Goal: Task Accomplishment & Management: Manage account settings

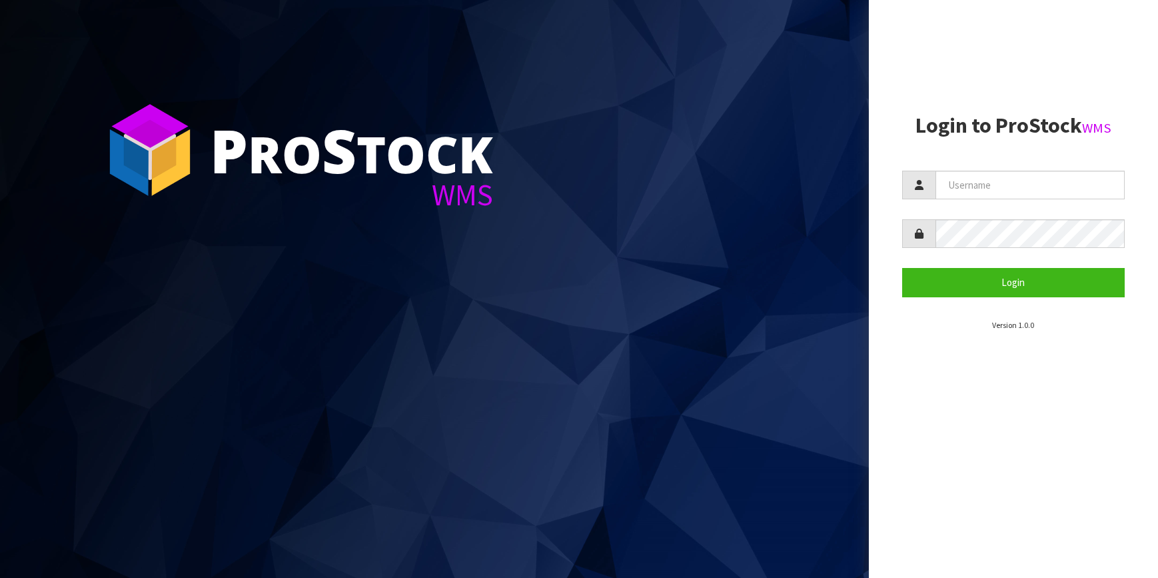
click at [1026, 181] on input "text" at bounding box center [1030, 185] width 190 height 29
type input "[PERSON_NAME][EMAIL_ADDRESS][DOMAIN_NAME]"
click at [902, 268] on button "Login" at bounding box center [1013, 282] width 223 height 29
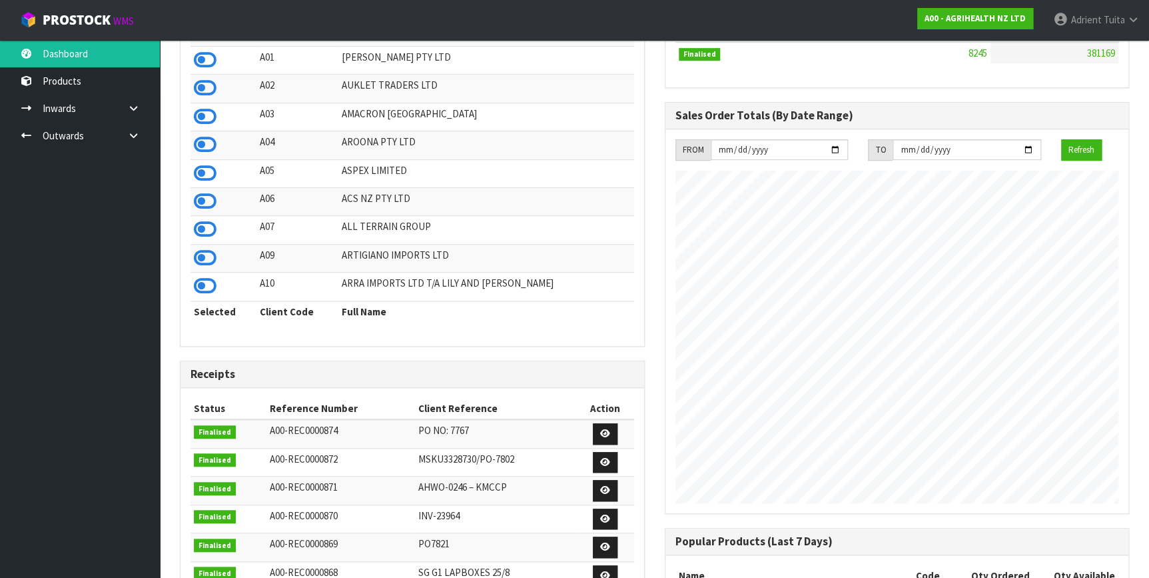
scroll to position [81, 0]
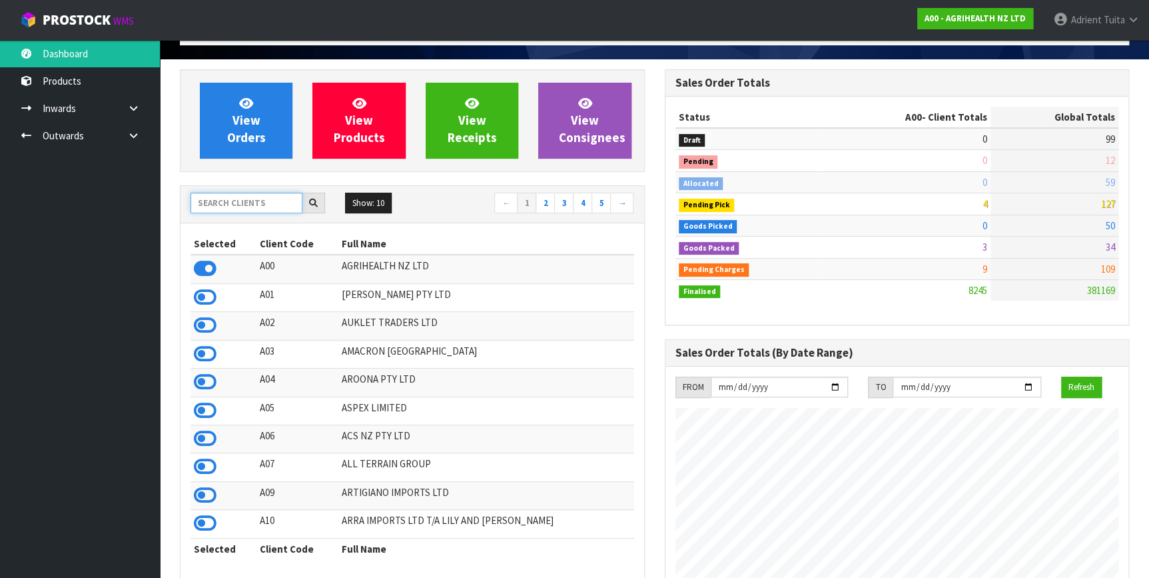
click at [253, 196] on input "text" at bounding box center [247, 203] width 112 height 21
type input "C11"
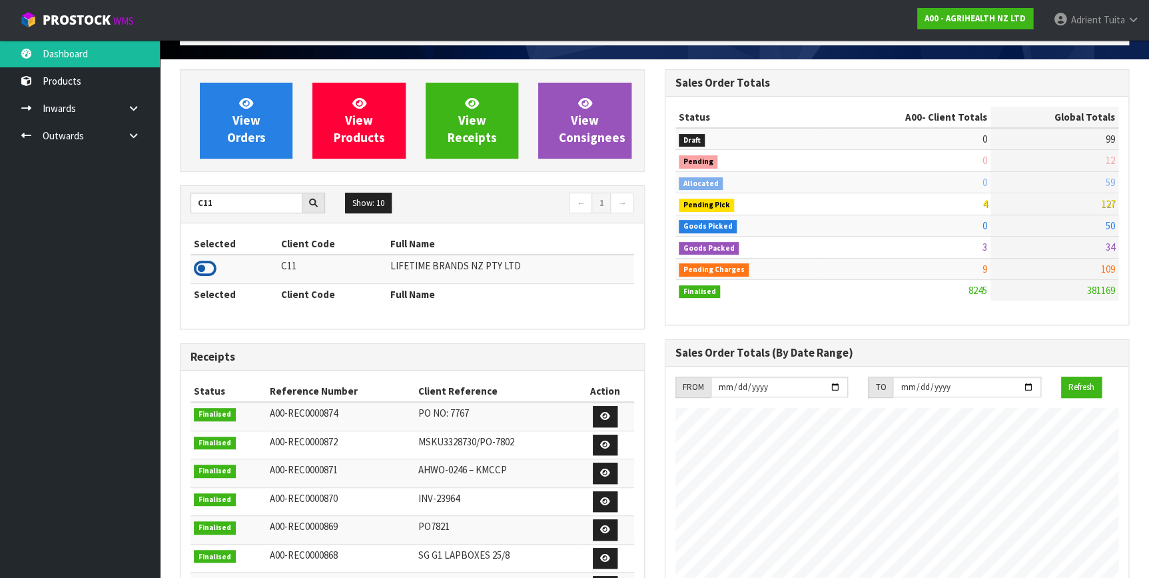
click at [200, 274] on icon at bounding box center [205, 268] width 23 height 20
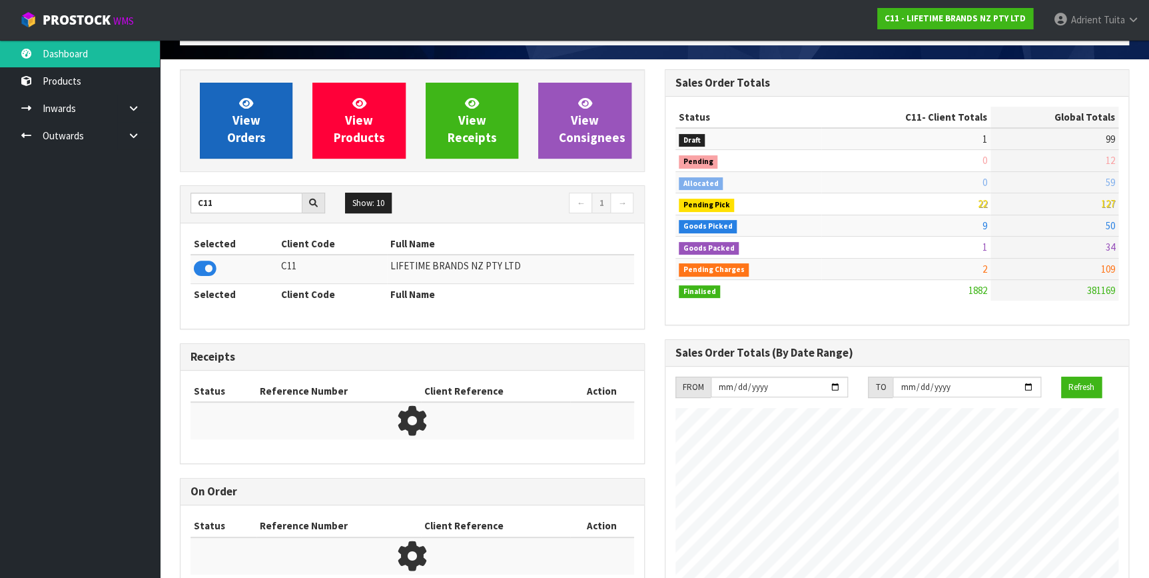
scroll to position [1007, 484]
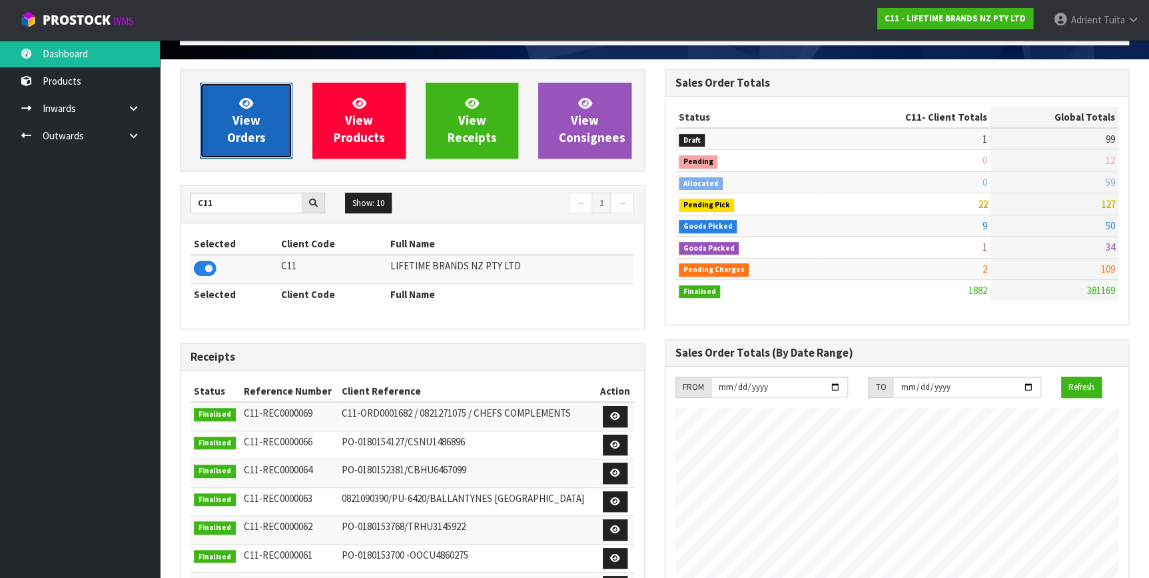
click at [243, 109] on span "View Orders" at bounding box center [246, 120] width 39 height 50
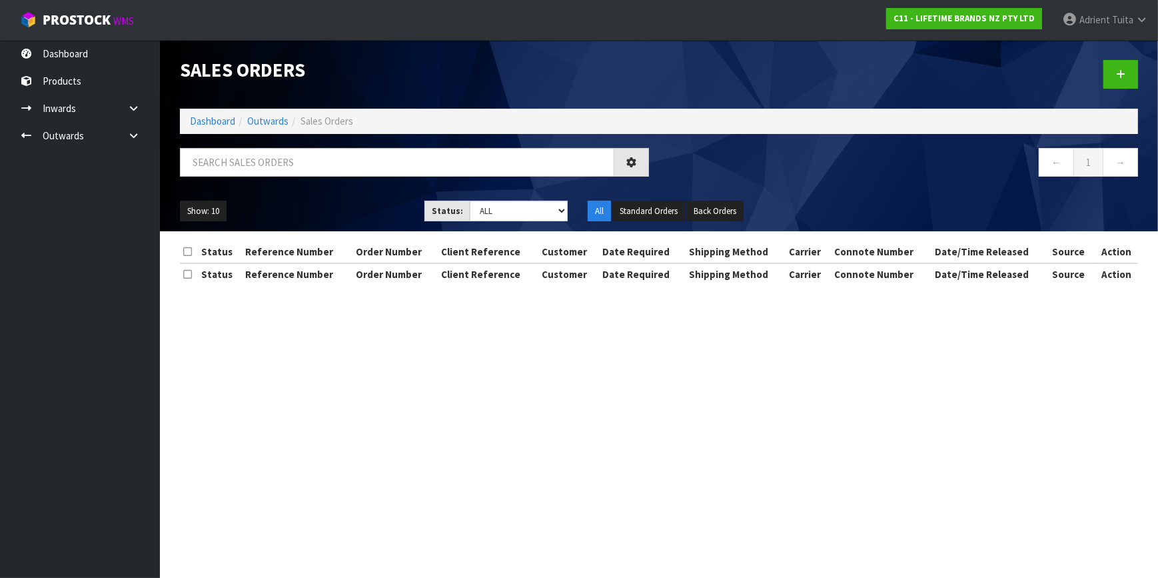
click at [258, 99] on div "Sales Orders" at bounding box center [414, 70] width 489 height 61
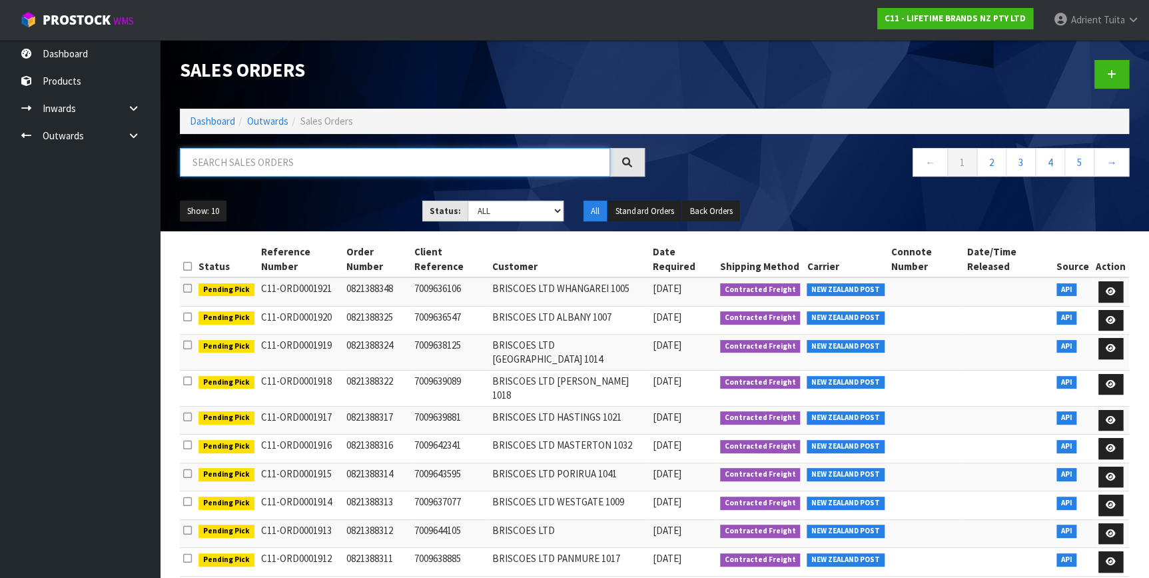
click at [264, 148] on input "text" at bounding box center [395, 162] width 430 height 29
type input "8141"
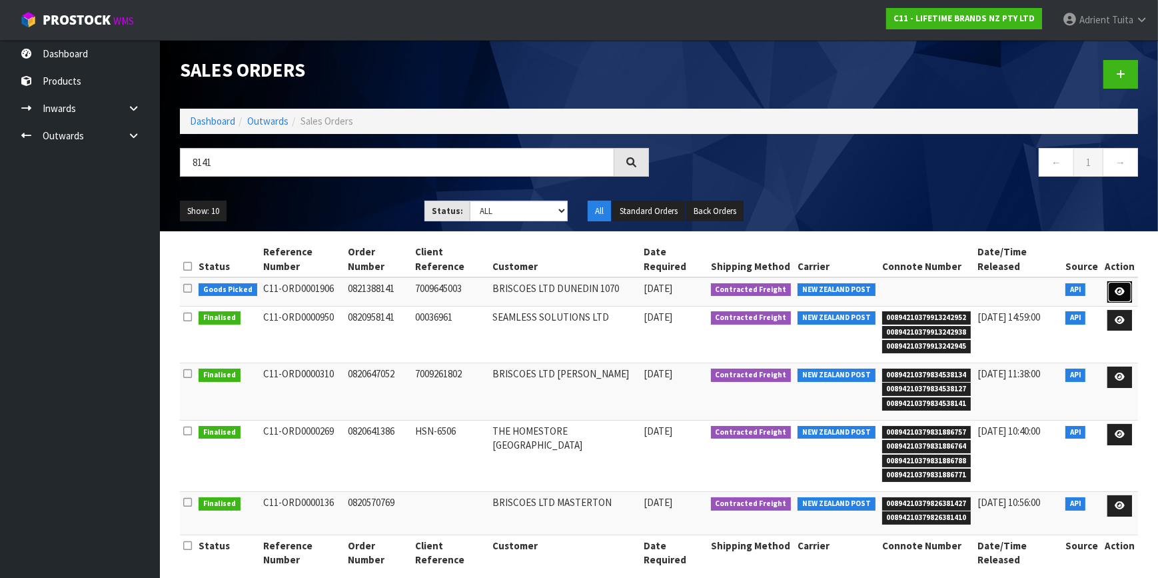
click at [1107, 281] on link at bounding box center [1119, 291] width 25 height 21
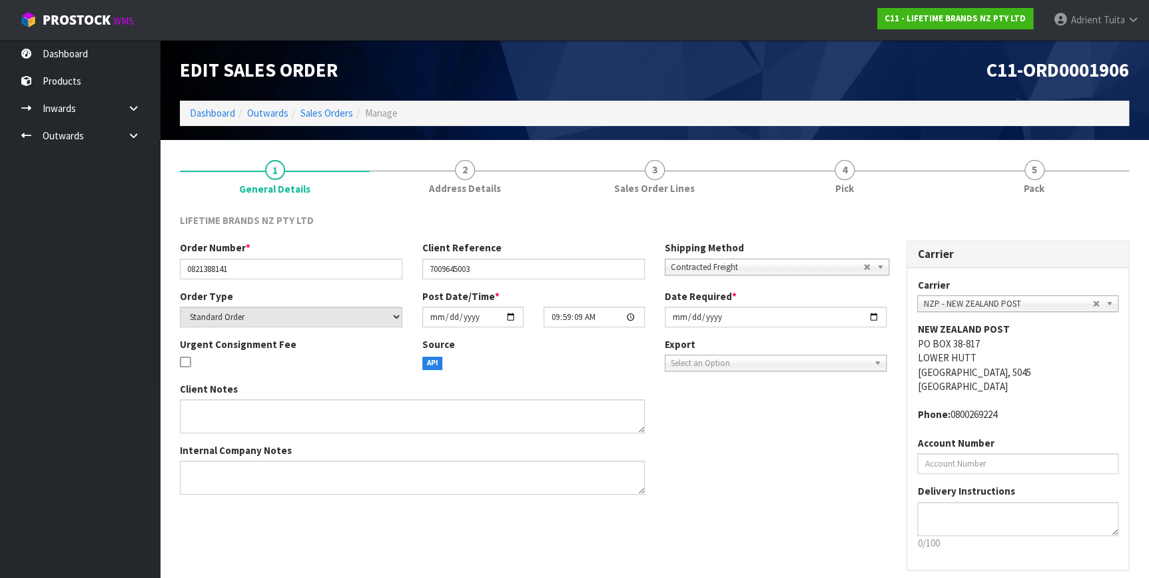
drag, startPoint x: 1108, startPoint y: 213, endPoint x: 922, endPoint y: 190, distance: 188.0
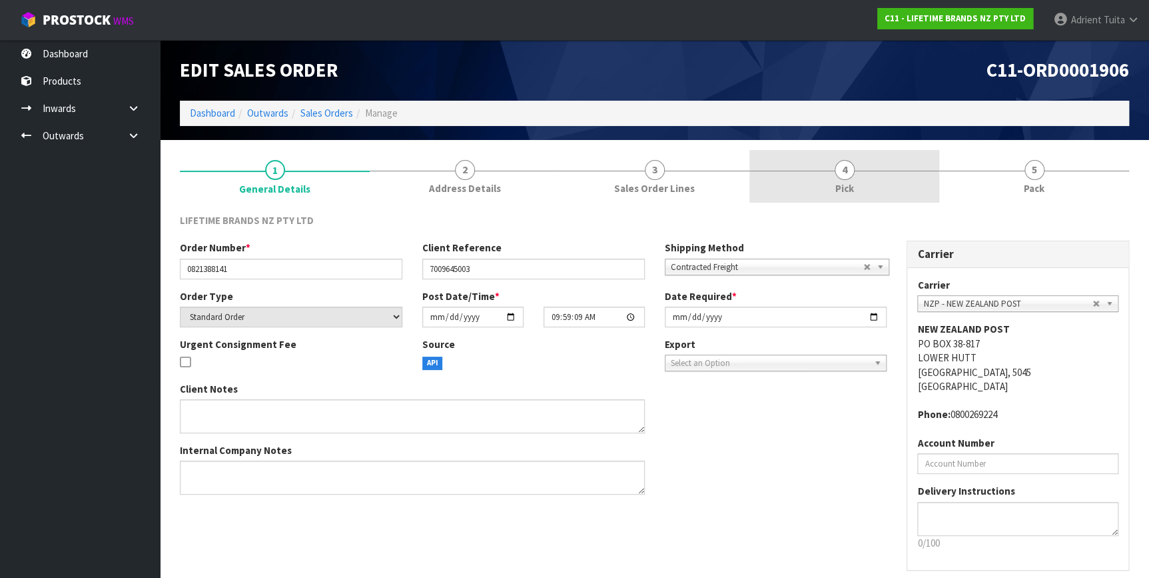
click at [1098, 182] on link "5 Pack" at bounding box center [1034, 176] width 190 height 53
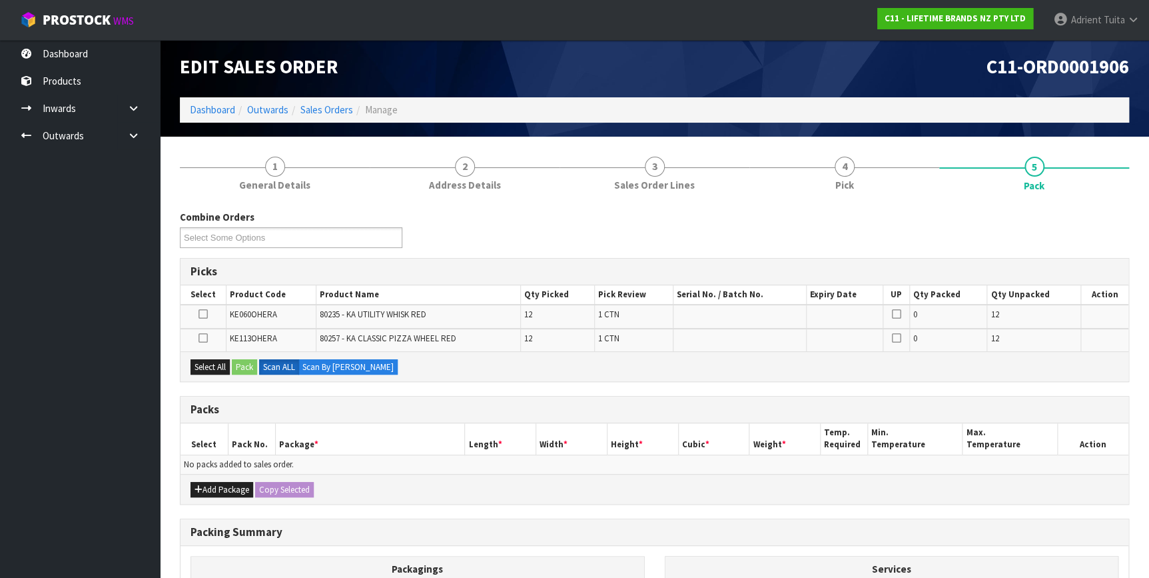
scroll to position [173, 0]
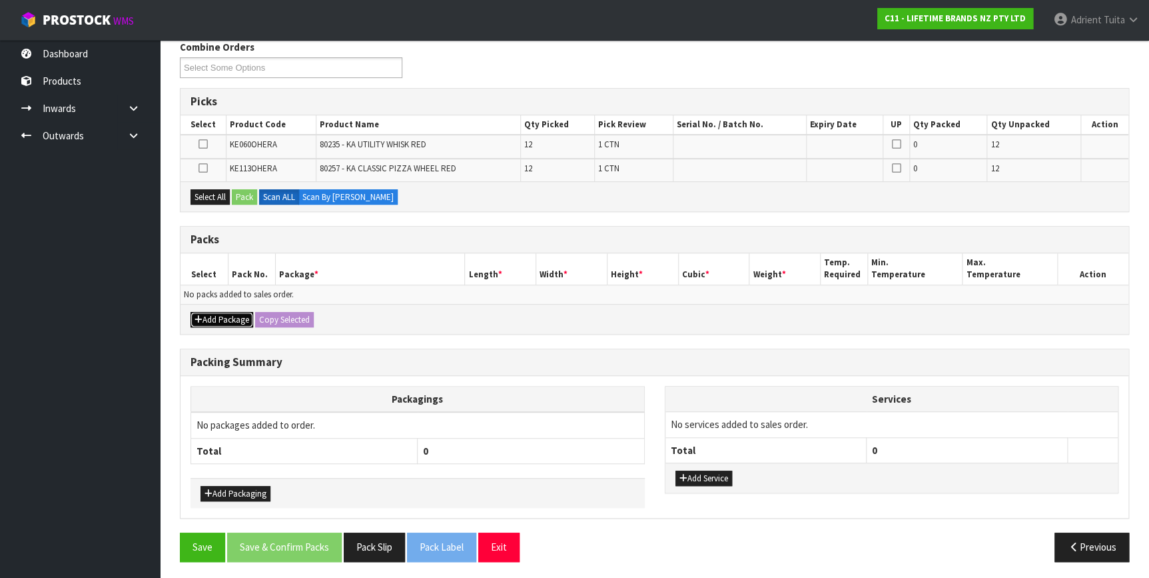
click at [207, 318] on button "Add Package" at bounding box center [222, 320] width 63 height 16
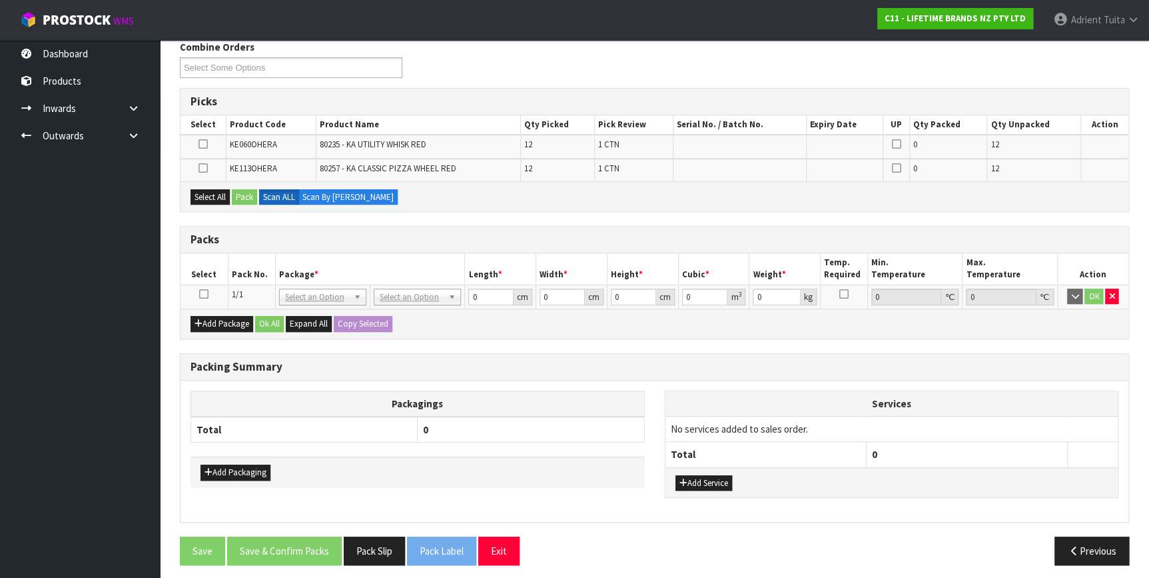
click at [202, 294] on icon at bounding box center [203, 294] width 9 height 1
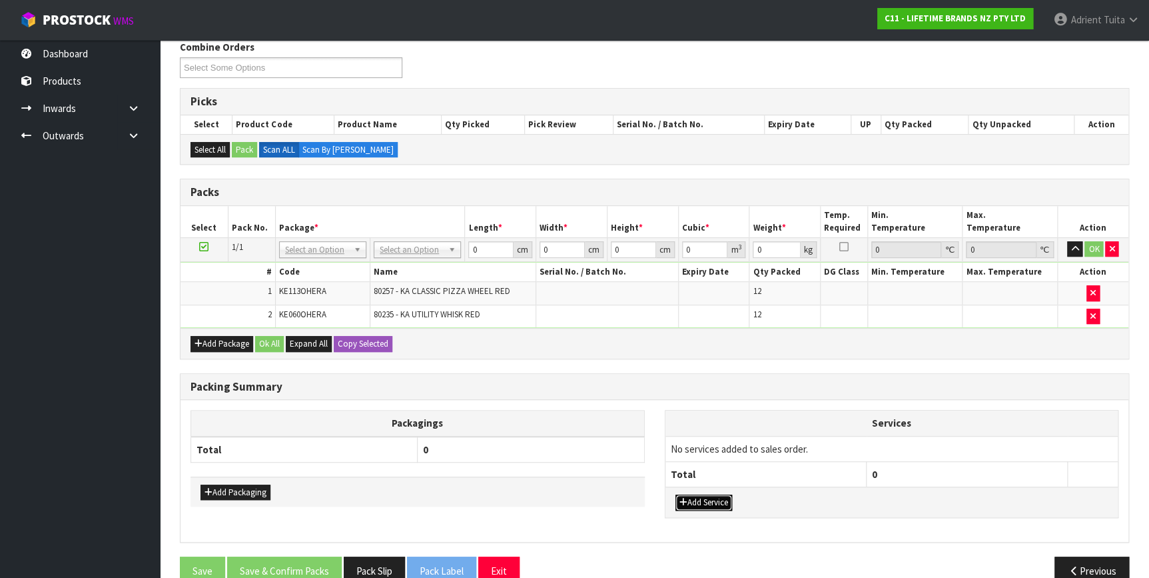
drag, startPoint x: 705, startPoint y: 502, endPoint x: 705, endPoint y: 473, distance: 29.3
click at [705, 500] on button "Add Service" at bounding box center [703, 502] width 57 height 16
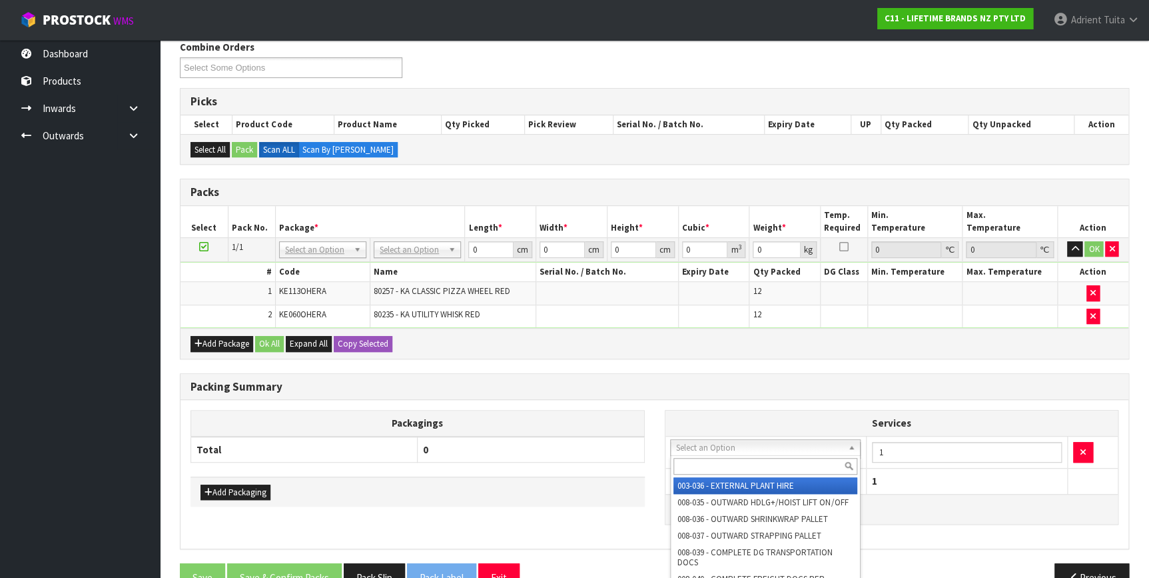
drag, startPoint x: 716, startPoint y: 444, endPoint x: 715, endPoint y: 467, distance: 22.7
click at [714, 469] on input "text" at bounding box center [765, 466] width 184 height 17
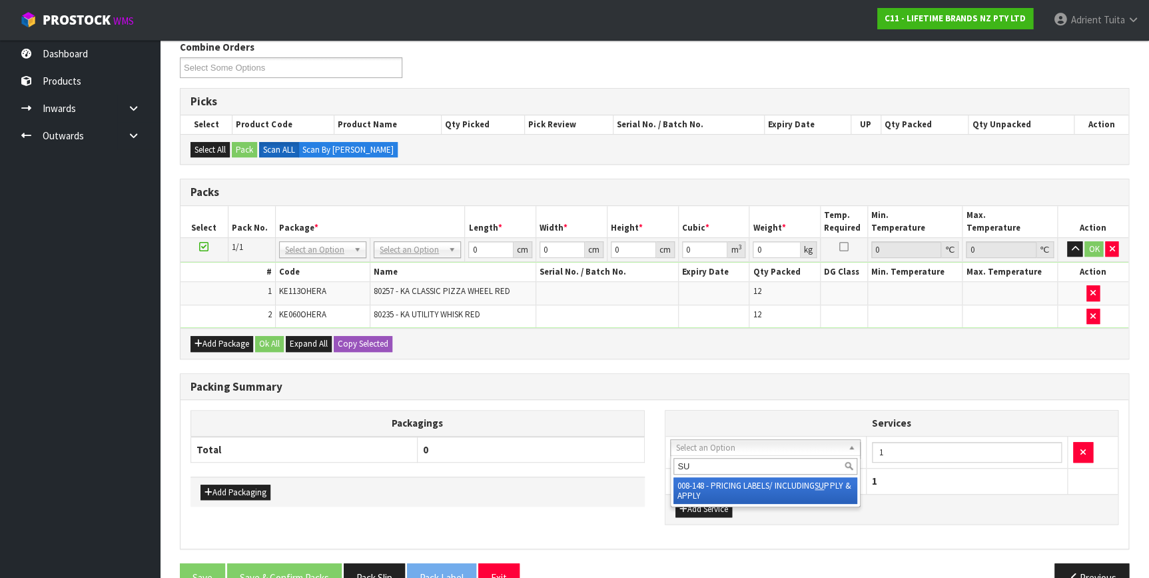
type input "SU"
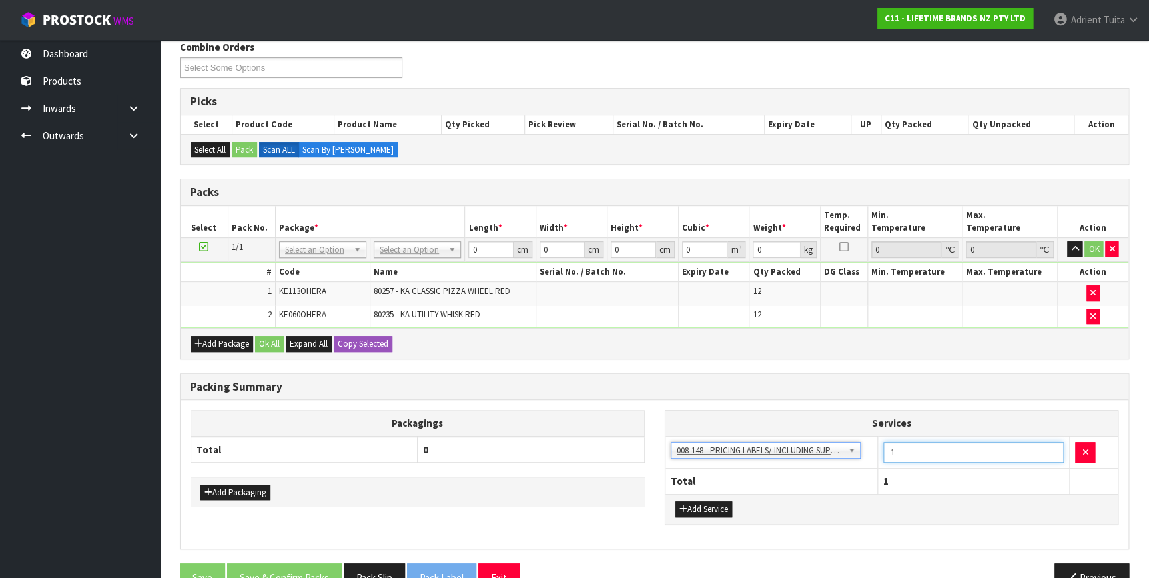
click at [931, 449] on input "1" at bounding box center [973, 452] width 181 height 21
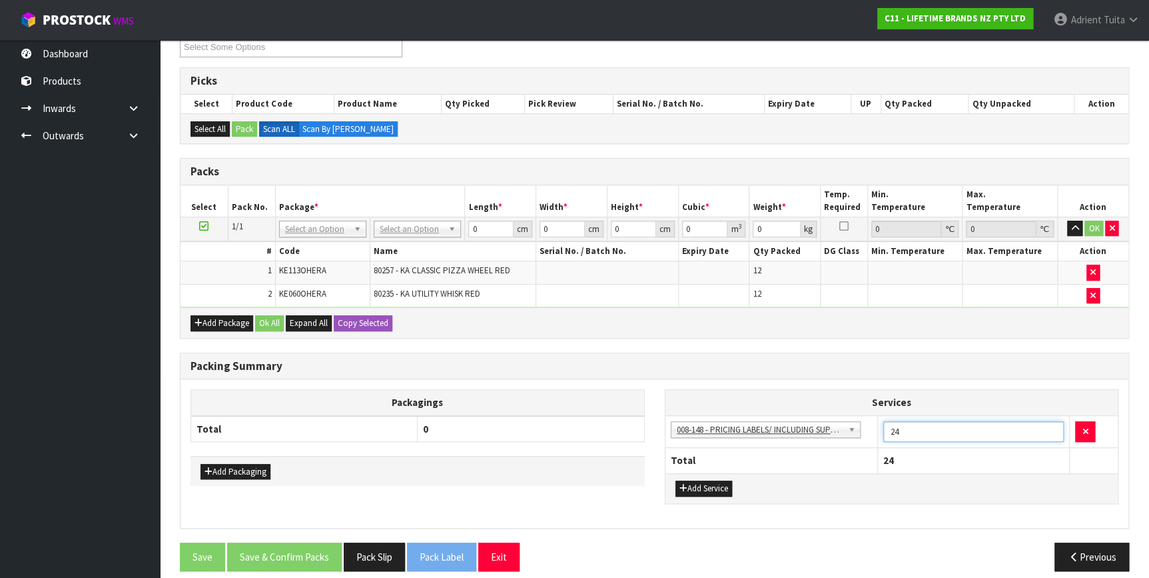
scroll to position [203, 0]
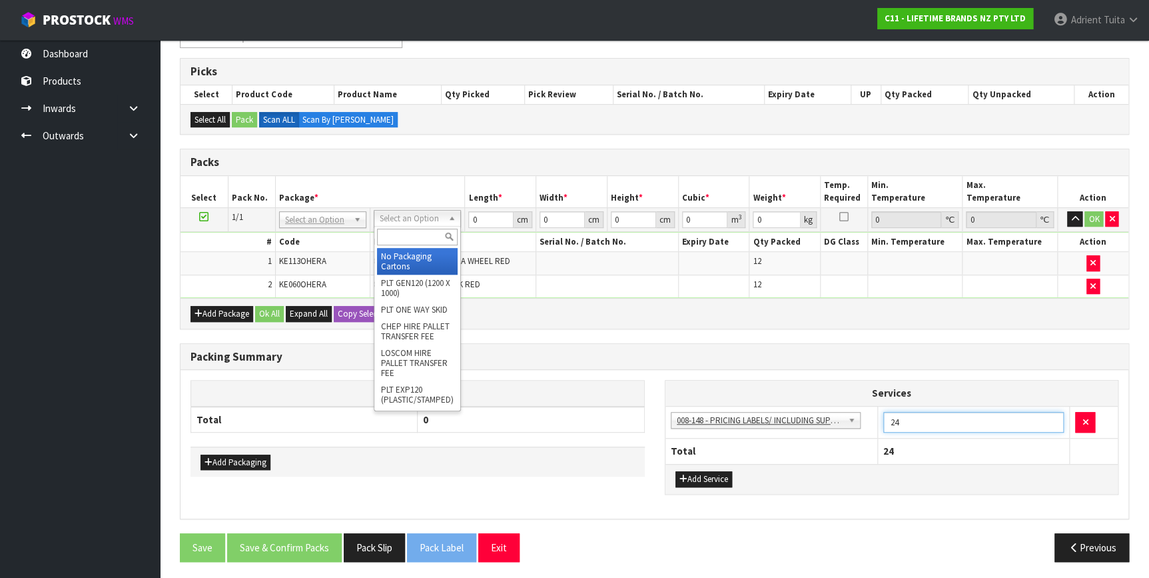
drag, startPoint x: 392, startPoint y: 213, endPoint x: 386, endPoint y: 228, distance: 16.5
type input "24"
drag, startPoint x: 386, startPoint y: 230, endPoint x: 380, endPoint y: 199, distance: 31.4
click at [386, 230] on input "text" at bounding box center [417, 236] width 81 height 17
type input "OC"
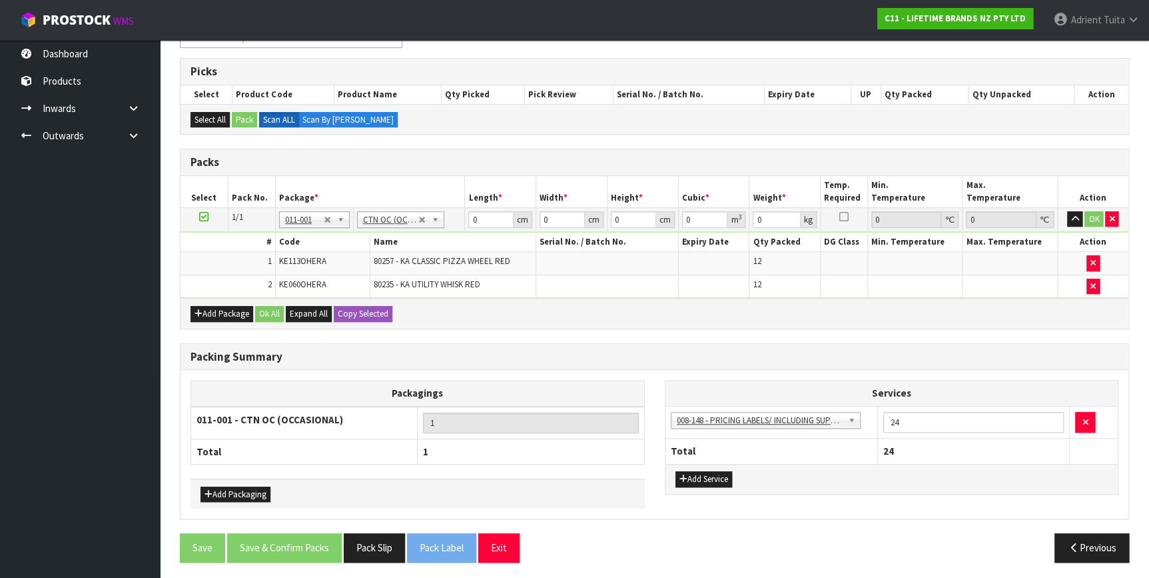
type input "4.25"
click at [490, 213] on input "0" at bounding box center [490, 218] width 45 height 17
type input "45"
type input "37"
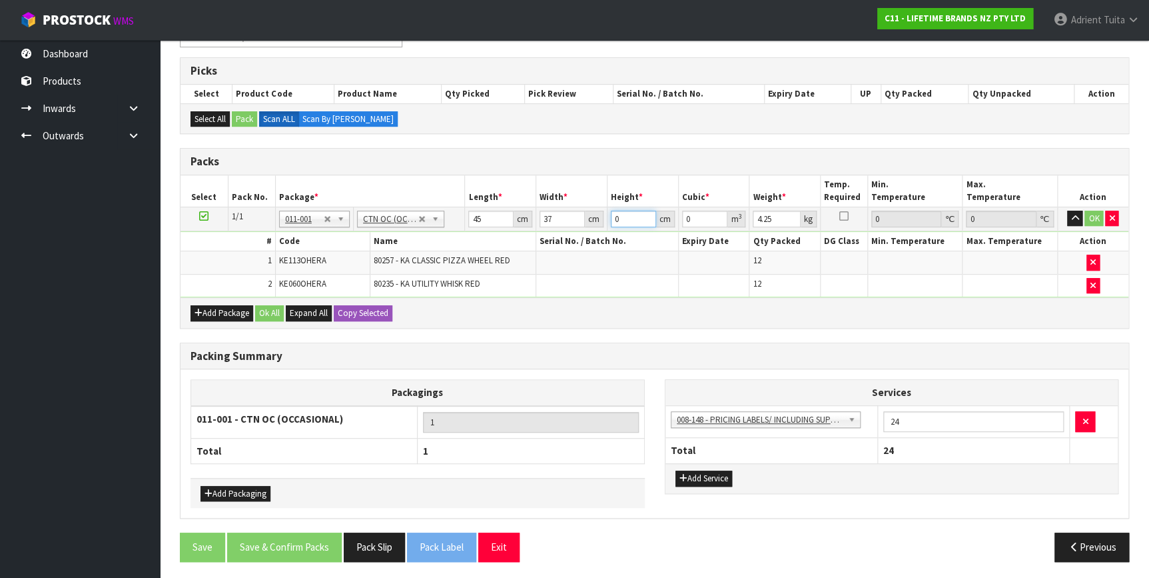
type input "3"
type input "0.004995"
type input "36"
type input "0.05994"
type input "36"
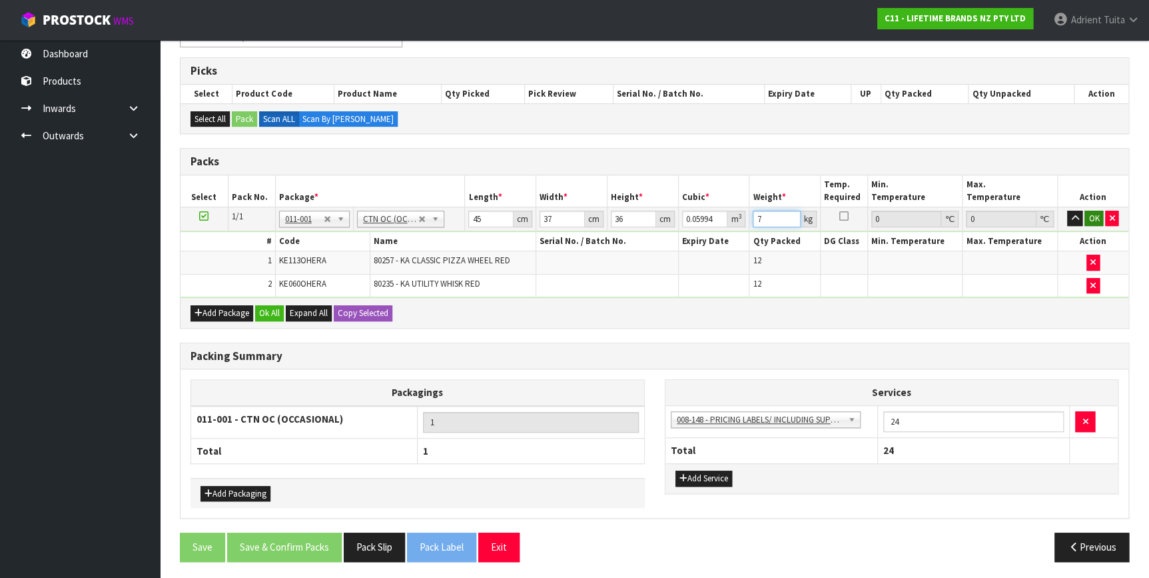
type input "7"
click at [1088, 212] on button "OK" at bounding box center [1093, 218] width 19 height 16
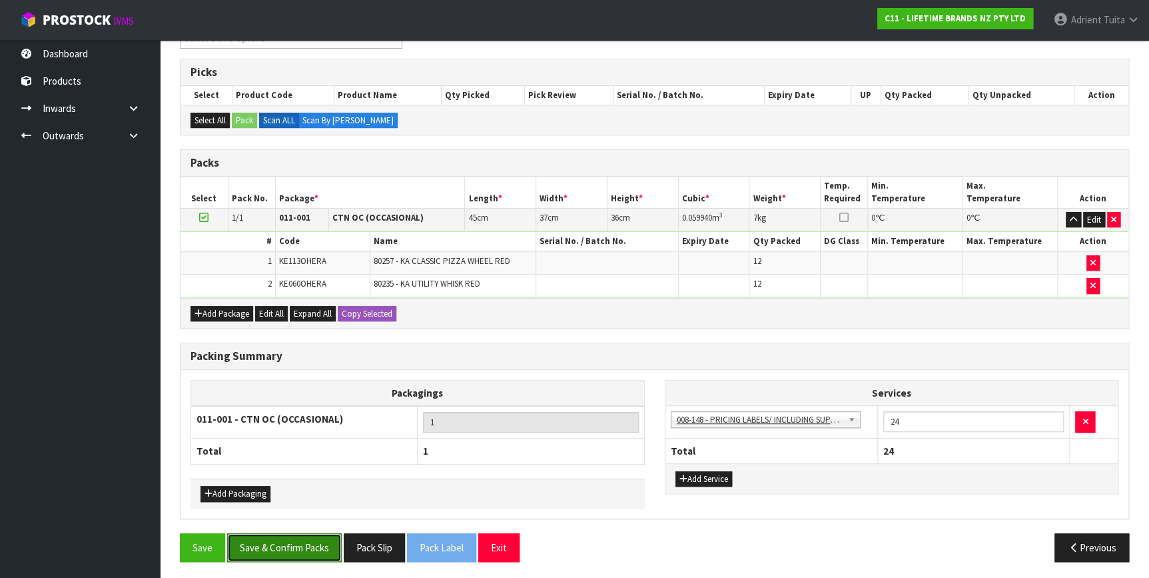
click at [295, 553] on button "Save & Confirm Packs" at bounding box center [284, 547] width 115 height 29
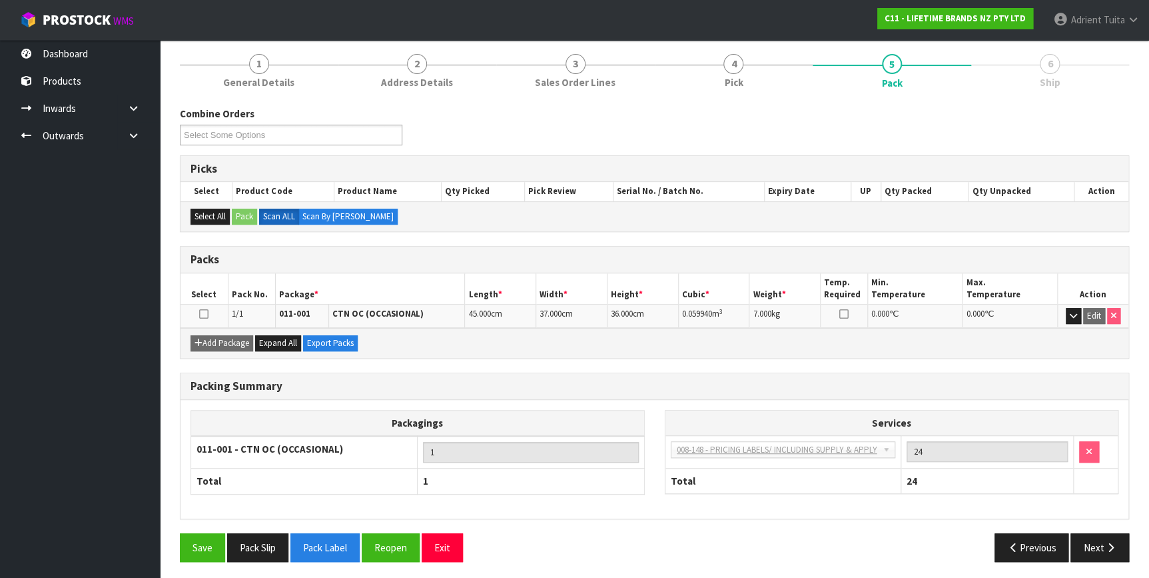
scroll to position [155, 0]
drag, startPoint x: 1104, startPoint y: 546, endPoint x: 1004, endPoint y: 528, distance: 102.3
click at [1104, 546] on icon "button" at bounding box center [1110, 547] width 13 height 10
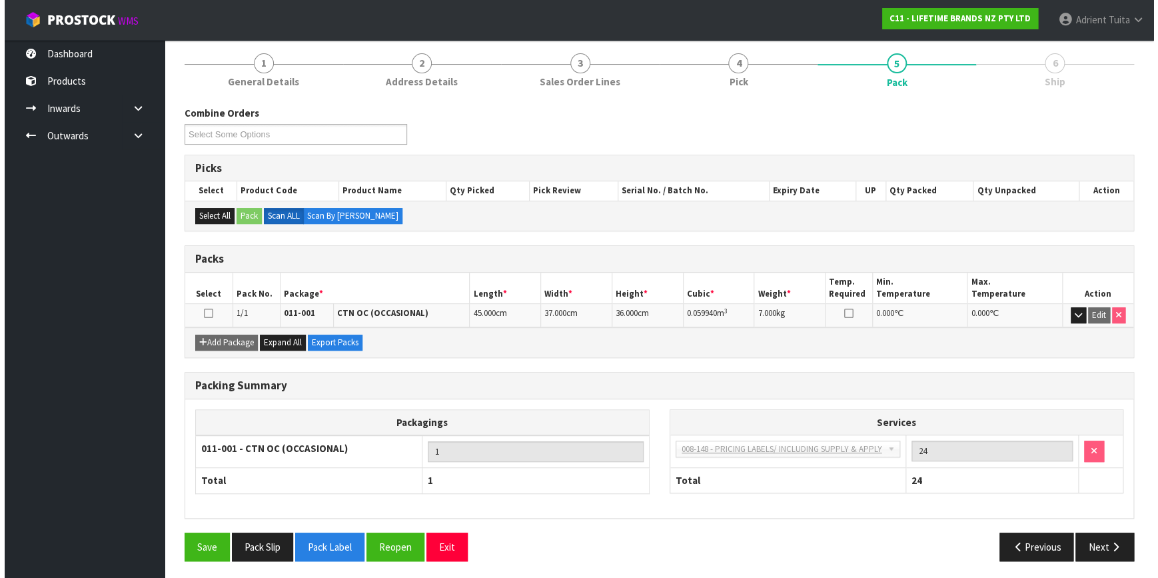
scroll to position [0, 0]
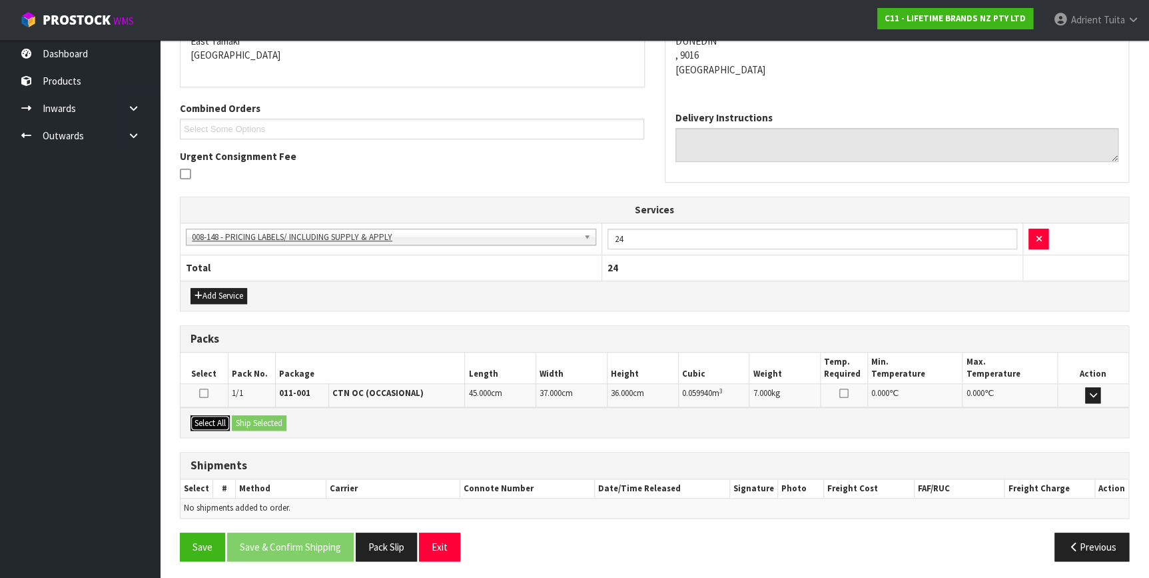
drag, startPoint x: 216, startPoint y: 418, endPoint x: 226, endPoint y: 417, distance: 10.7
click at [219, 418] on button "Select All" at bounding box center [210, 423] width 39 height 16
click at [242, 416] on button "Ship Selected" at bounding box center [259, 423] width 55 height 16
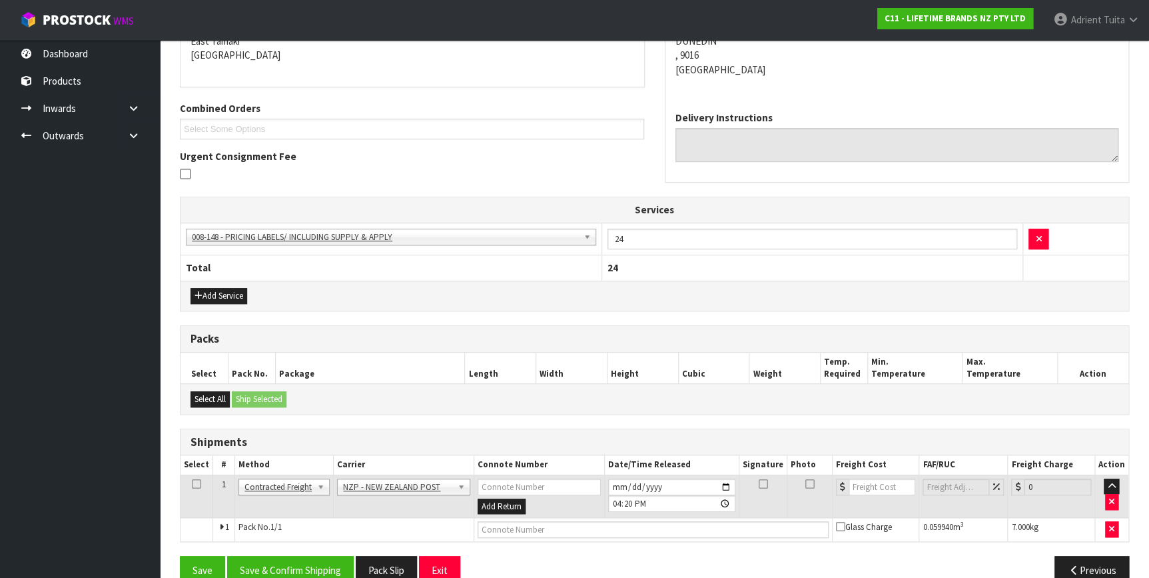
scroll to position [317, 0]
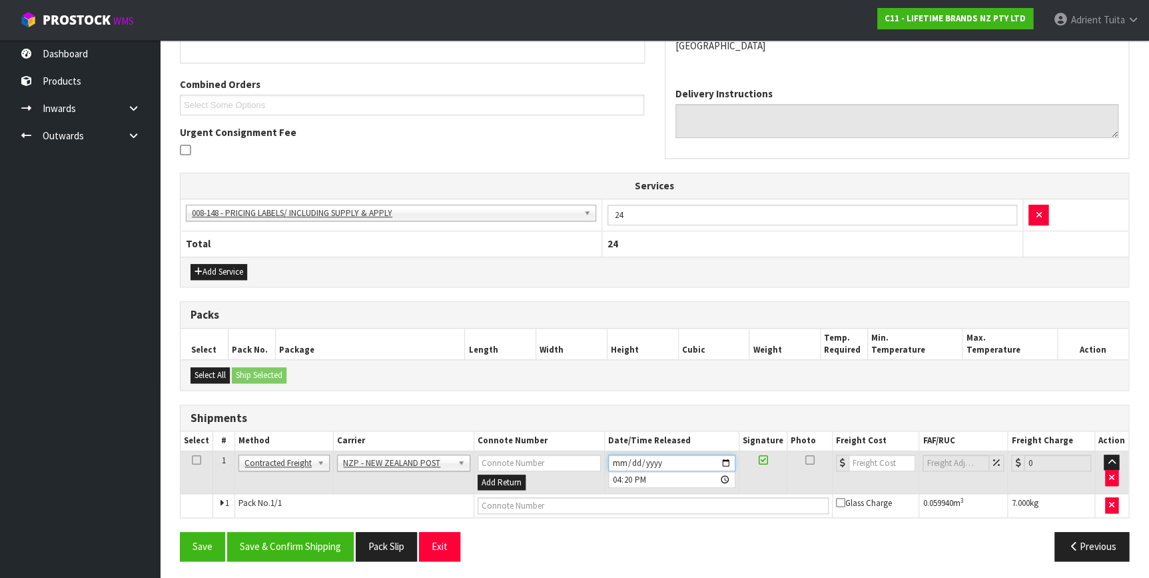
click at [733, 458] on input "[DATE]" at bounding box center [671, 462] width 127 height 17
click at [716, 458] on input "[DATE]" at bounding box center [671, 462] width 127 height 17
click at [723, 458] on input "[DATE]" at bounding box center [671, 462] width 127 height 17
type input "[DATE]"
click at [336, 544] on button "Save & Confirm Shipping" at bounding box center [290, 546] width 127 height 29
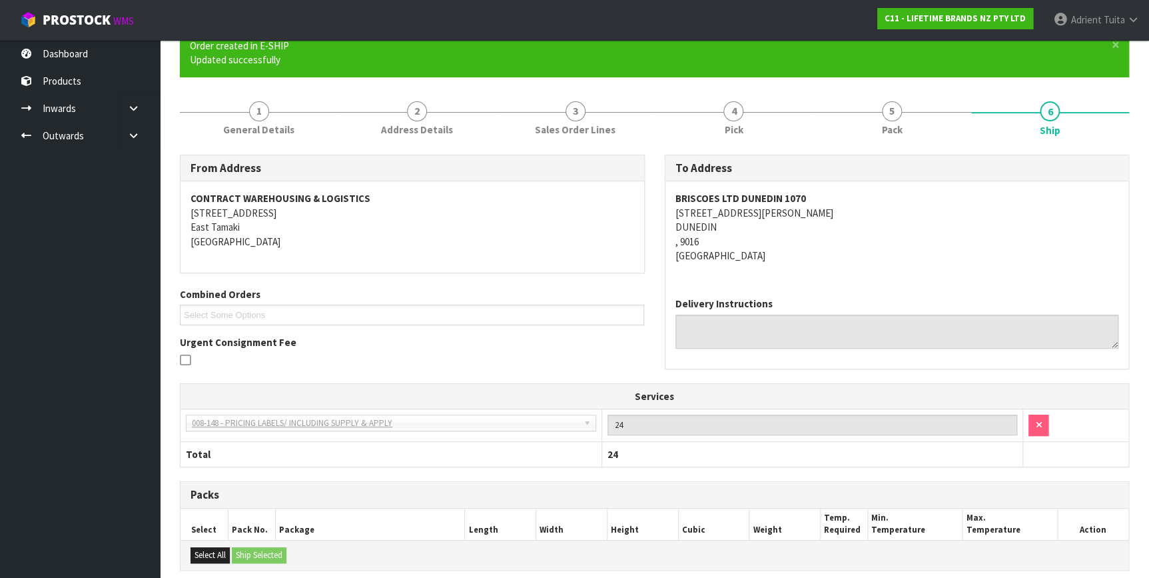
scroll to position [298, 0]
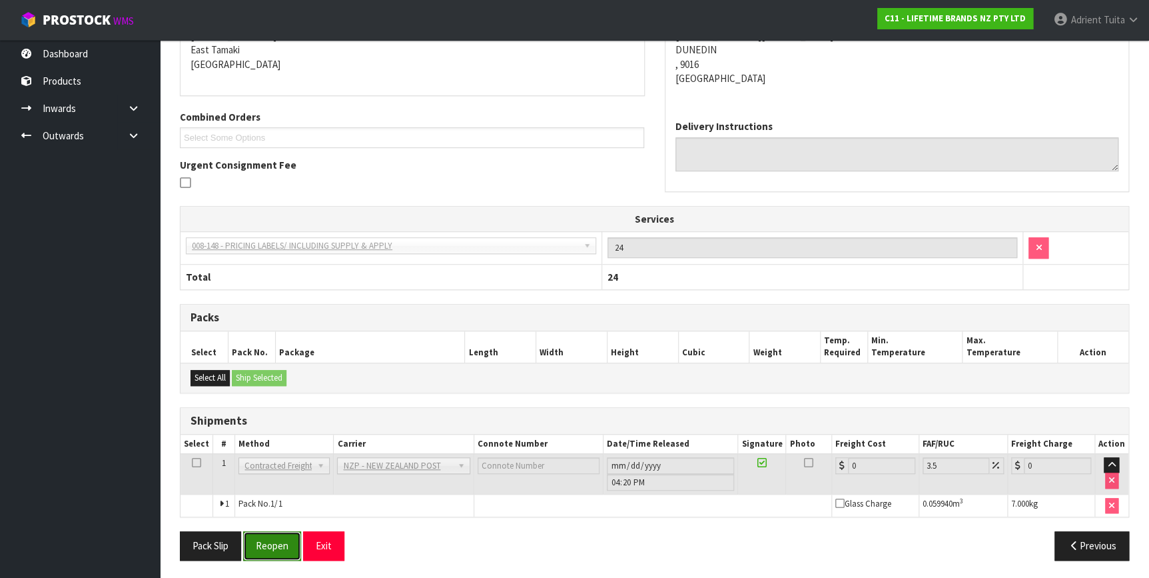
click at [260, 537] on button "Reopen" at bounding box center [272, 545] width 58 height 29
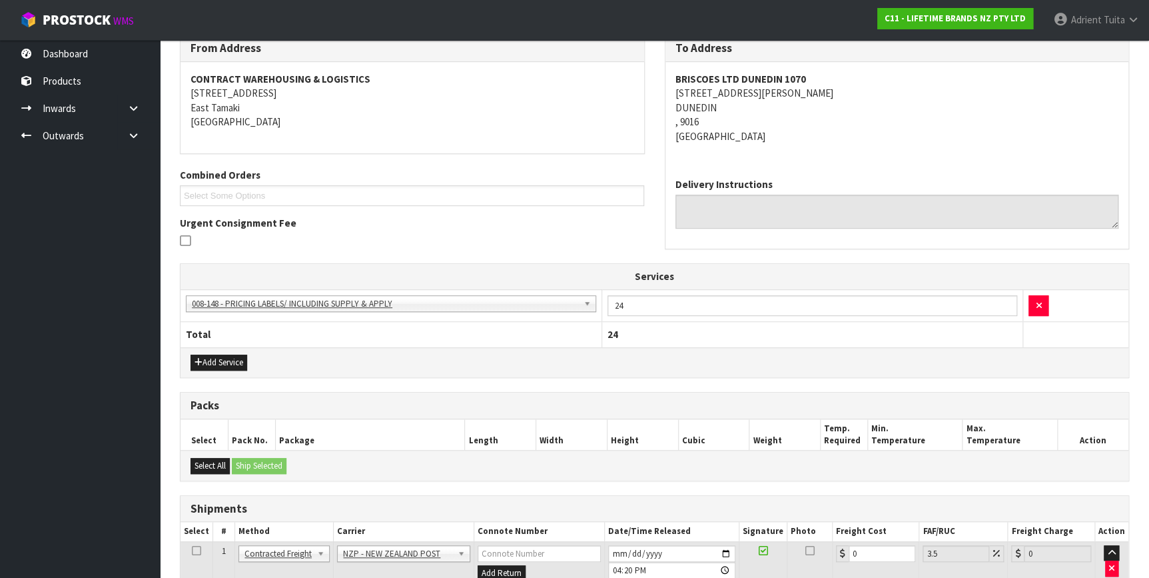
scroll to position [329, 0]
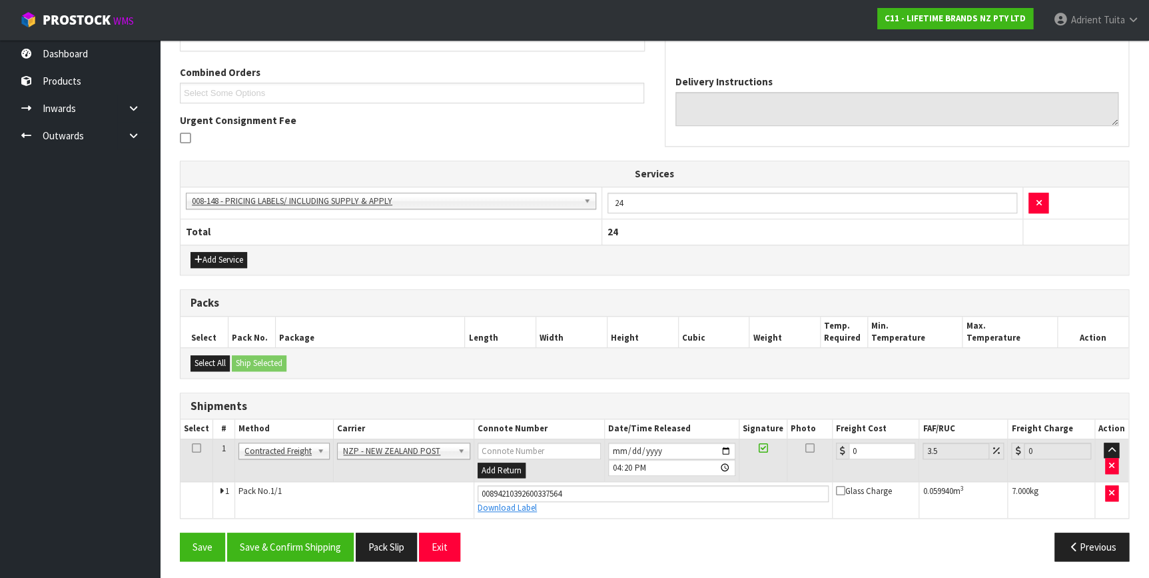
click at [869, 438] on td "0" at bounding box center [875, 459] width 87 height 43
click at [869, 442] on input "0" at bounding box center [882, 450] width 67 height 17
type input "1"
type input "1.03"
type input "14"
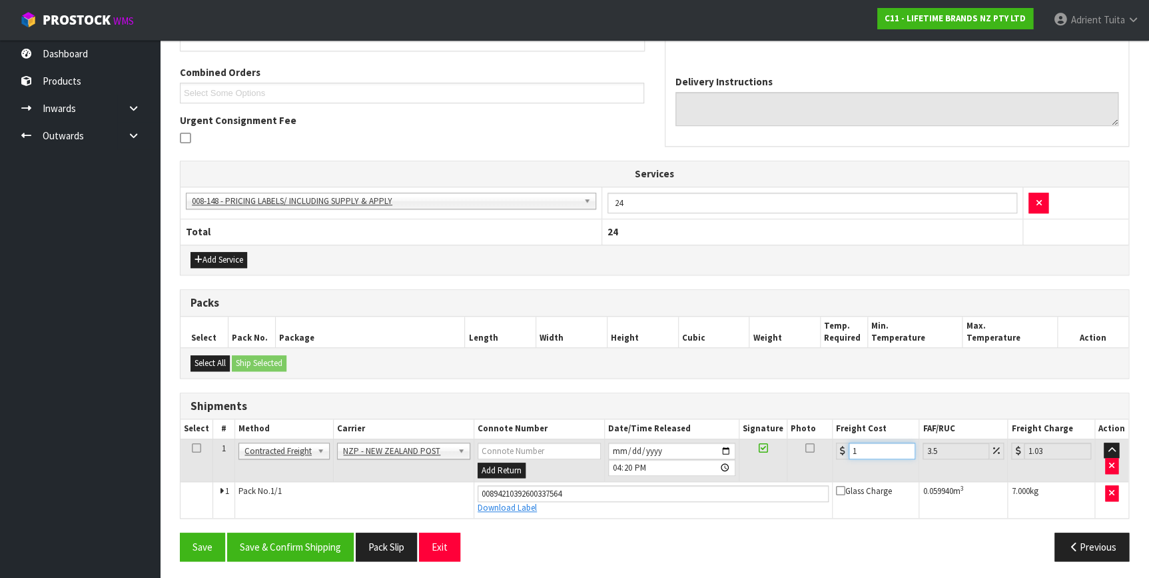
type input "14.49"
type input "14.9"
type input "15.42"
type input "14.94"
type input "15.46"
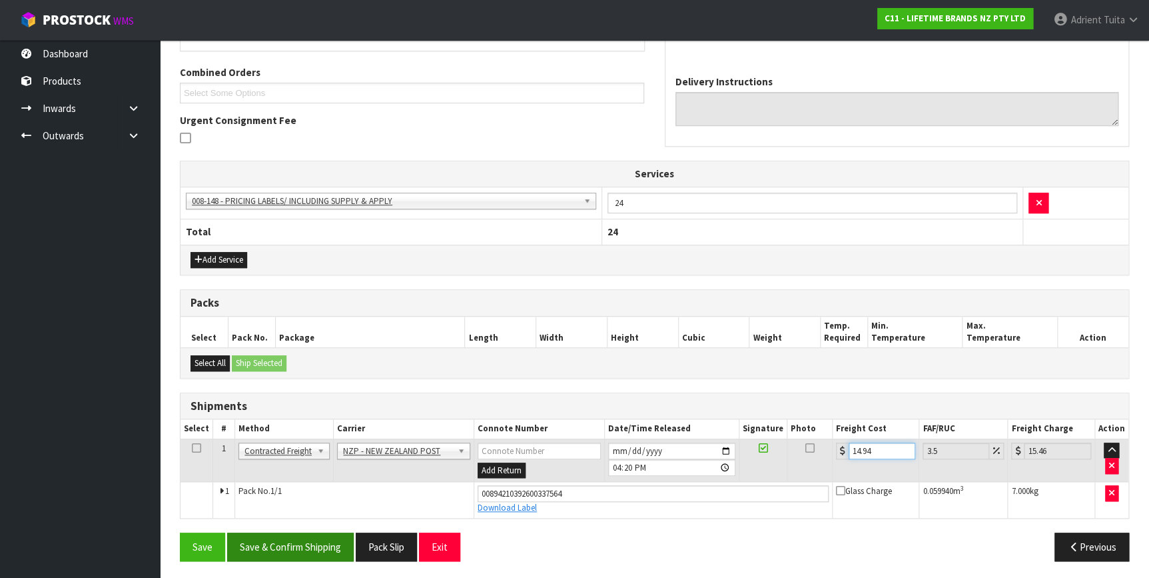
type input "14.94"
click at [332, 551] on button "Save & Confirm Shipping" at bounding box center [290, 546] width 127 height 29
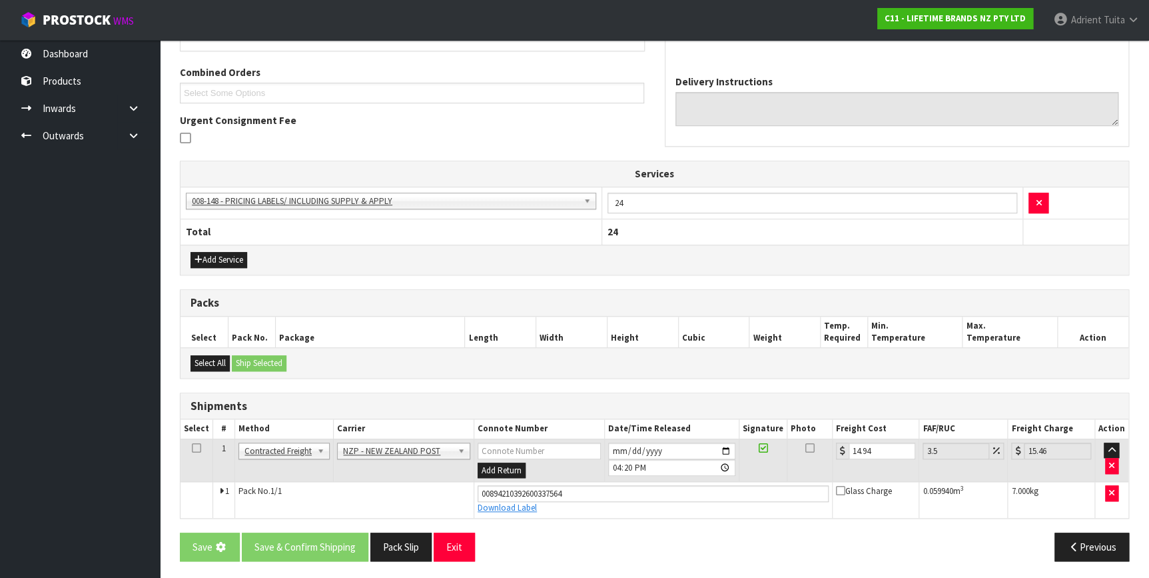
scroll to position [0, 0]
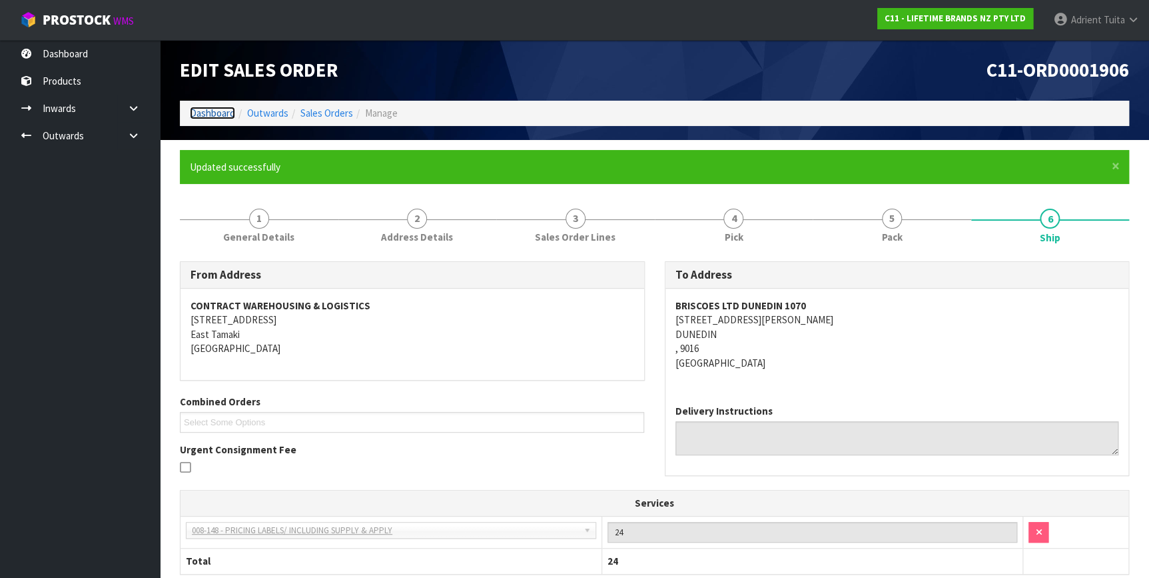
click at [190, 111] on link "Dashboard" at bounding box center [212, 113] width 45 height 13
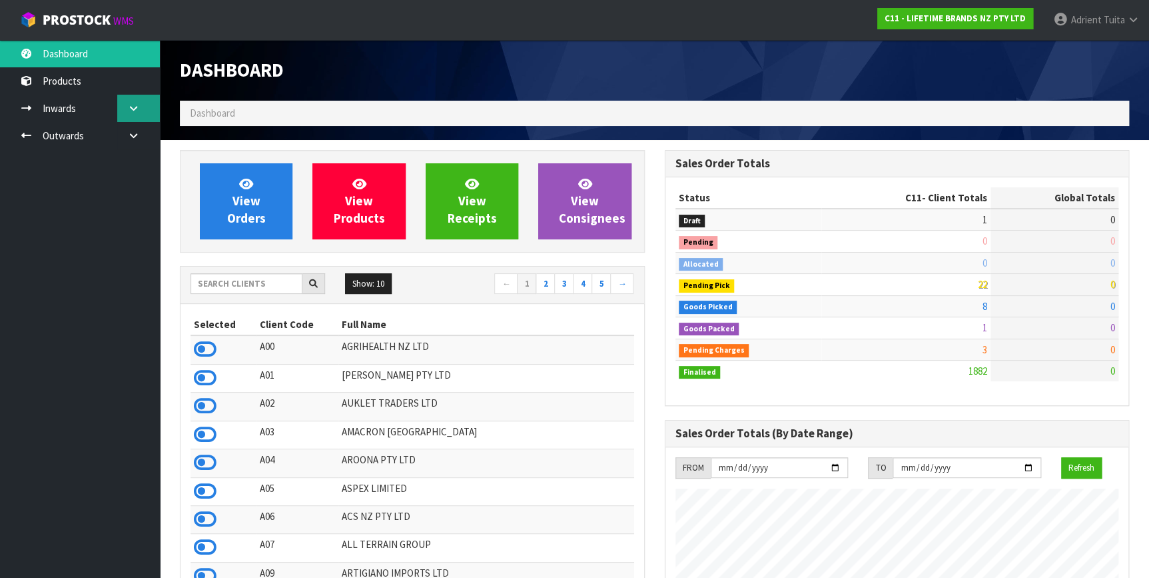
scroll to position [1007, 484]
click at [265, 286] on input "text" at bounding box center [247, 283] width 112 height 21
type input "K01"
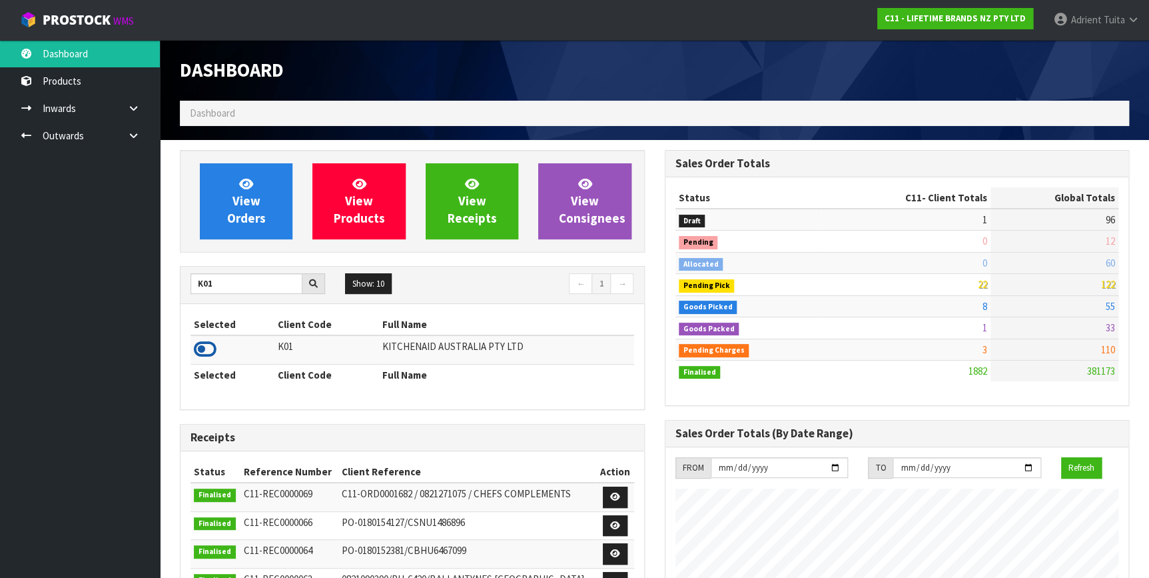
click at [213, 353] on icon at bounding box center [205, 349] width 23 height 20
drag, startPoint x: 965, startPoint y: 286, endPoint x: 990, endPoint y: 280, distance: 25.4
click at [990, 280] on tr "Pending Pick 14 122" at bounding box center [897, 284] width 444 height 21
drag, startPoint x: 990, startPoint y: 280, endPoint x: 955, endPoint y: 287, distance: 36.1
click at [993, 280] on td "122" at bounding box center [1055, 284] width 128 height 21
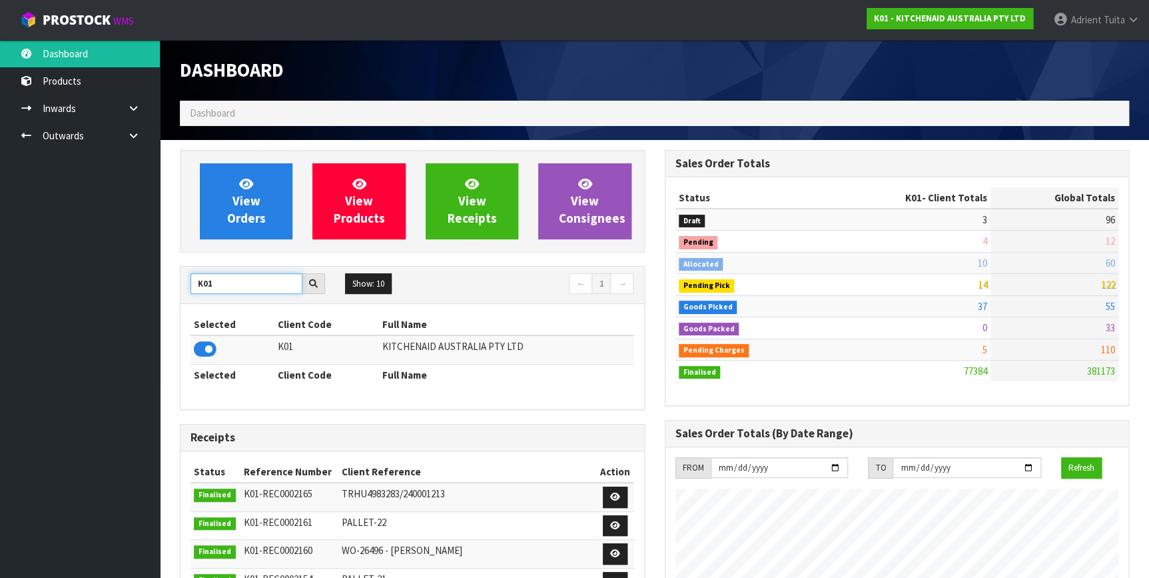
drag, startPoint x: 230, startPoint y: 278, endPoint x: 166, endPoint y: 298, distance: 67.6
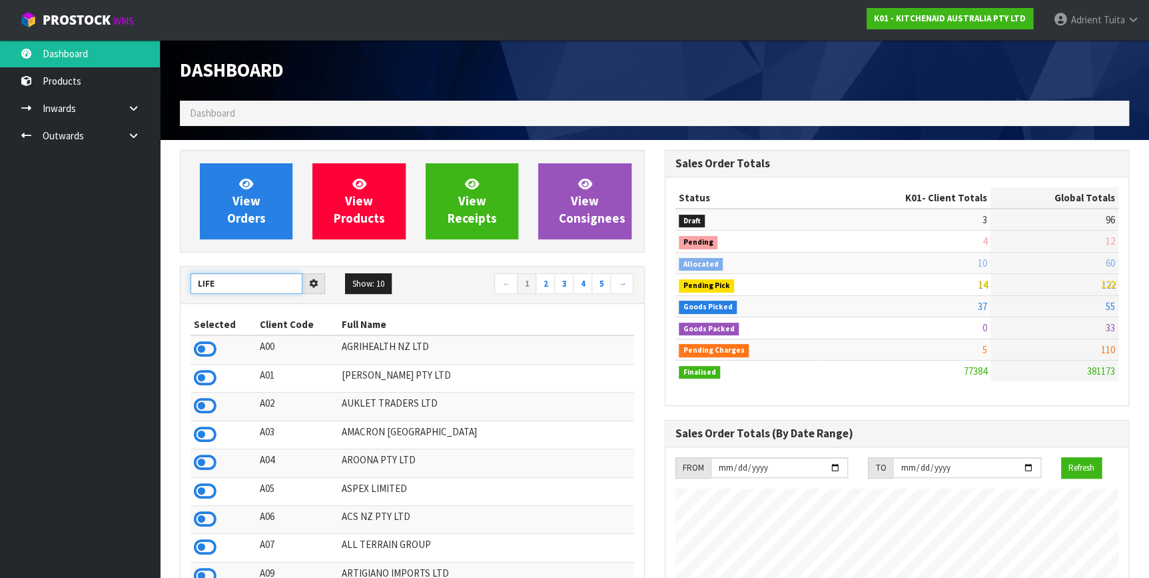
type input "LIFE"
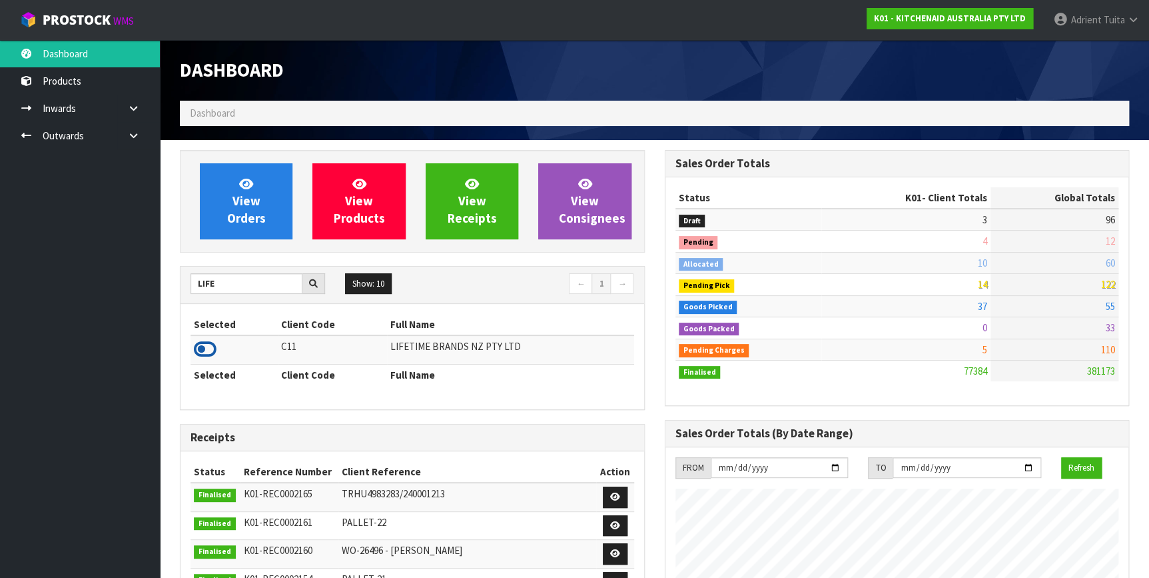
drag, startPoint x: 203, startPoint y: 359, endPoint x: 202, endPoint y: 342, distance: 17.4
click at [203, 350] on link at bounding box center [205, 352] width 23 height 13
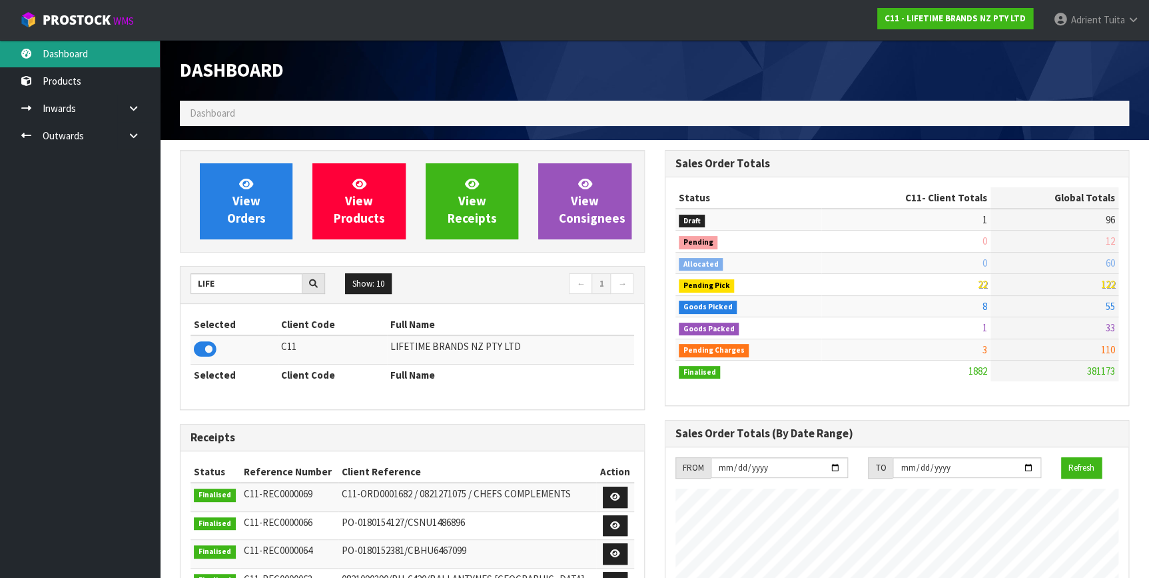
click at [46, 66] on link "Dashboard" at bounding box center [80, 53] width 160 height 27
click at [143, 133] on link at bounding box center [138, 135] width 43 height 27
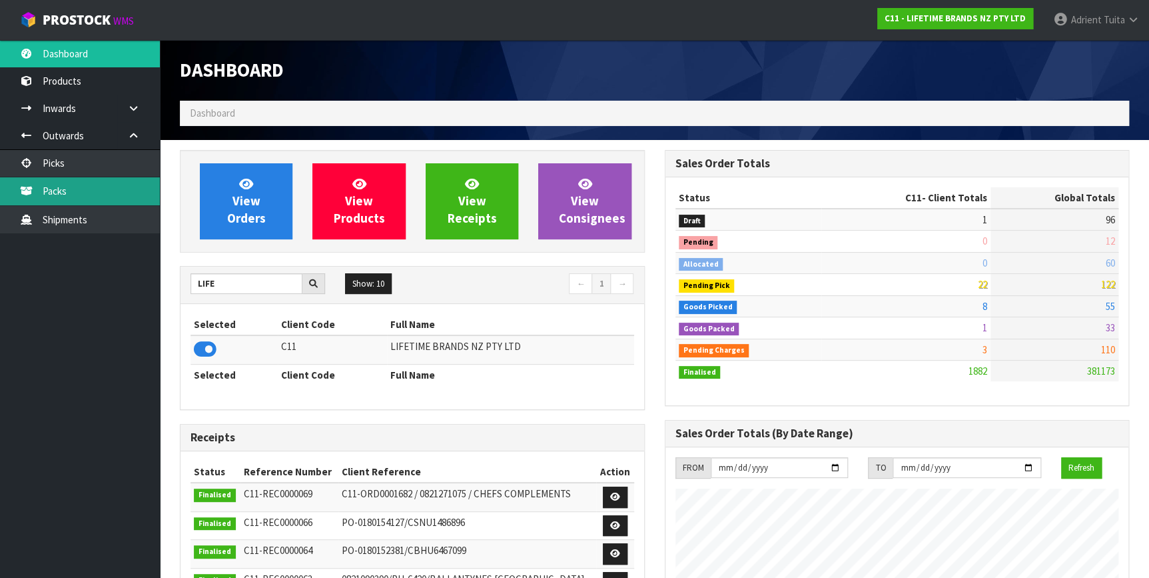
click at [87, 193] on link "Packs" at bounding box center [80, 190] width 160 height 27
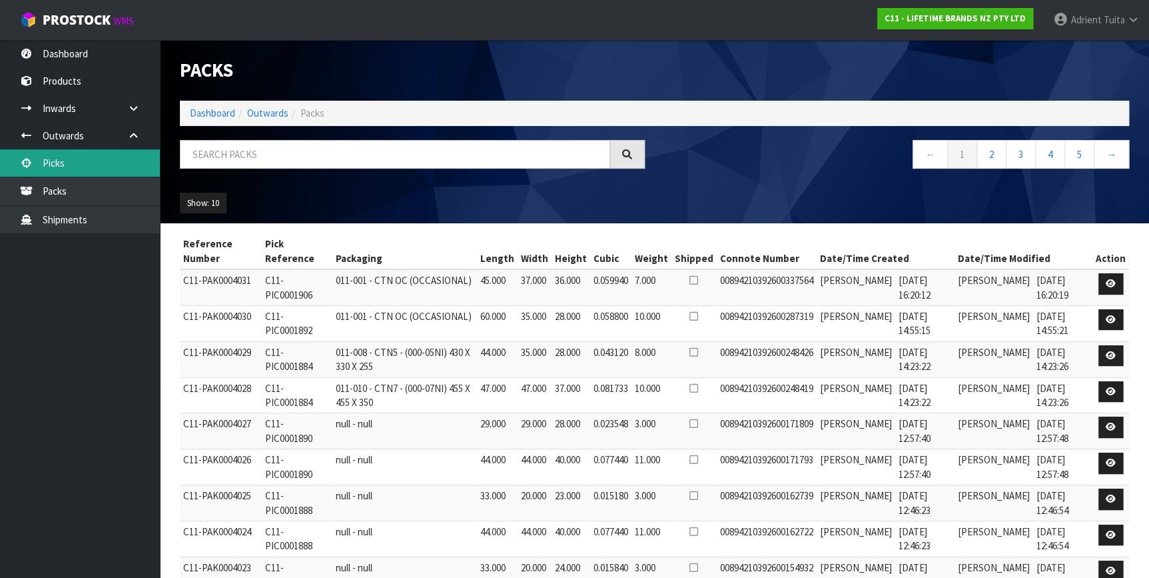
click at [103, 164] on link "Picks" at bounding box center [80, 162] width 160 height 27
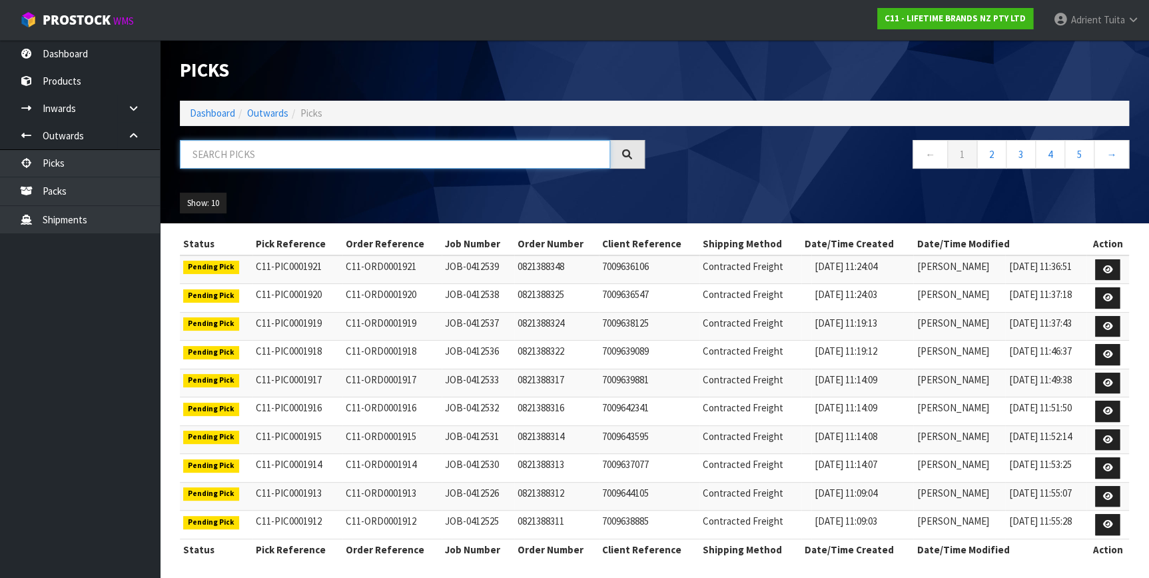
click at [206, 145] on input "text" at bounding box center [395, 154] width 430 height 29
type input "816"
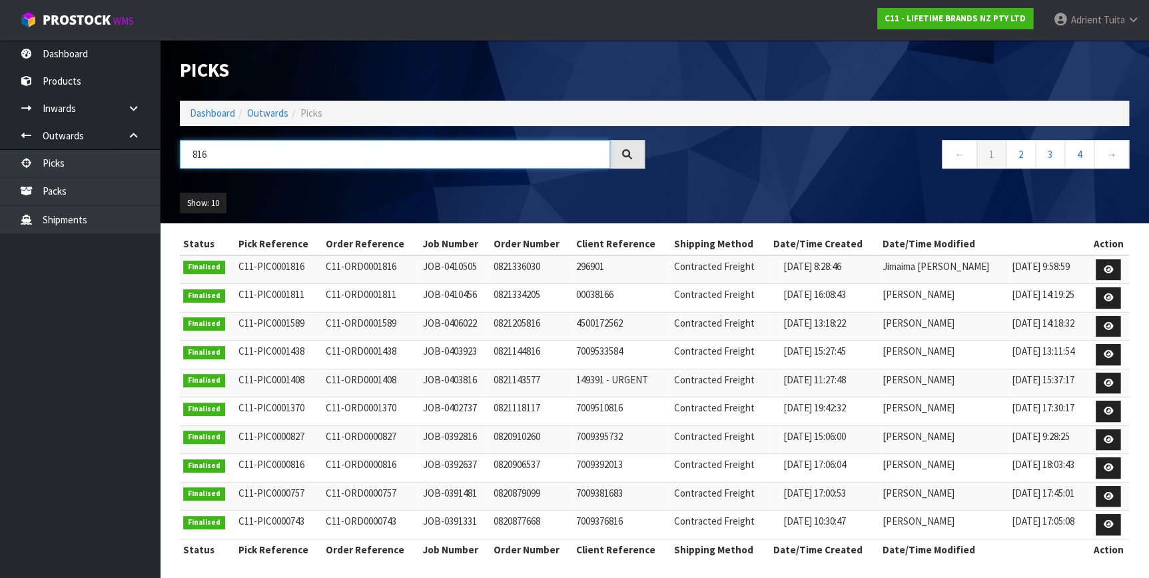
drag, startPoint x: 228, startPoint y: 151, endPoint x: 172, endPoint y: 155, distance: 56.8
click at [174, 155] on div "816" at bounding box center [412, 159] width 485 height 39
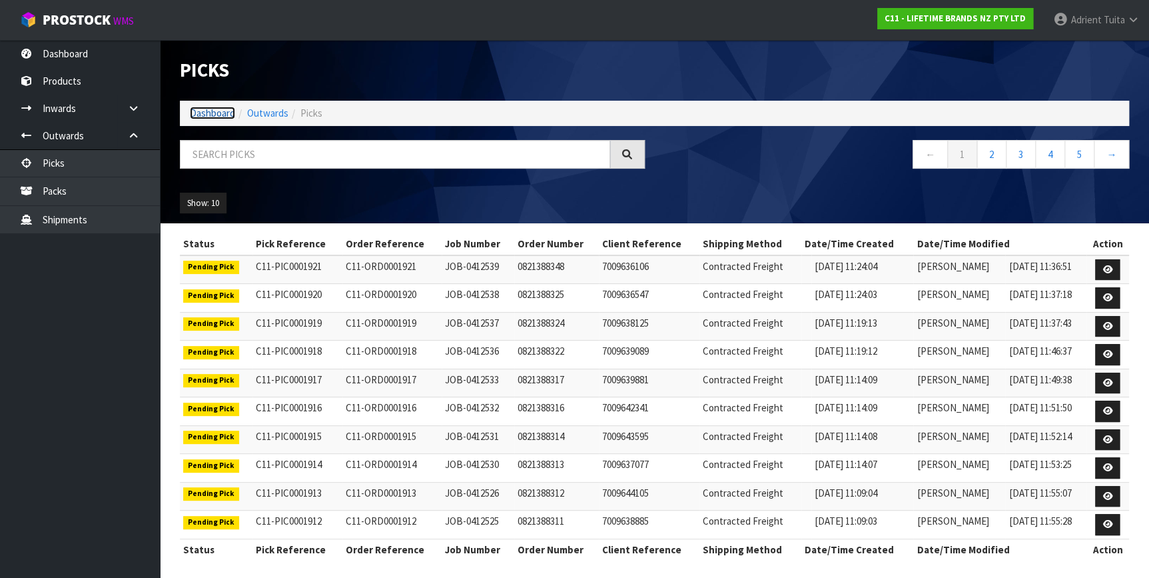
click at [199, 115] on link "Dashboard" at bounding box center [212, 113] width 45 height 13
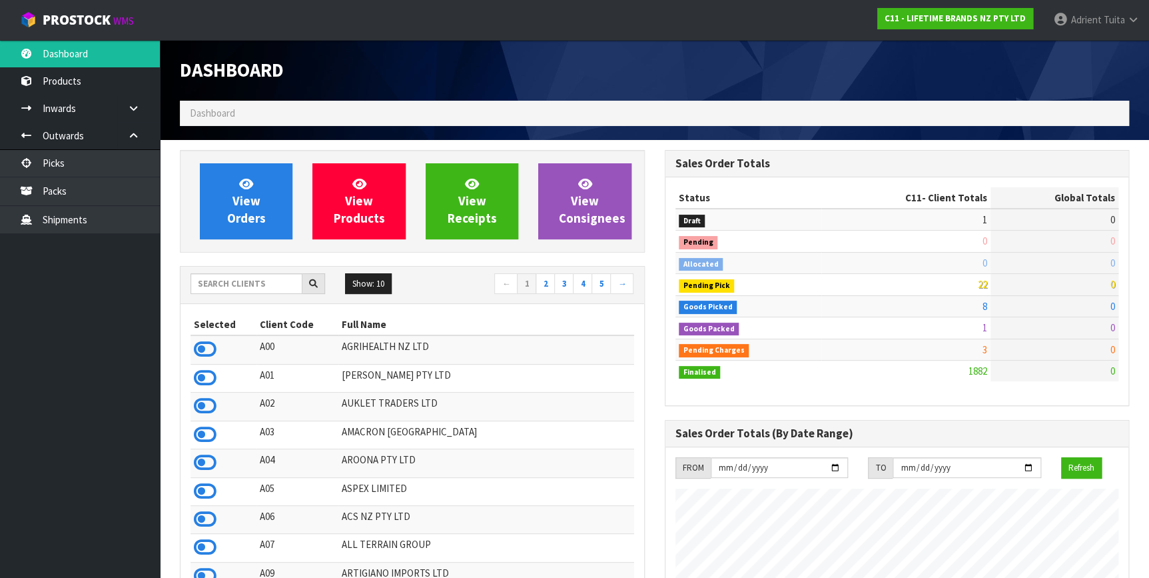
scroll to position [1007, 484]
click at [274, 282] on input "text" at bounding box center [247, 283] width 112 height 21
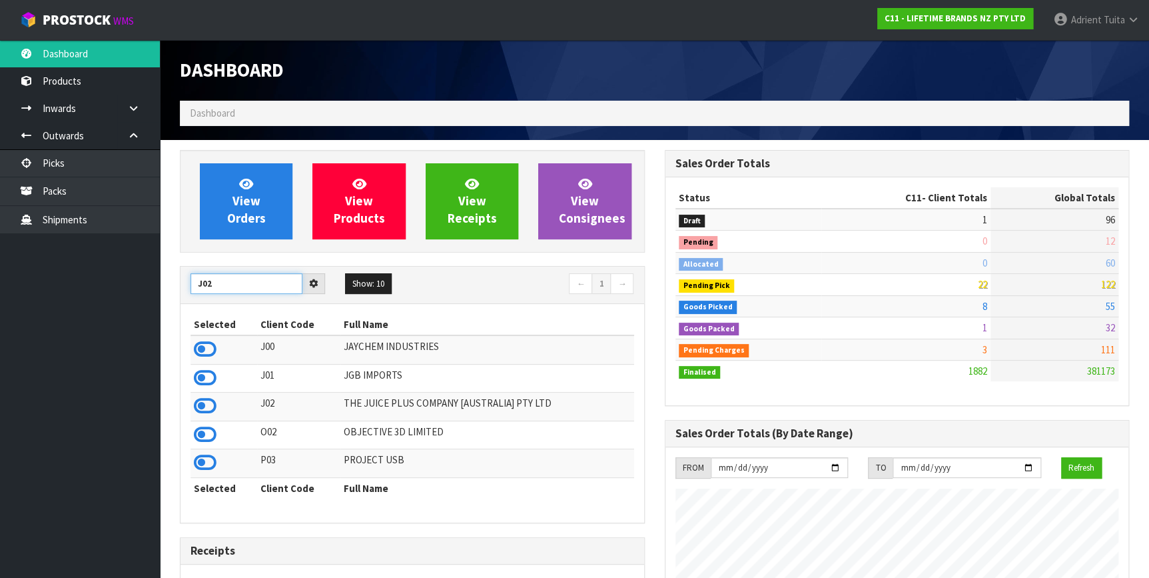
type input "J02"
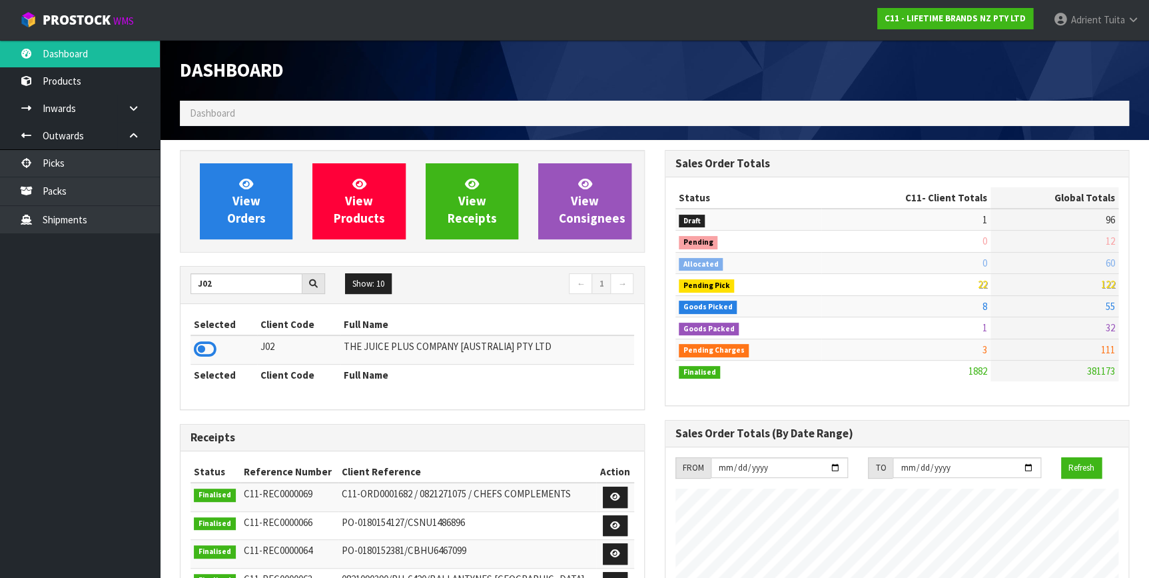
drag, startPoint x: 214, startPoint y: 351, endPoint x: 204, endPoint y: 303, distance: 49.1
click at [213, 351] on icon at bounding box center [205, 349] width 23 height 20
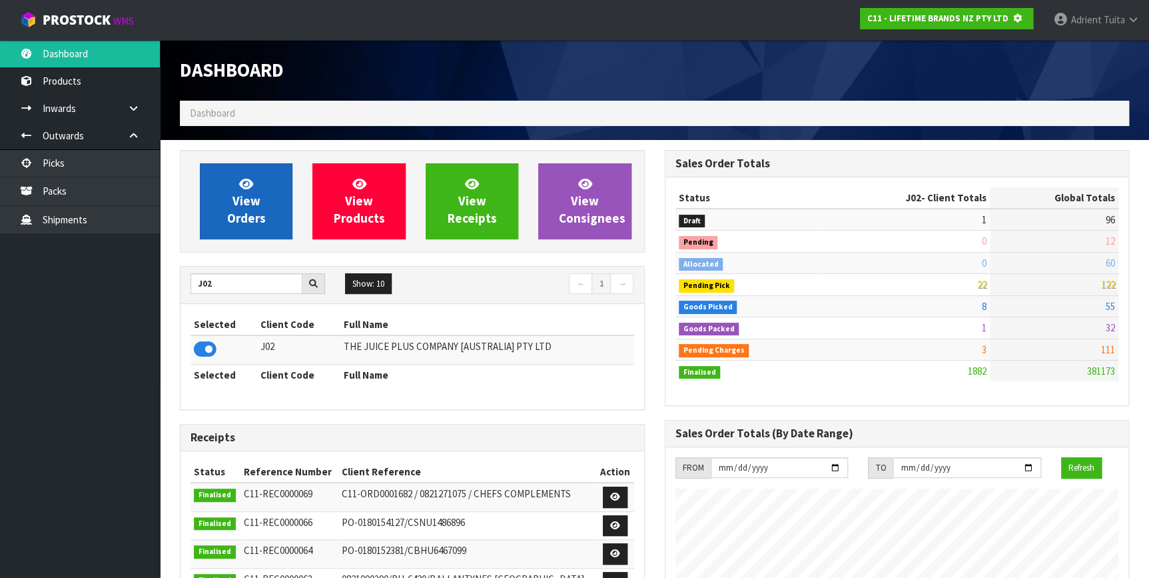
scroll to position [665279, 665623]
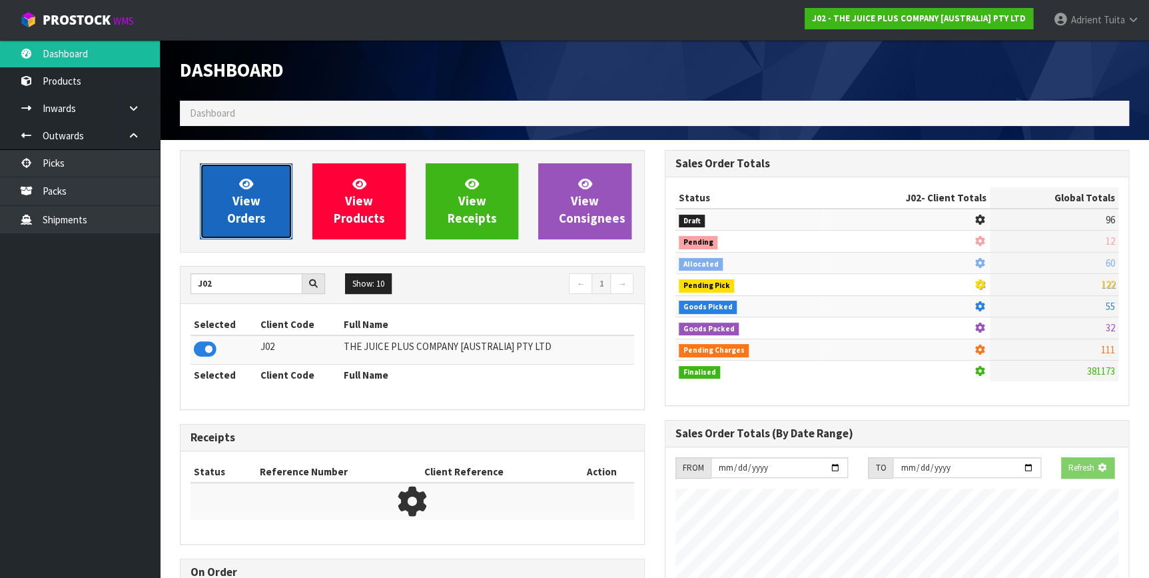
click at [220, 213] on link "View Orders" at bounding box center [246, 201] width 93 height 76
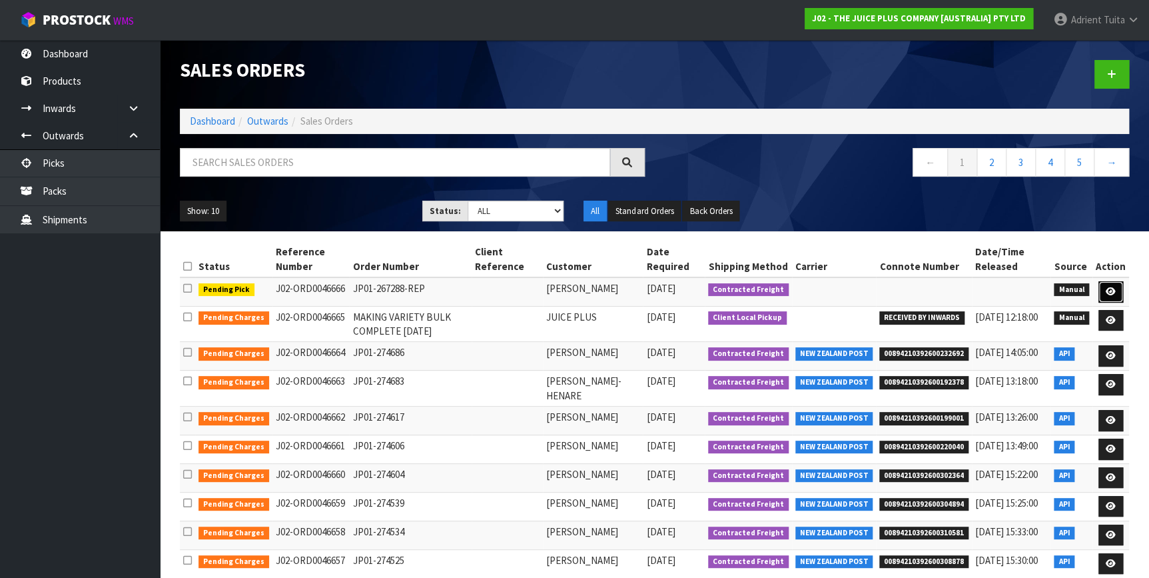
click at [1106, 300] on link at bounding box center [1110, 291] width 25 height 21
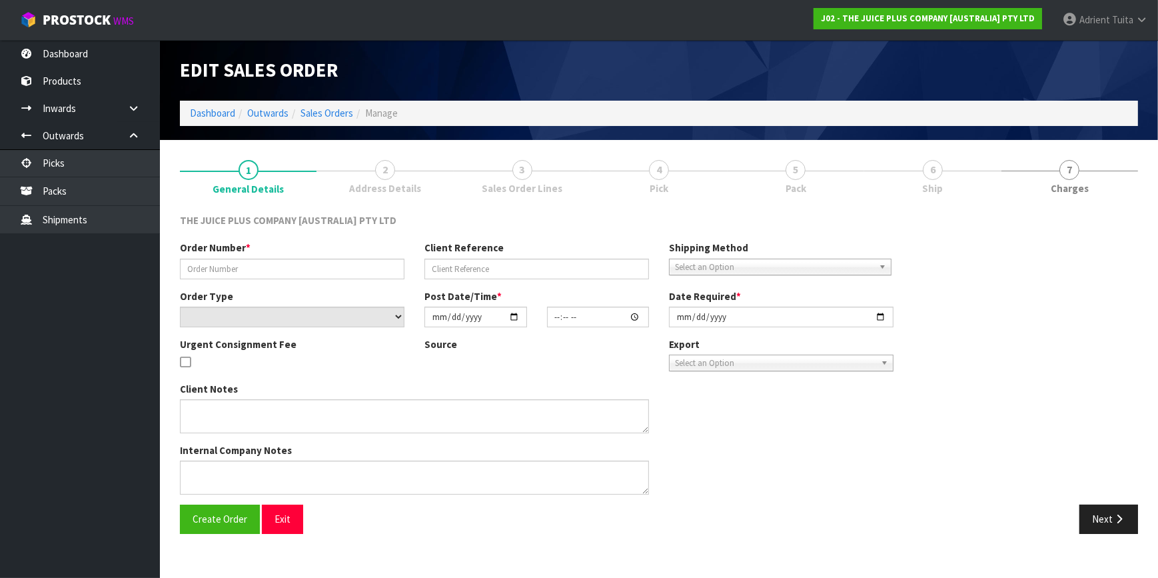
type input "JP01-267288-REP"
select select "number:0"
type input "[DATE]"
type input "12:06:00.000"
type input "[DATE]"
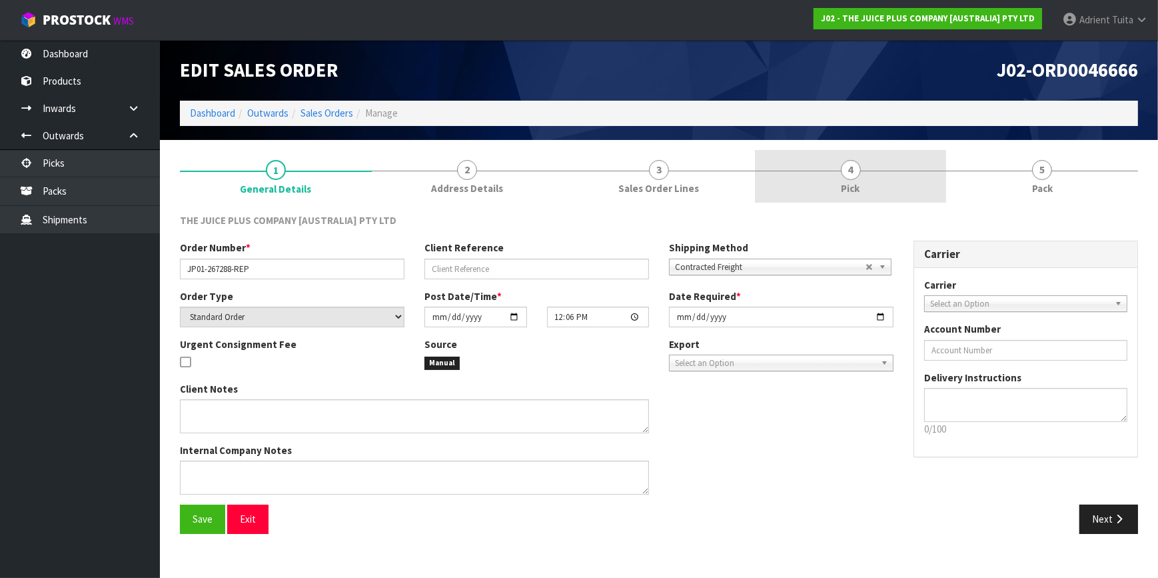
drag, startPoint x: 785, startPoint y: 198, endPoint x: 841, endPoint y: 182, distance: 57.6
click at [789, 196] on link "4 Pick" at bounding box center [851, 176] width 192 height 53
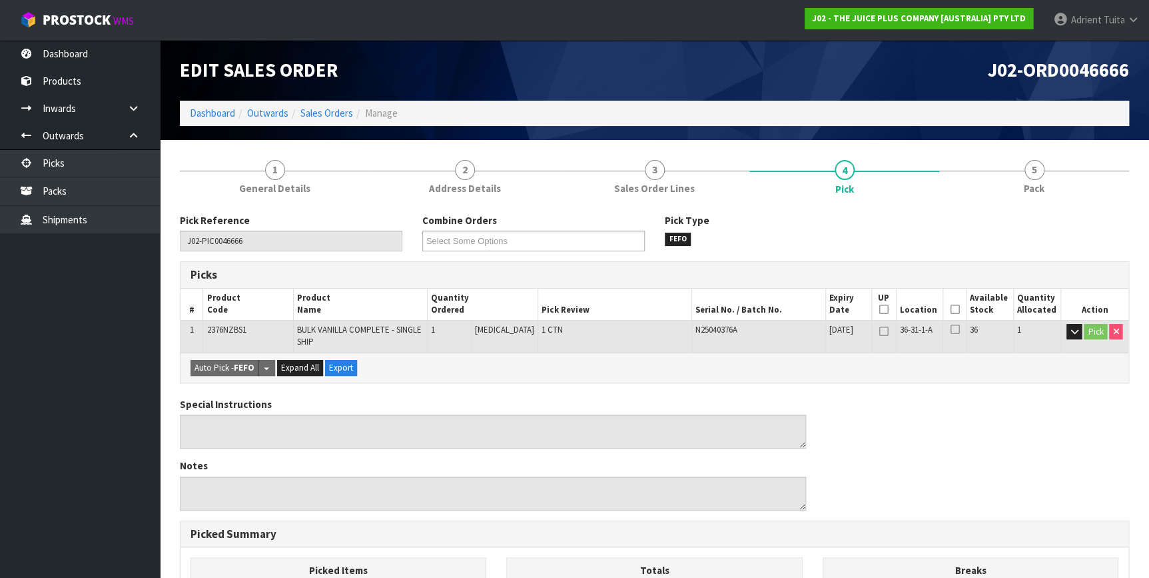
click at [952, 309] on icon at bounding box center [954, 309] width 9 height 1
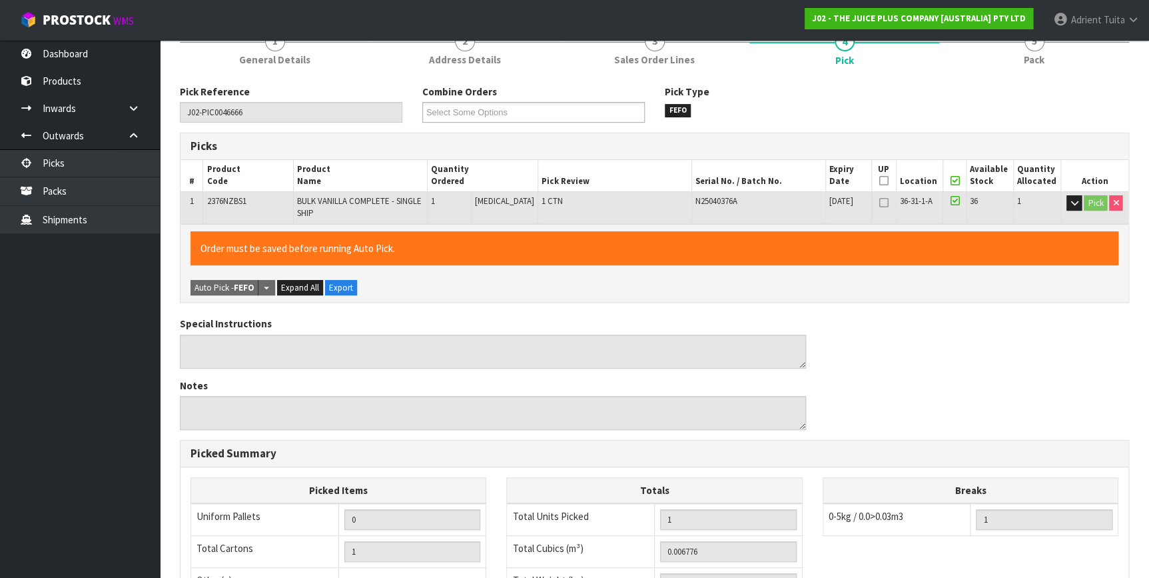
scroll to position [356, 0]
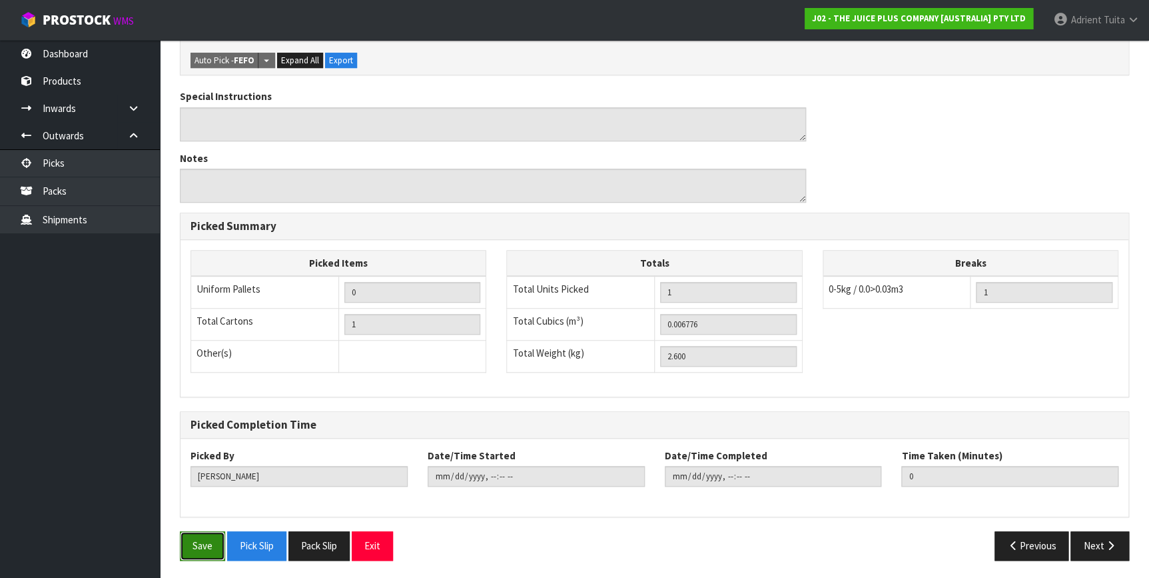
click at [204, 540] on button "Save" at bounding box center [202, 545] width 45 height 29
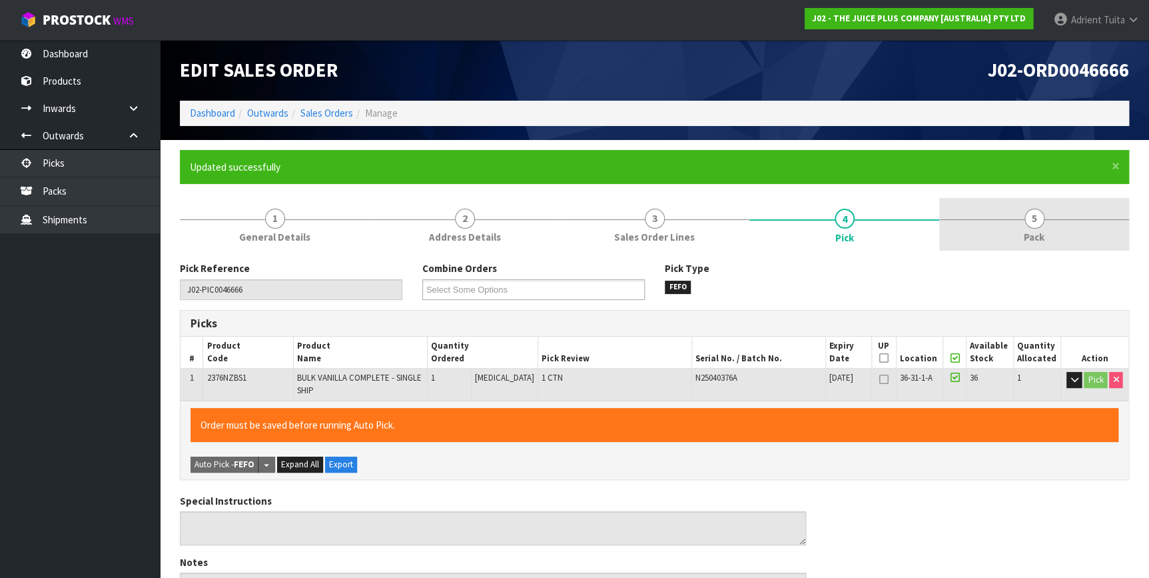
click at [1030, 206] on link "5 Pack" at bounding box center [1034, 224] width 190 height 53
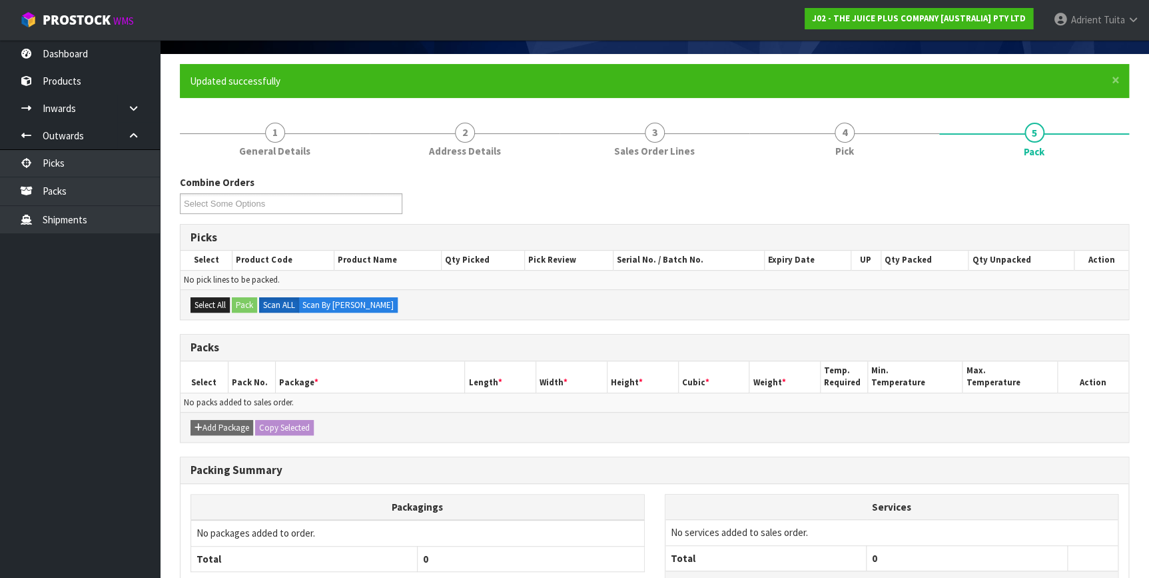
scroll to position [194, 0]
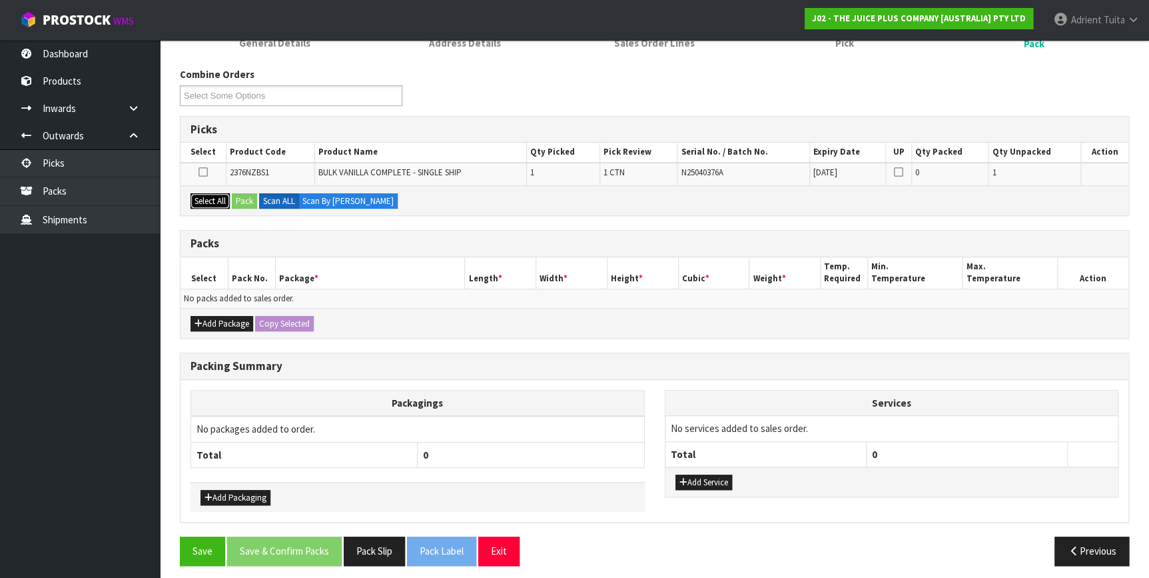
click at [208, 200] on button "Select All" at bounding box center [210, 201] width 39 height 16
click at [234, 196] on button "Pack" at bounding box center [244, 201] width 25 height 16
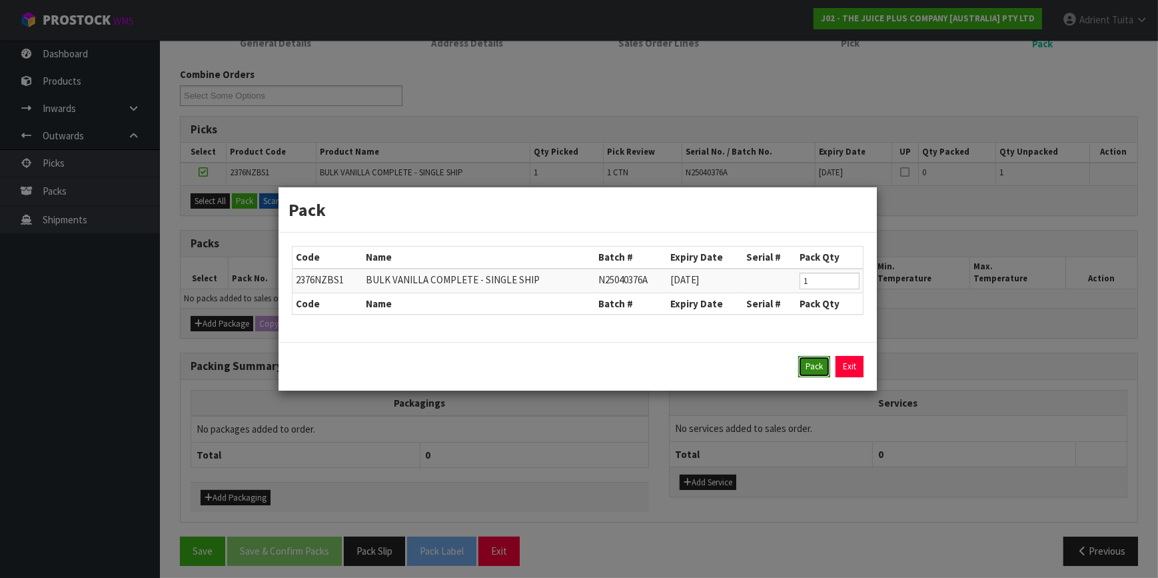
click at [819, 370] on button "Pack" at bounding box center [814, 366] width 32 height 21
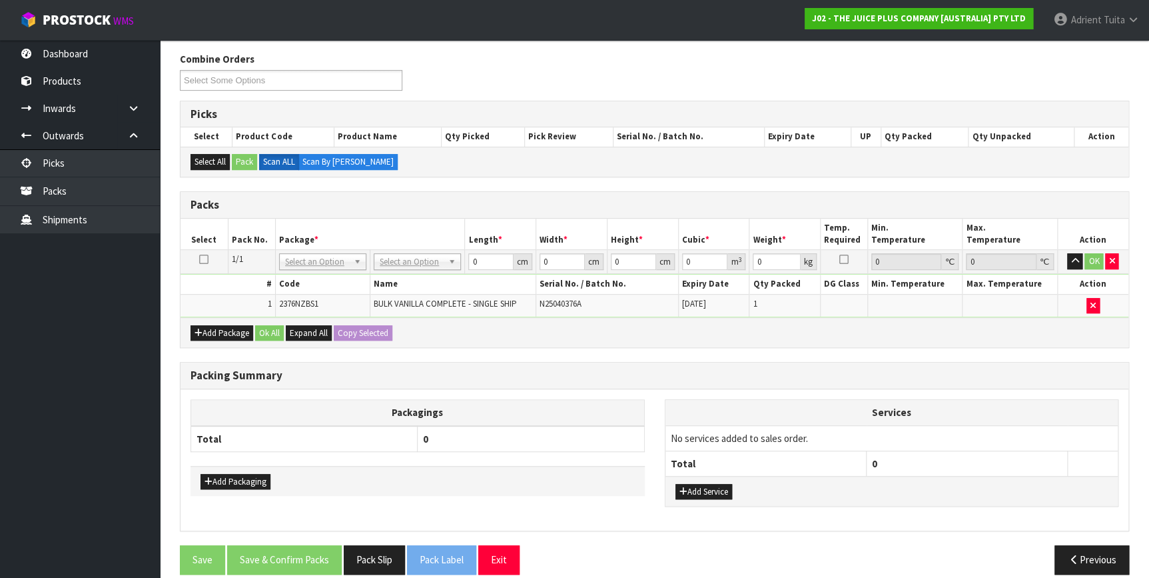
scroll to position [222, 0]
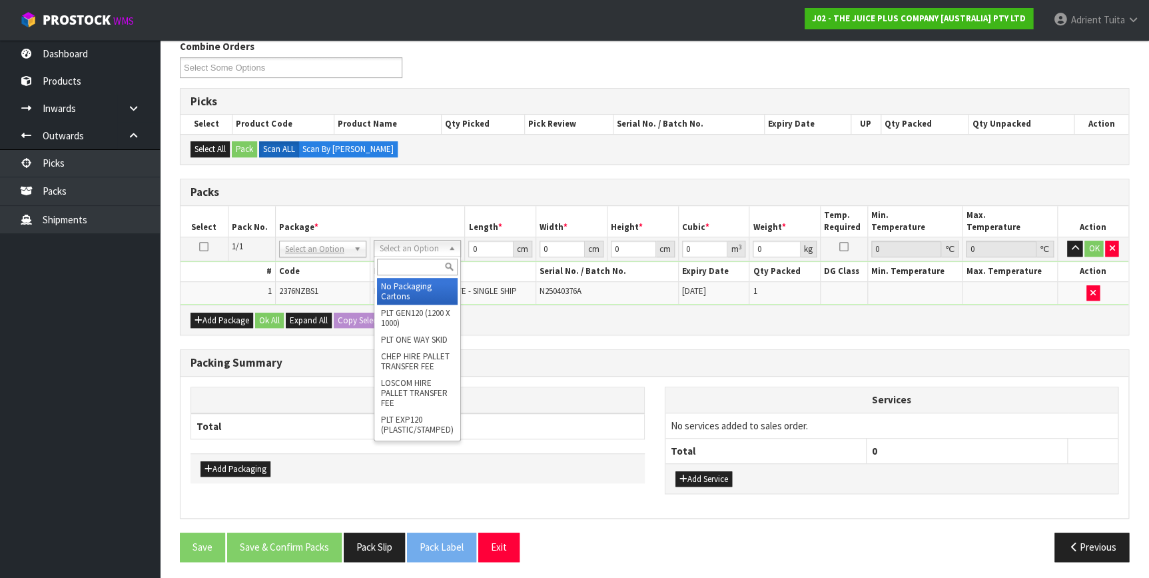
drag, startPoint x: 414, startPoint y: 247, endPoint x: 414, endPoint y: 266, distance: 18.7
click at [414, 268] on input "text" at bounding box center [417, 266] width 81 height 17
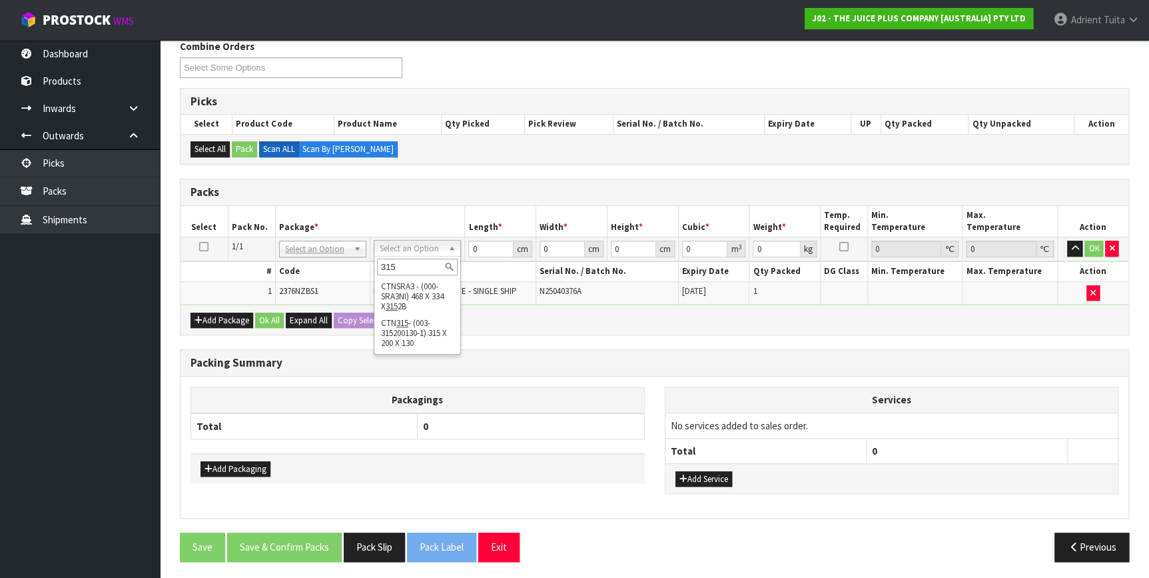
click at [389, 265] on input "315" at bounding box center [417, 266] width 81 height 17
type input "225"
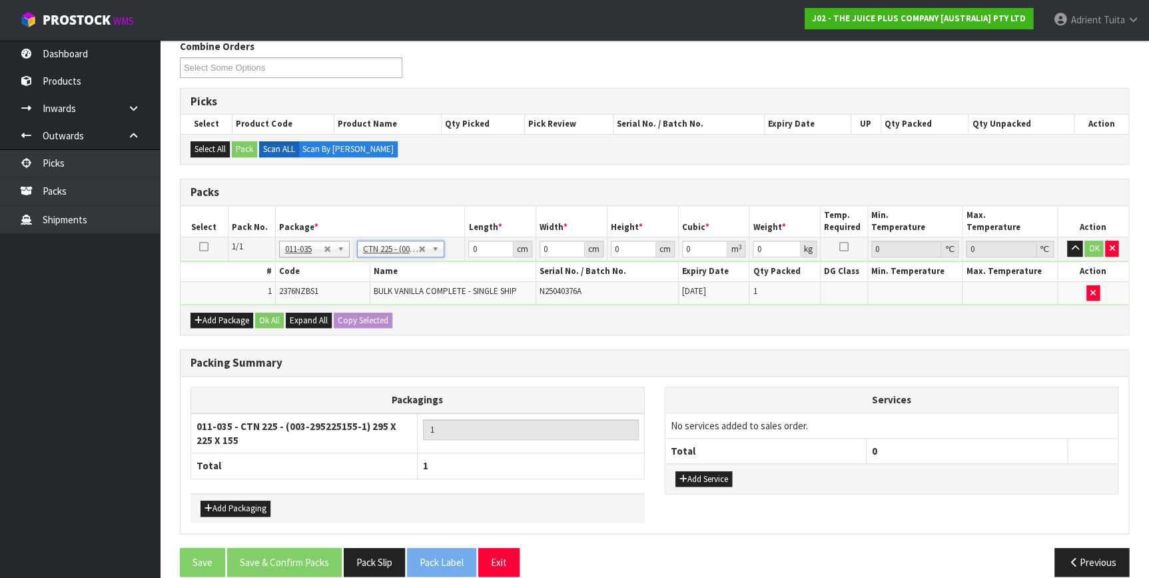
type input "29.5"
type input "22.5"
type input "15.5"
type input "0.010288"
type input "2.8"
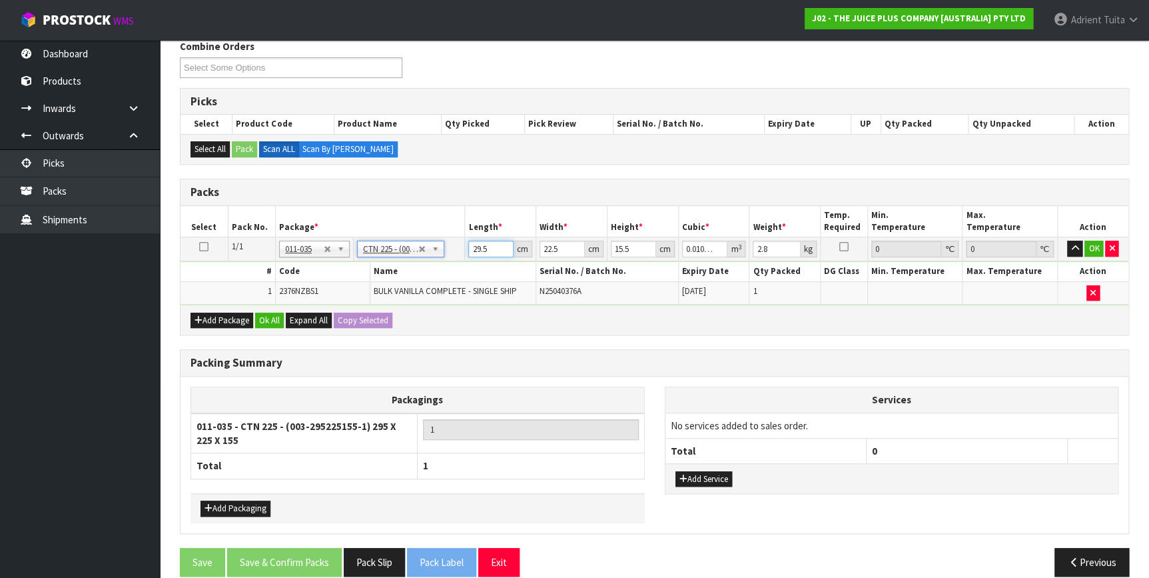
click at [474, 249] on input "29.5" at bounding box center [490, 248] width 45 height 17
click at [476, 249] on input "29.5" at bounding box center [490, 248] width 45 height 17
click at [478, 249] on input "29.5" at bounding box center [490, 248] width 45 height 17
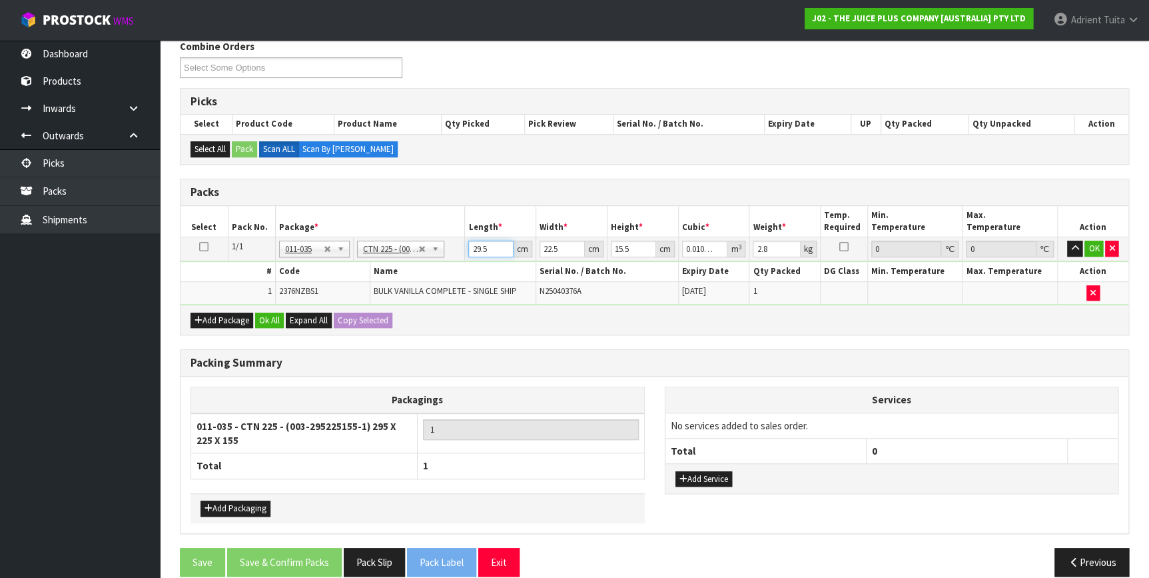
click at [478, 249] on input "29.5" at bounding box center [490, 248] width 45 height 17
type input "3"
type input "0.001046"
type input "30"
type input "0.010463"
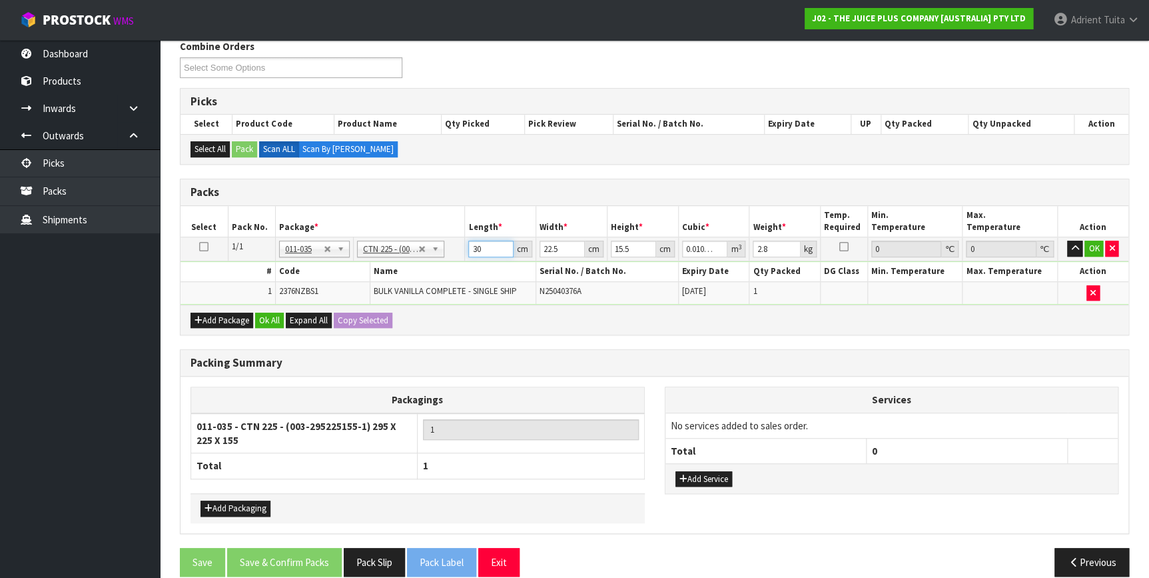
type input "30"
type input "2"
type input "0.00093"
type input "24"
type input "0.01116"
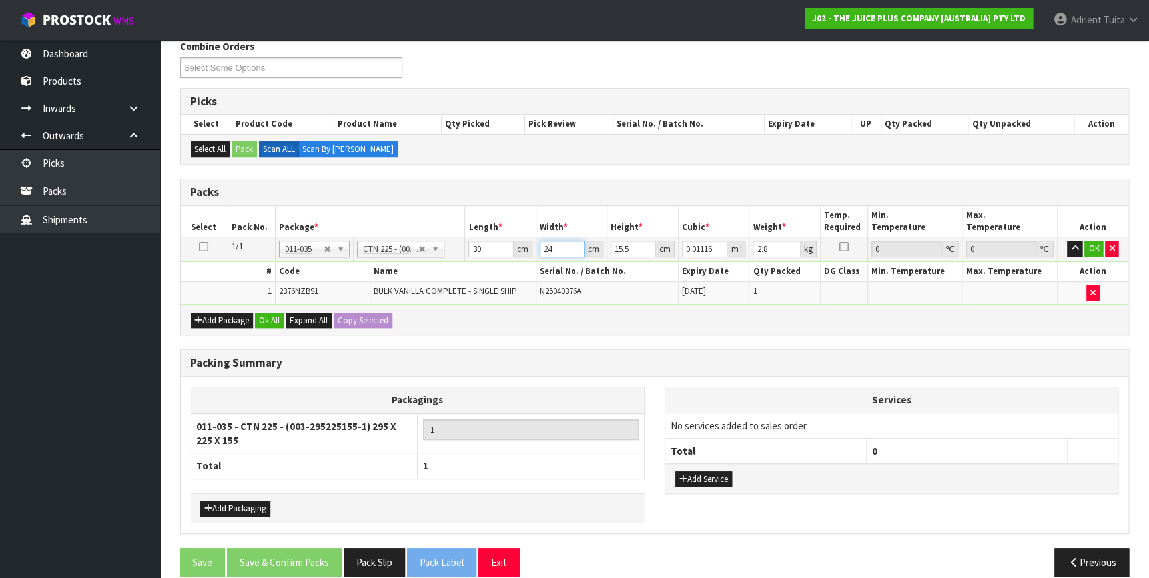
type input "24"
type input "1"
type input "0.00072"
type input "17"
type input "0.01224"
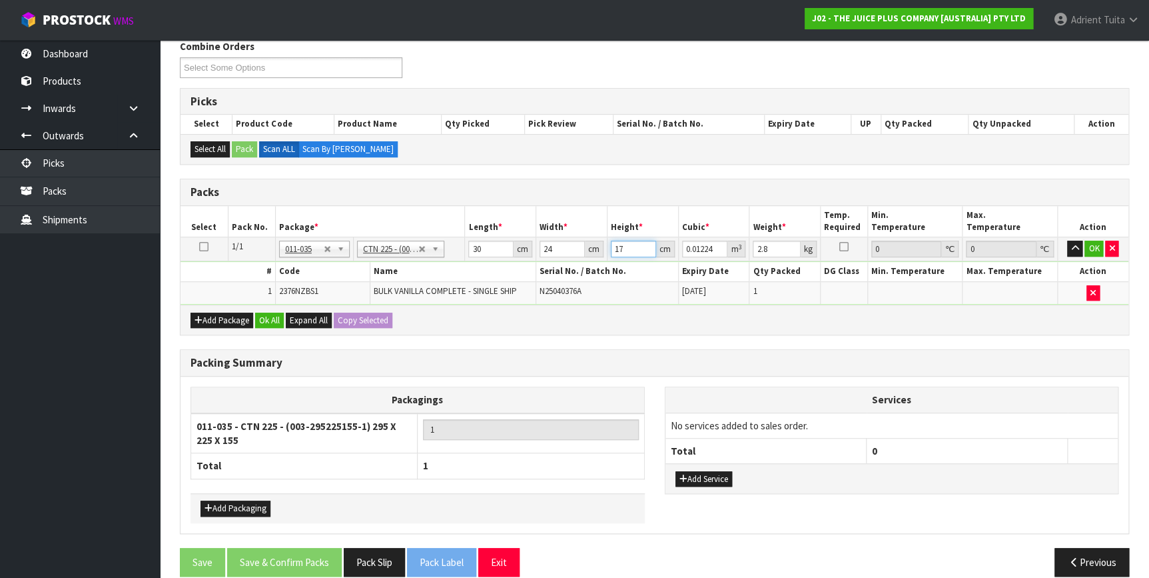
type input "17"
type input "3"
click at [1089, 244] on button "OK" at bounding box center [1093, 248] width 19 height 16
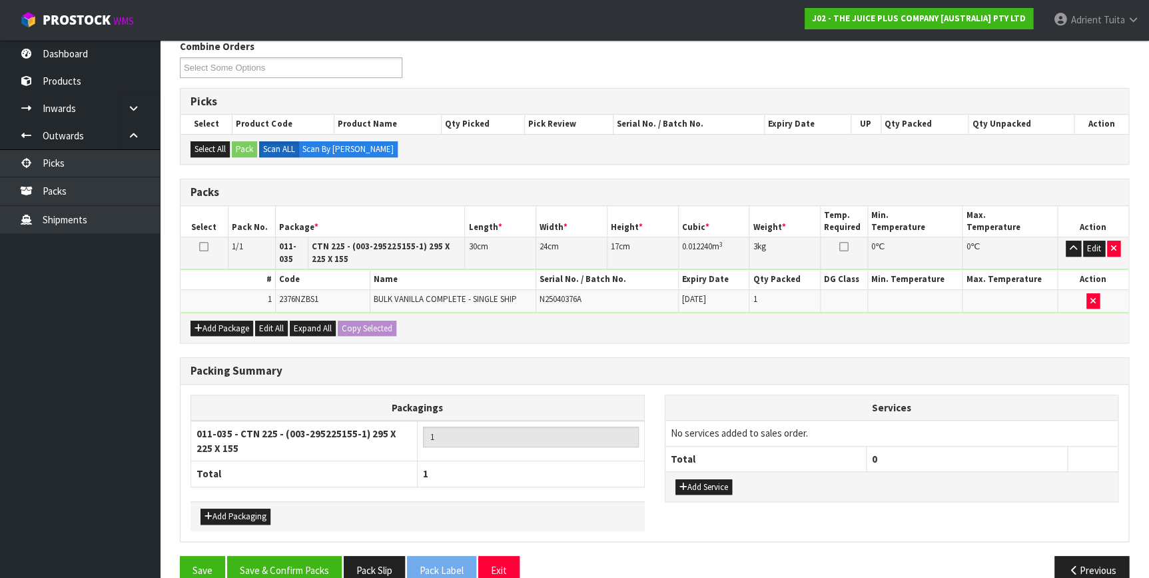
scroll to position [245, 0]
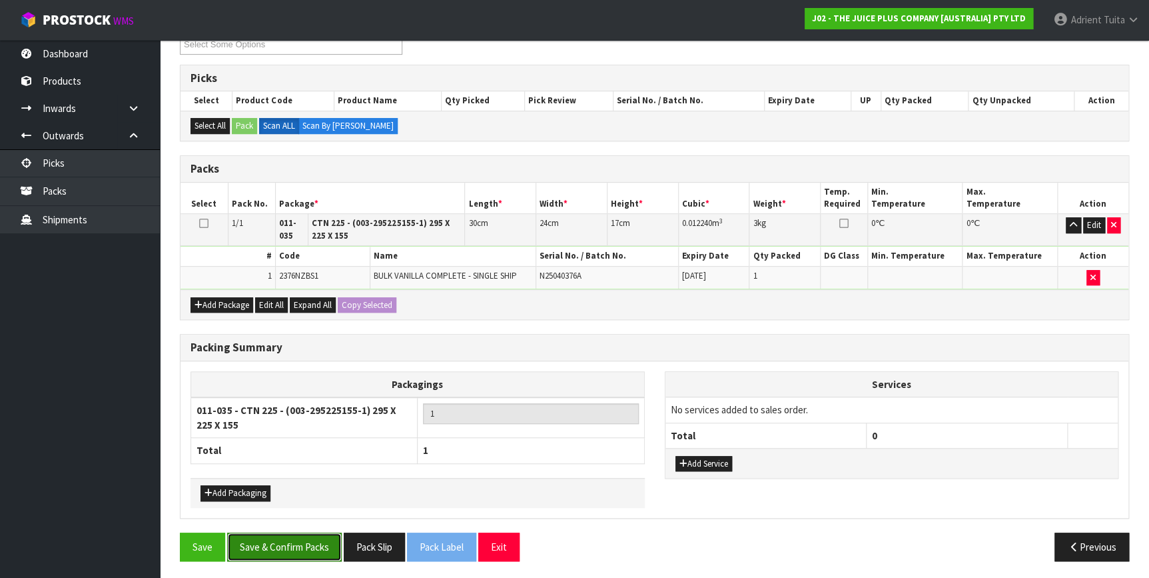
click at [308, 538] on button "Save & Confirm Packs" at bounding box center [284, 546] width 115 height 29
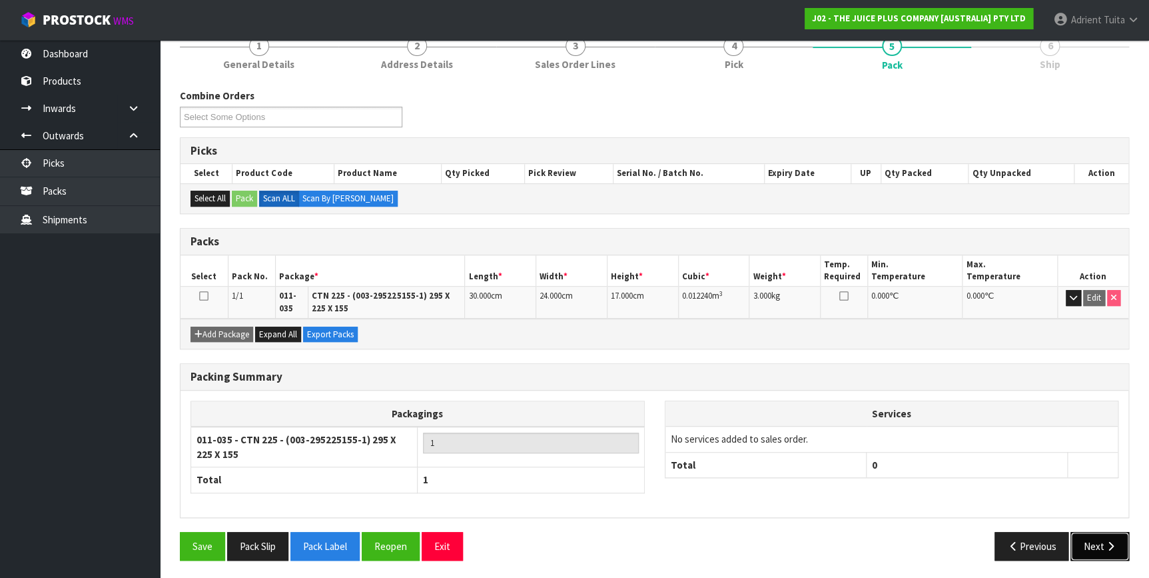
click at [1104, 545] on icon "button" at bounding box center [1110, 546] width 13 height 10
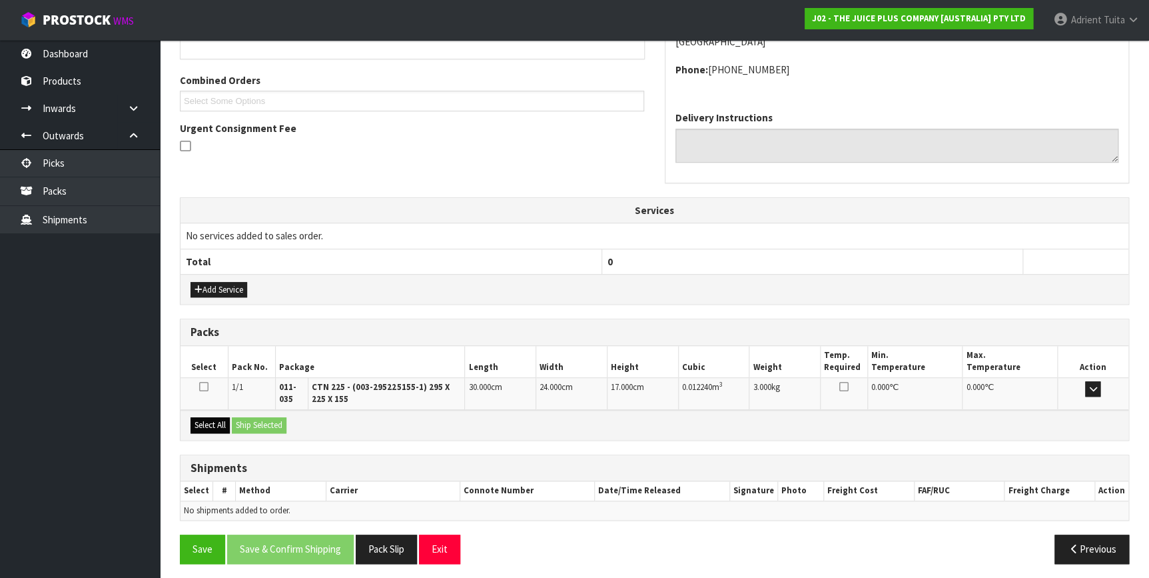
scroll to position [324, 0]
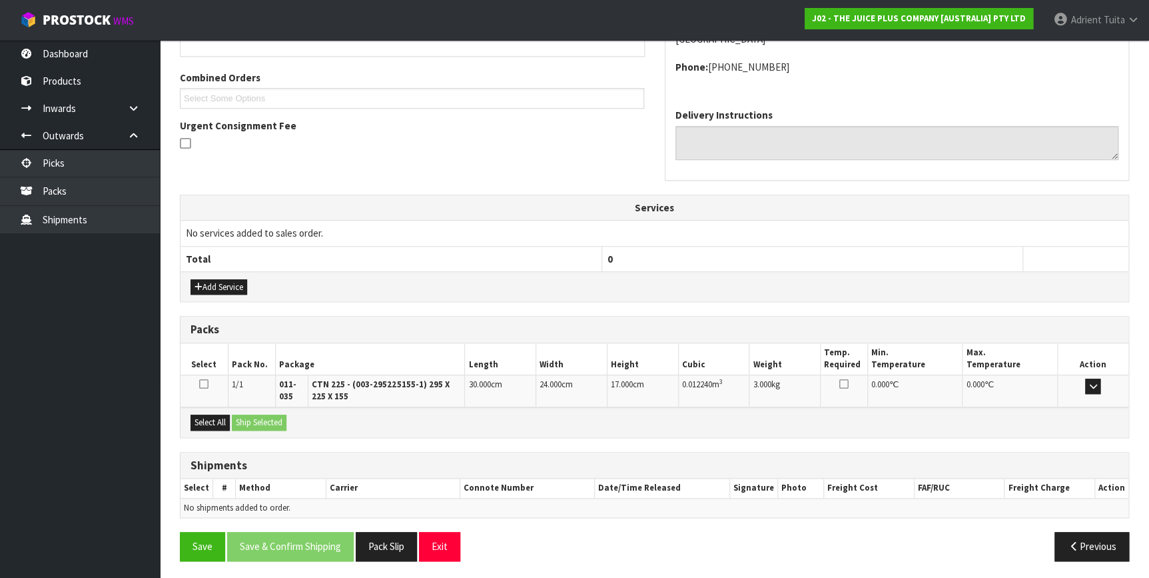
click at [218, 428] on div "Select All Ship Selected" at bounding box center [655, 422] width 948 height 30
click at [224, 426] on button "Select All" at bounding box center [210, 422] width 39 height 16
drag, startPoint x: 235, startPoint y: 424, endPoint x: 244, endPoint y: 420, distance: 9.5
click at [238, 420] on button "Ship Selected" at bounding box center [259, 422] width 55 height 16
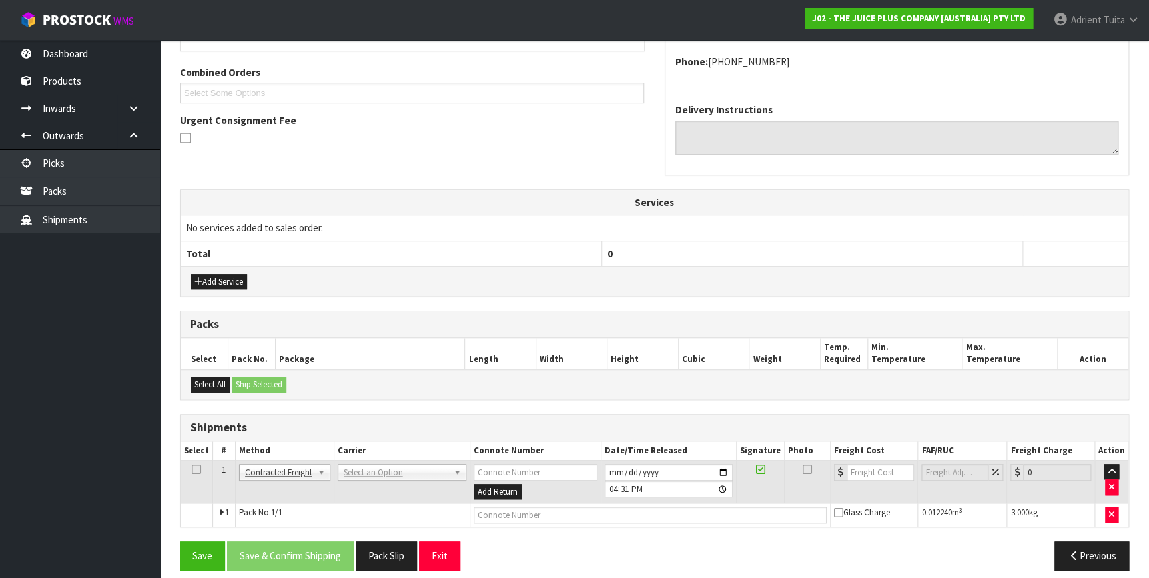
scroll to position [339, 0]
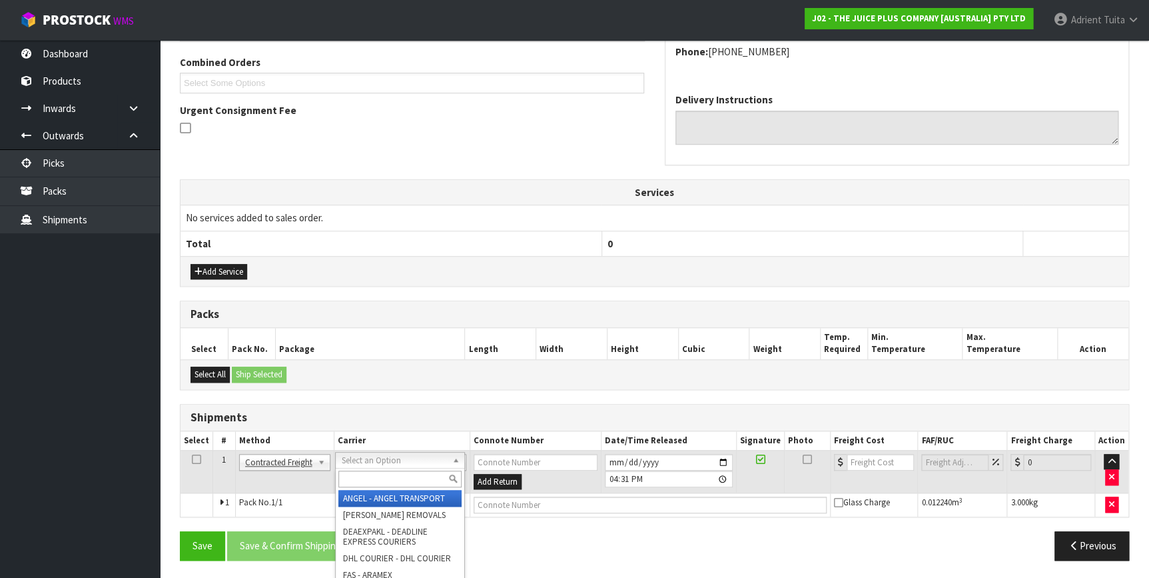
click at [386, 474] on input "text" at bounding box center [399, 478] width 123 height 17
type input "nzp"
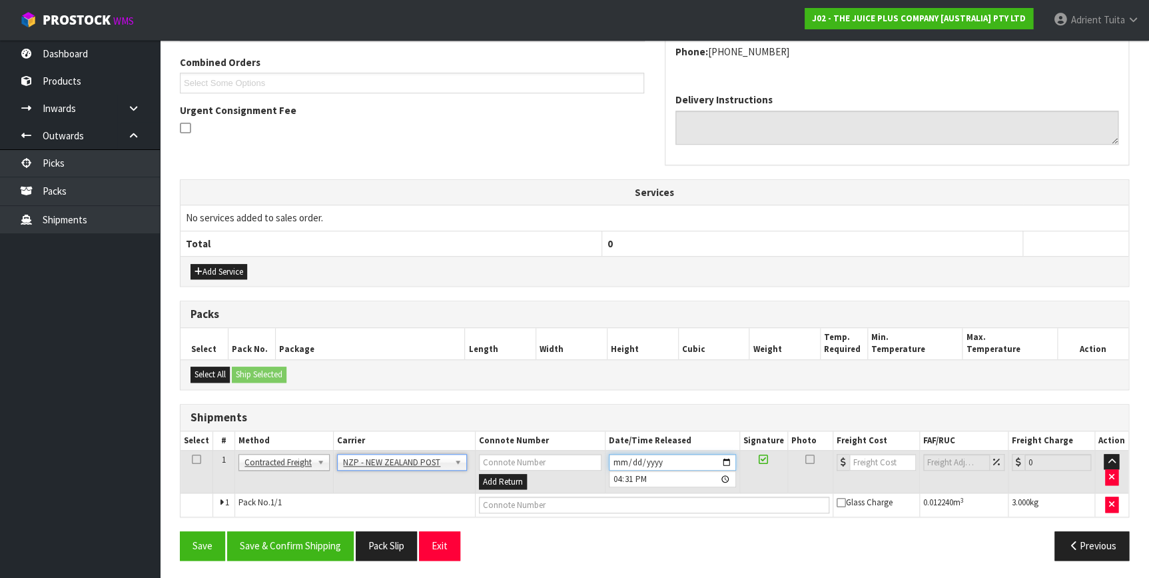
drag, startPoint x: 733, startPoint y: 456, endPoint x: 725, endPoint y: 460, distance: 8.7
click at [729, 459] on input "[DATE]" at bounding box center [672, 462] width 127 height 17
click at [725, 460] on input "[DATE]" at bounding box center [672, 462] width 127 height 17
type input "[DATE]"
click at [320, 546] on button "Save & Confirm Shipping" at bounding box center [290, 545] width 127 height 29
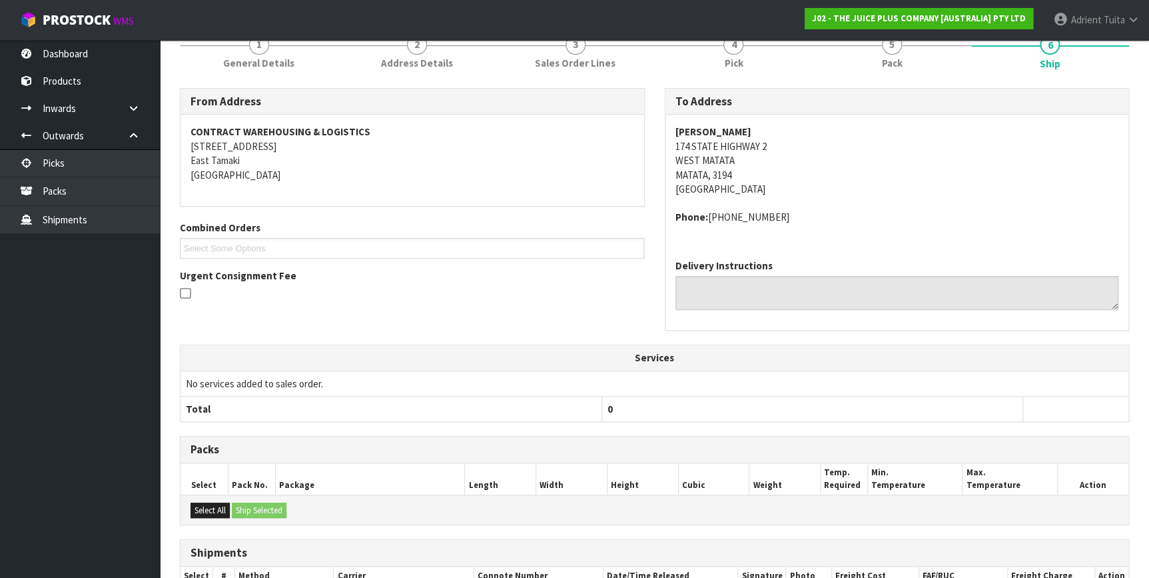
scroll to position [320, 0]
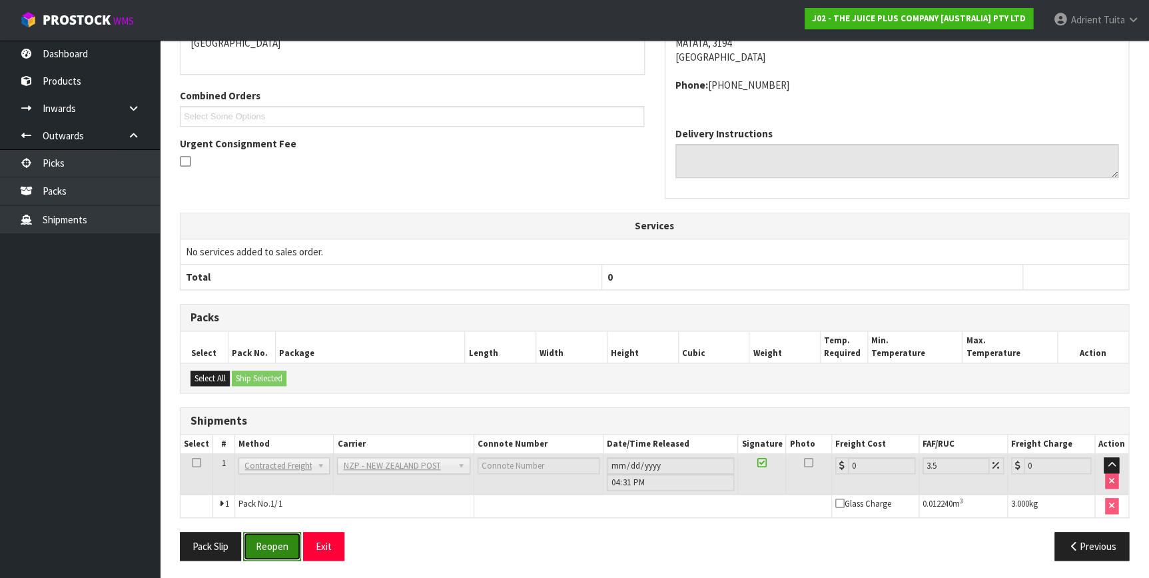
drag, startPoint x: 276, startPoint y: 554, endPoint x: 262, endPoint y: 549, distance: 14.3
click at [276, 555] on button "Reopen" at bounding box center [272, 546] width 58 height 29
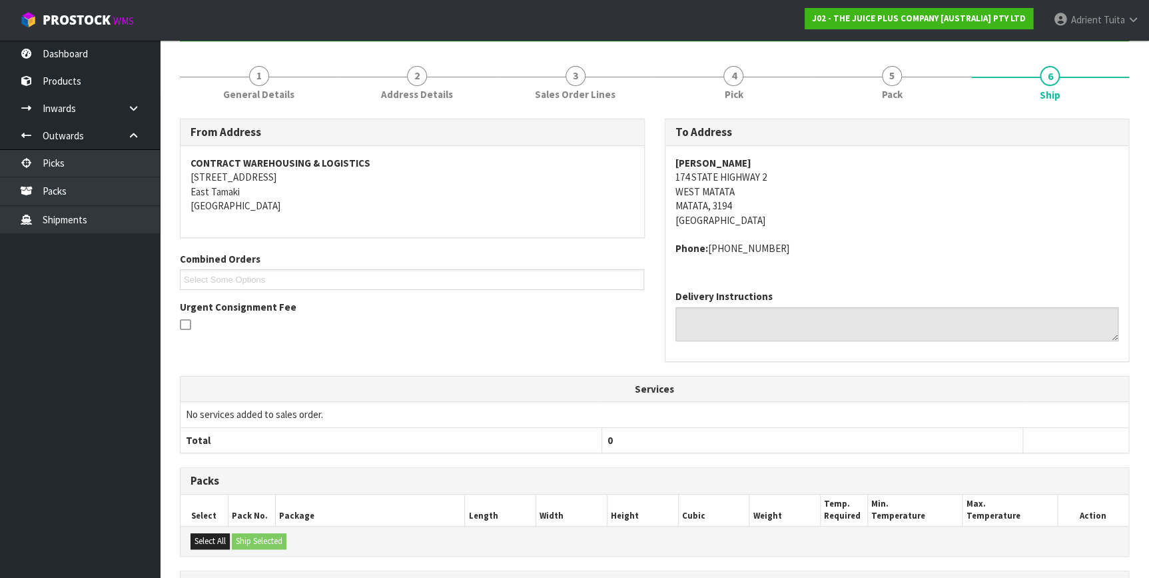
scroll to position [306, 0]
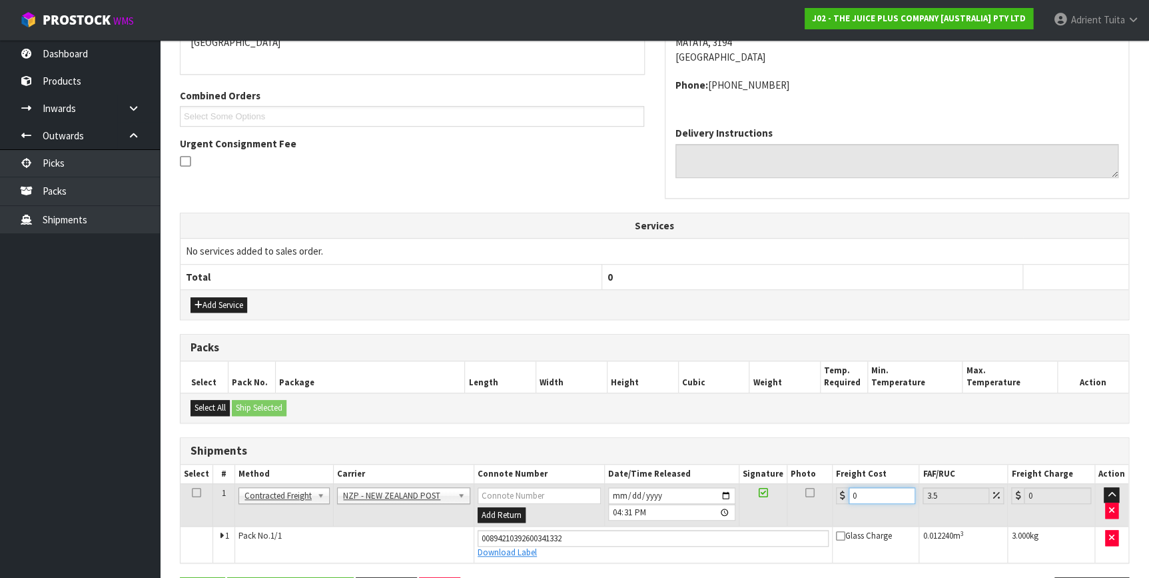
click at [892, 490] on input "0" at bounding box center [882, 495] width 67 height 17
type input "1"
type input "1.03"
type input "13"
type input "13.45"
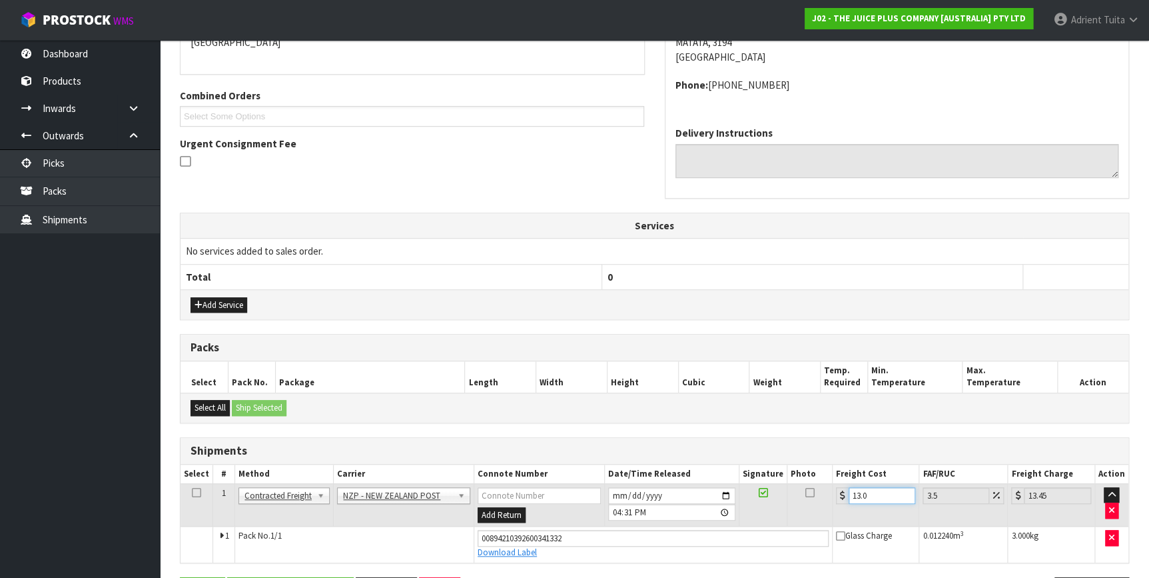
type input "13.04"
type input "13.5"
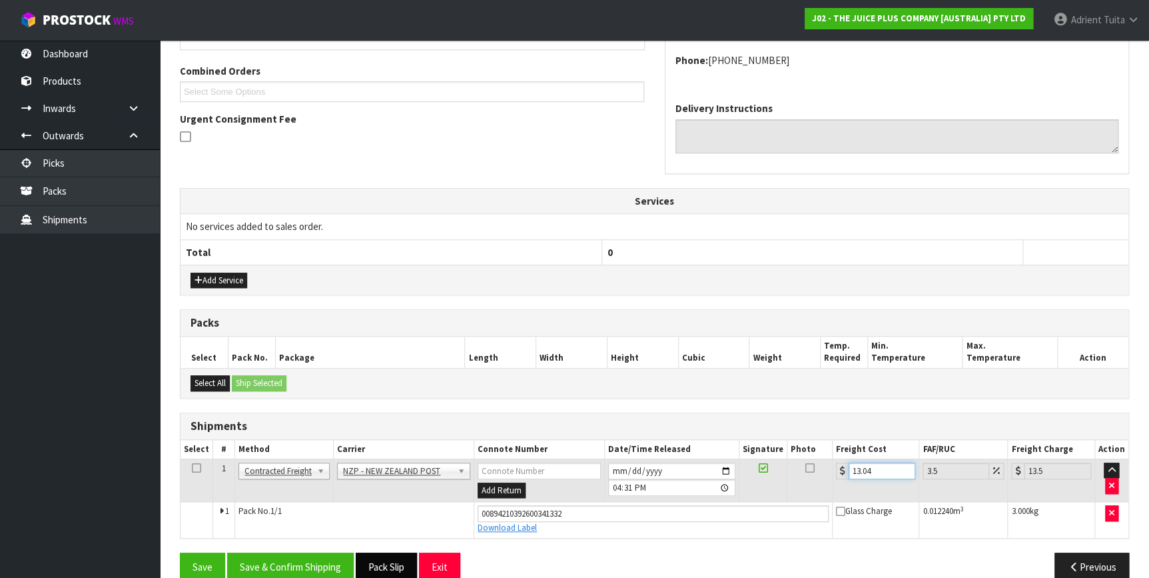
scroll to position [351, 0]
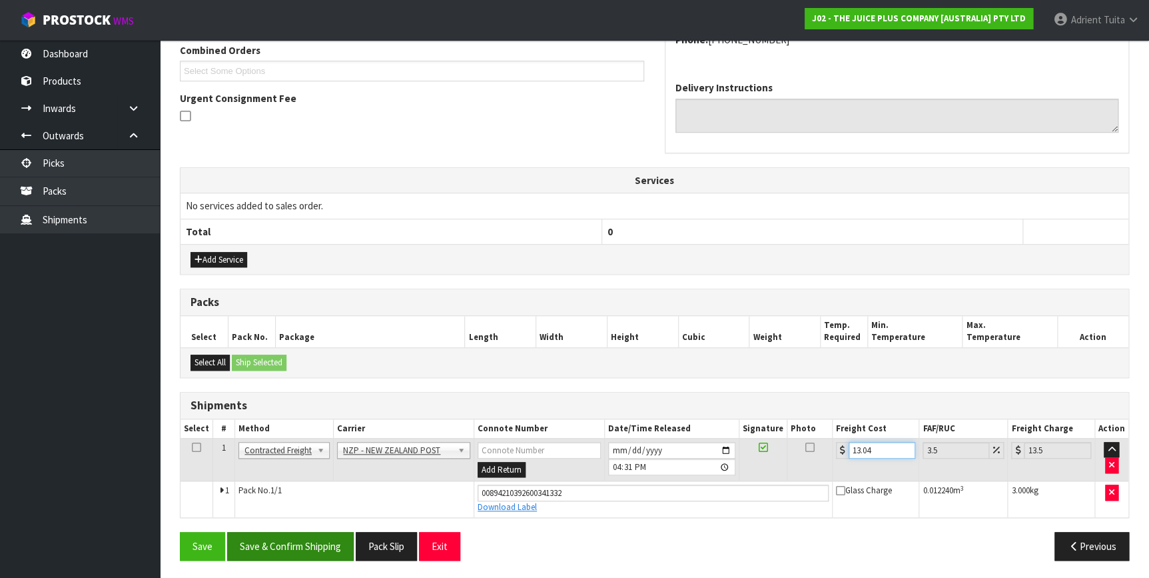
type input "13.04"
click at [342, 538] on button "Save & Confirm Shipping" at bounding box center [290, 546] width 127 height 29
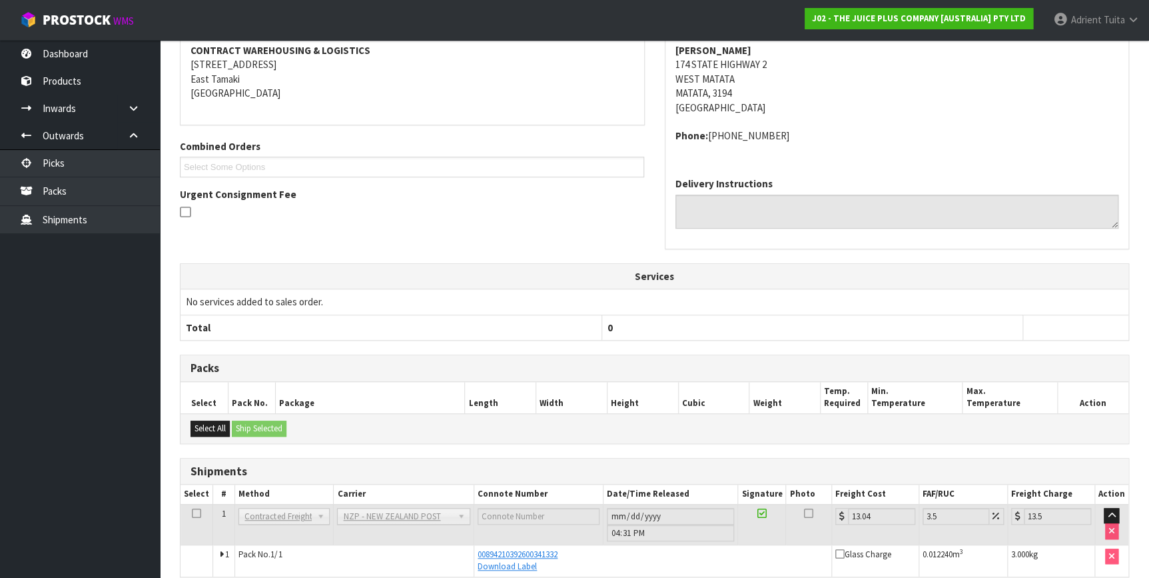
scroll to position [302, 0]
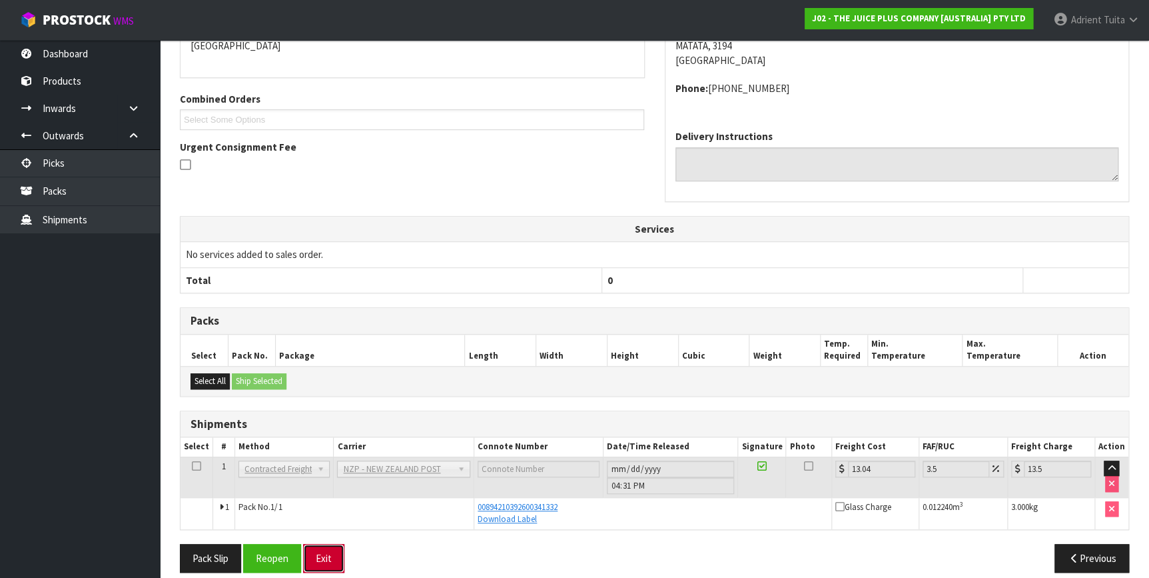
click at [320, 554] on button "Exit" at bounding box center [323, 558] width 41 height 29
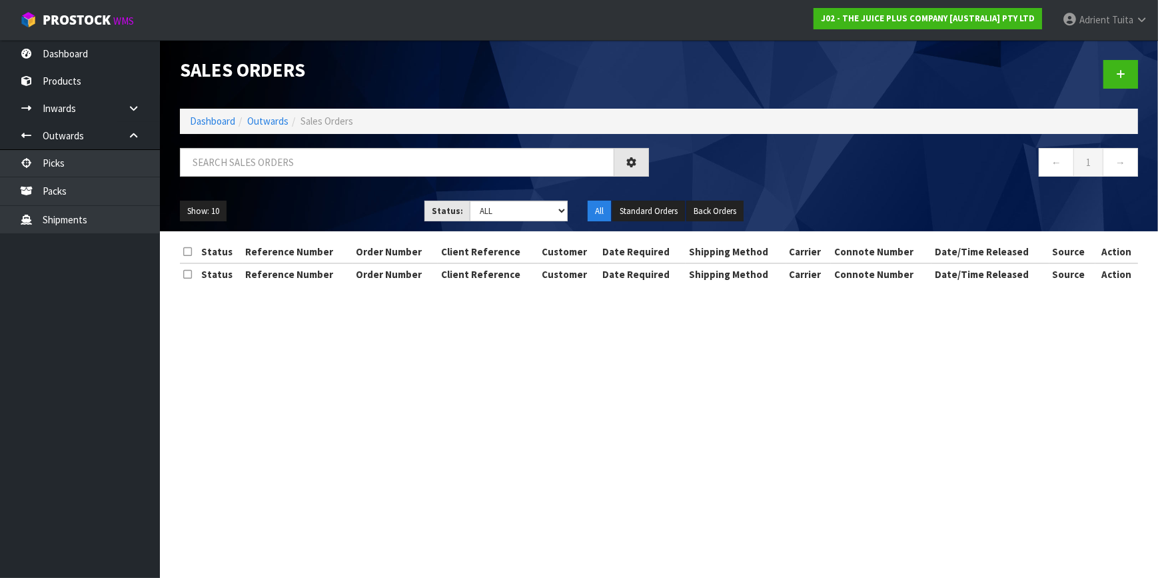
click at [274, 179] on div at bounding box center [414, 167] width 489 height 39
click at [280, 175] on input "text" at bounding box center [397, 162] width 434 height 29
type input "8135"
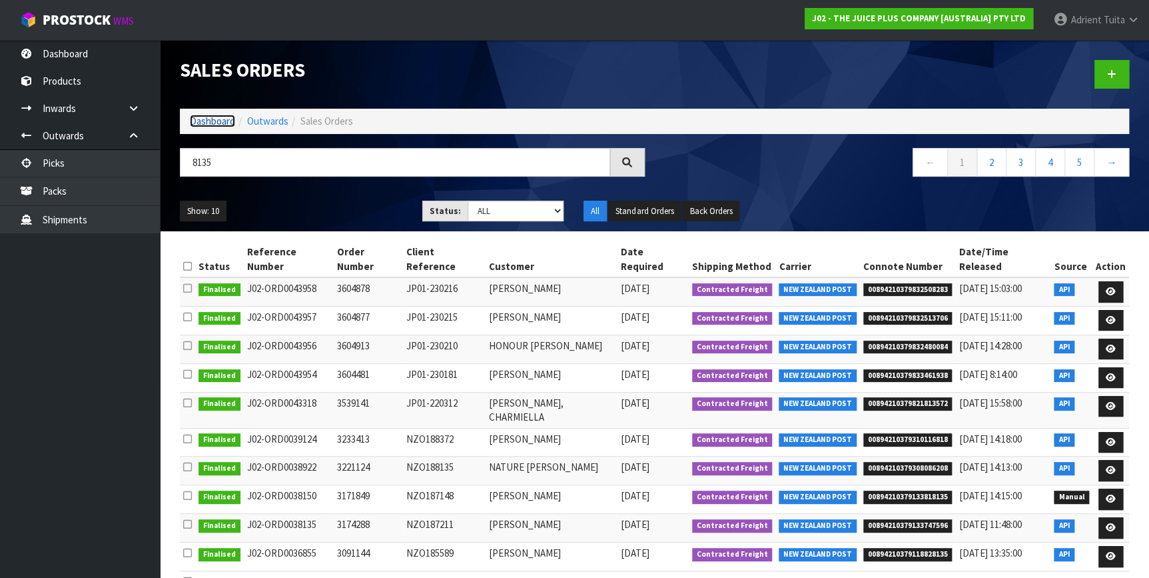
click at [224, 115] on link "Dashboard" at bounding box center [212, 121] width 45 height 13
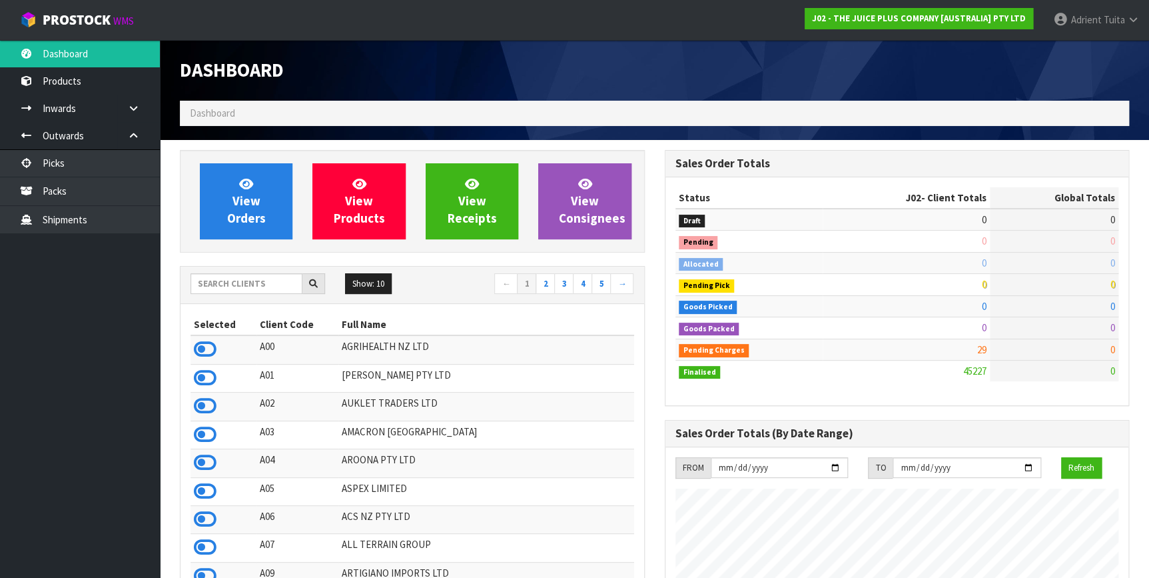
scroll to position [1007, 484]
click at [246, 279] on input "text" at bounding box center [247, 283] width 112 height 21
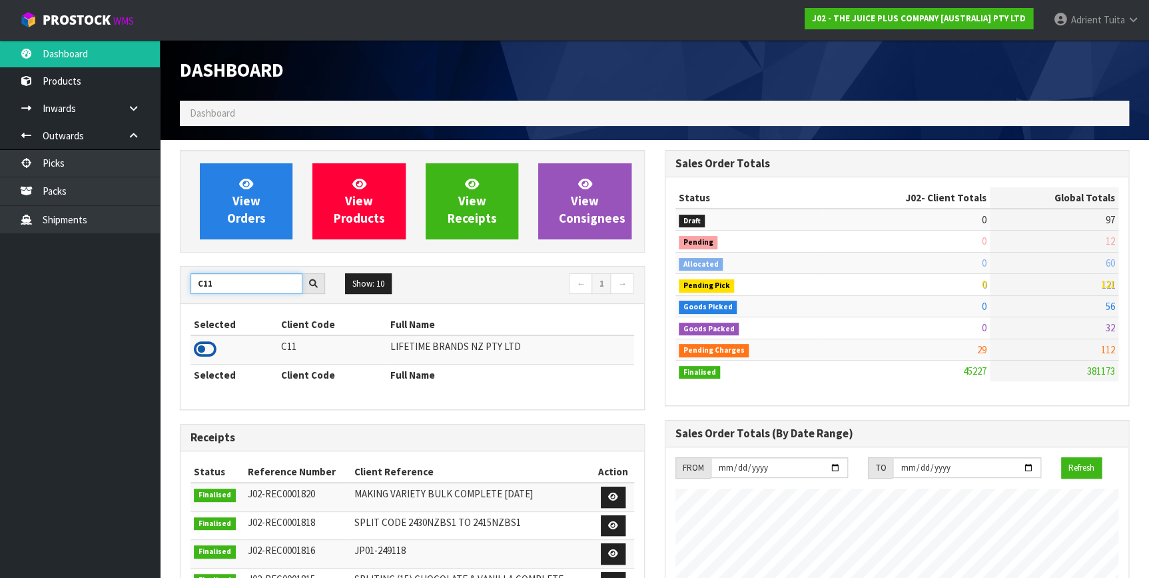
type input "C11"
click at [206, 348] on icon at bounding box center [205, 349] width 23 height 20
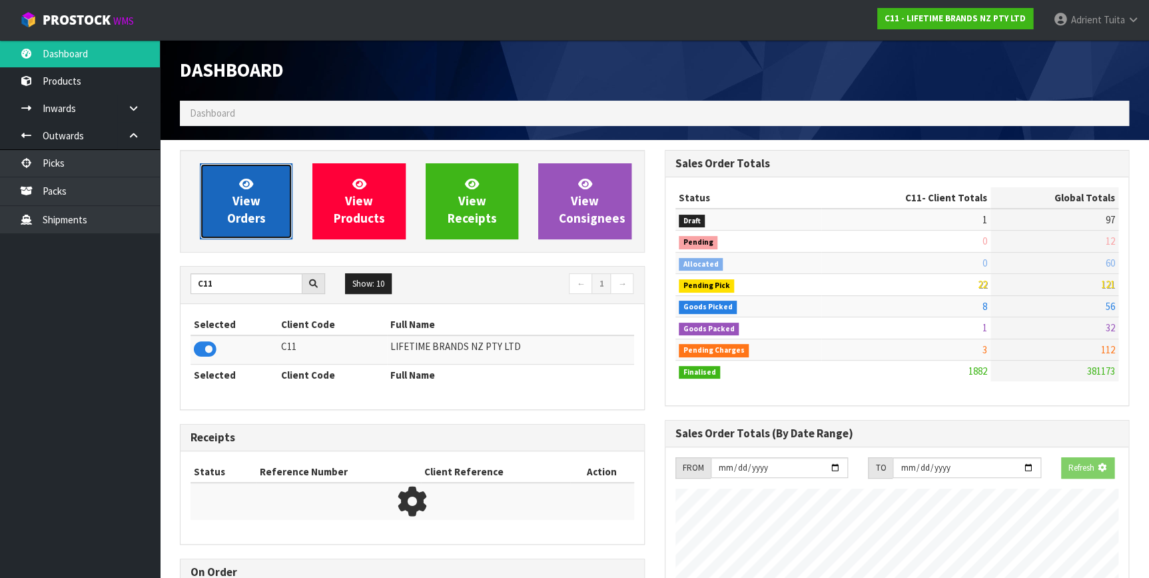
click at [250, 194] on span "View Orders" at bounding box center [246, 201] width 39 height 50
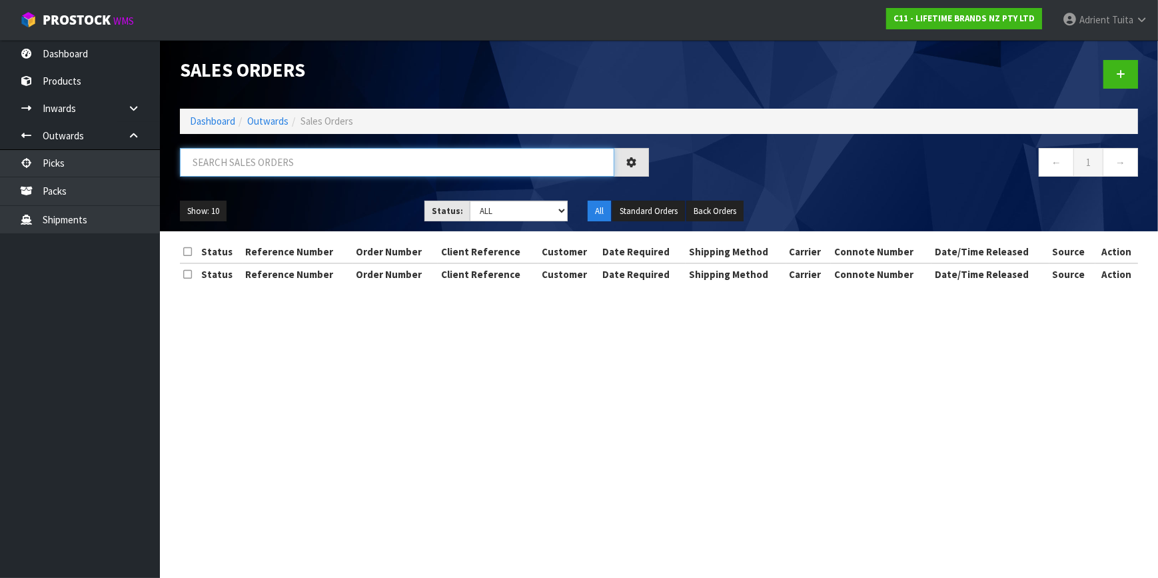
click at [280, 166] on input "text" at bounding box center [397, 162] width 434 height 29
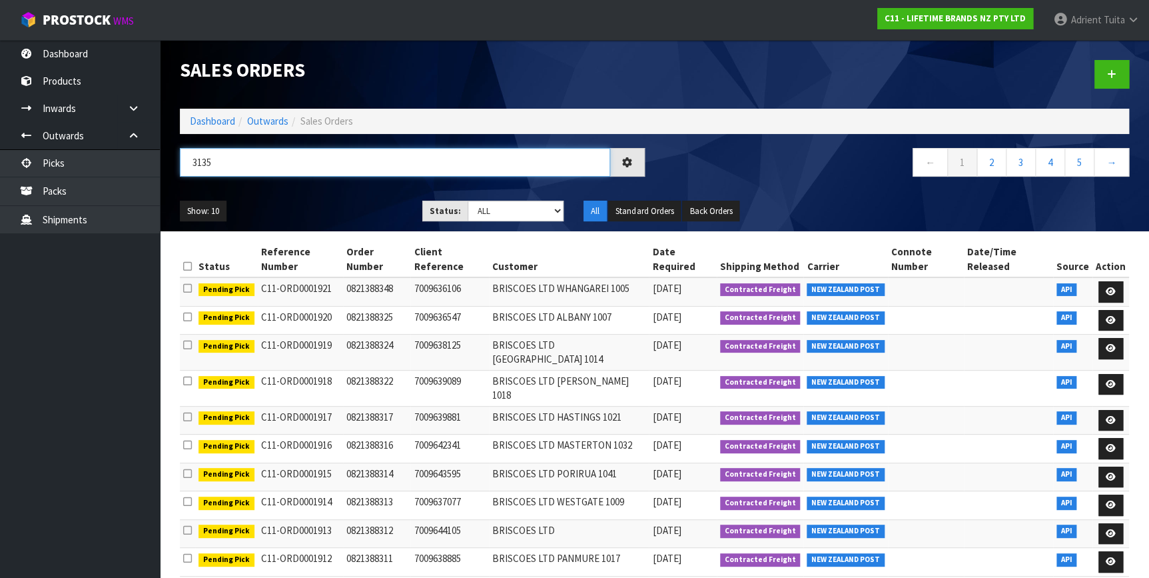
click at [304, 148] on input "3135" at bounding box center [395, 162] width 430 height 29
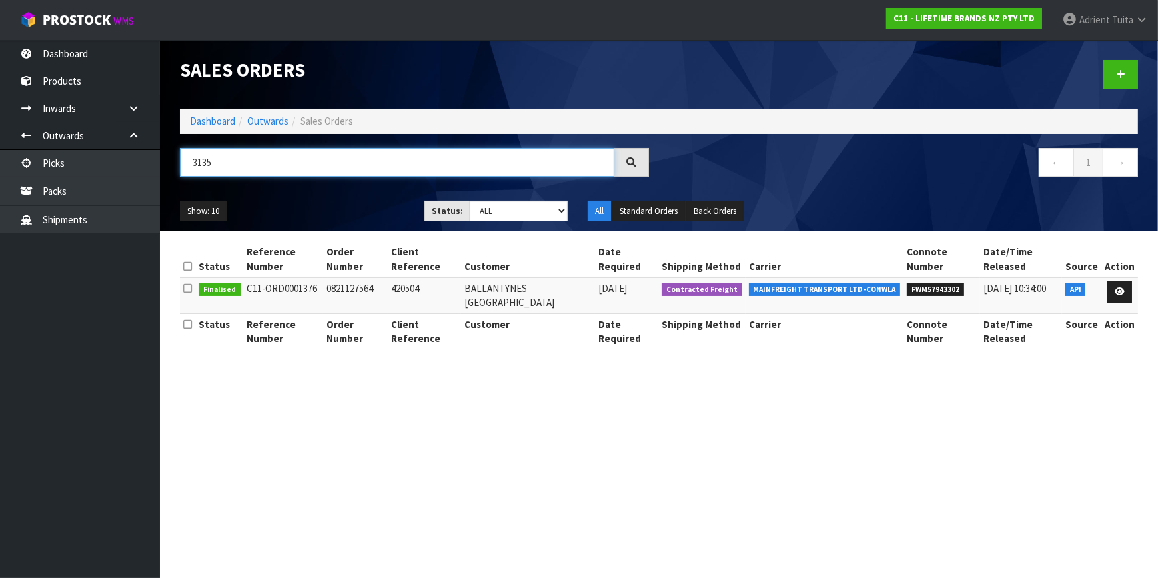
click at [304, 148] on input "3135" at bounding box center [397, 162] width 434 height 29
type input "8135"
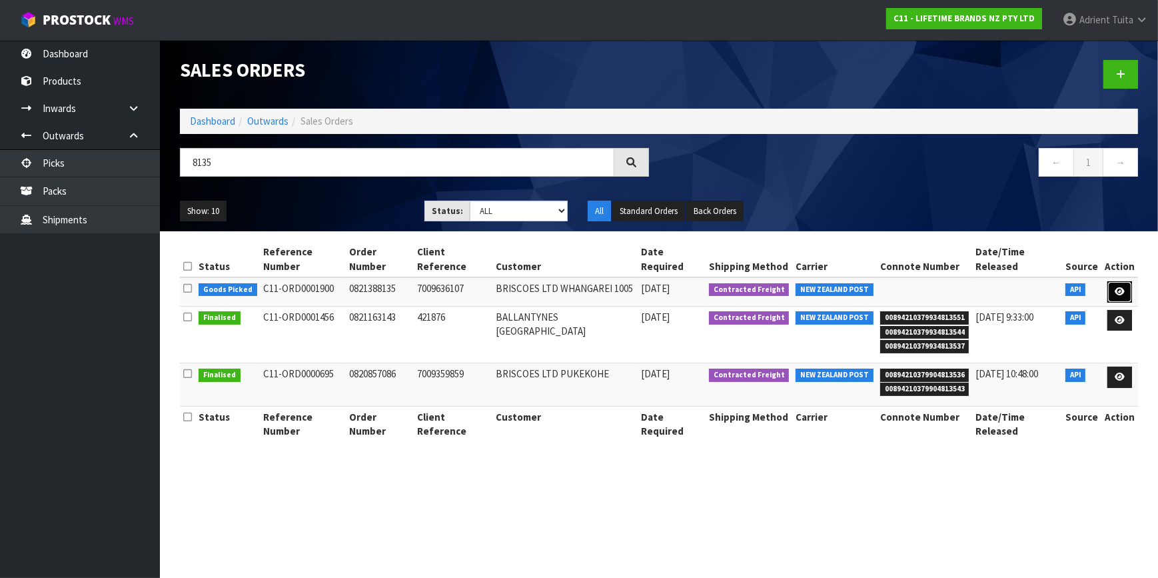
click at [1114, 282] on link at bounding box center [1119, 291] width 25 height 21
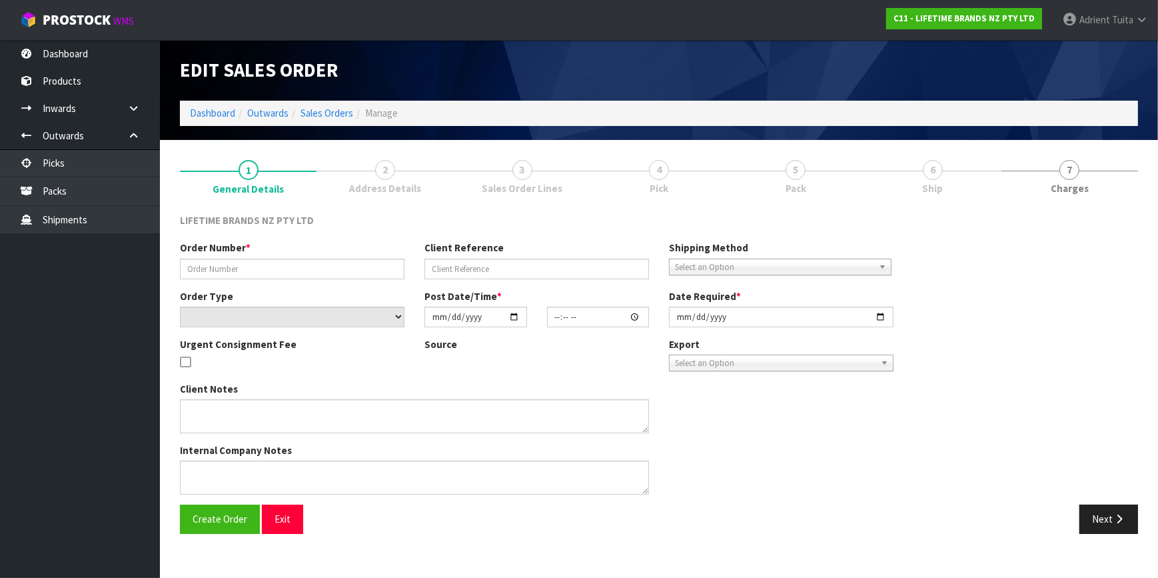
type input "0821388135"
type input "7009636107"
select select "number:0"
type input "[DATE]"
type input "09:49:12.000"
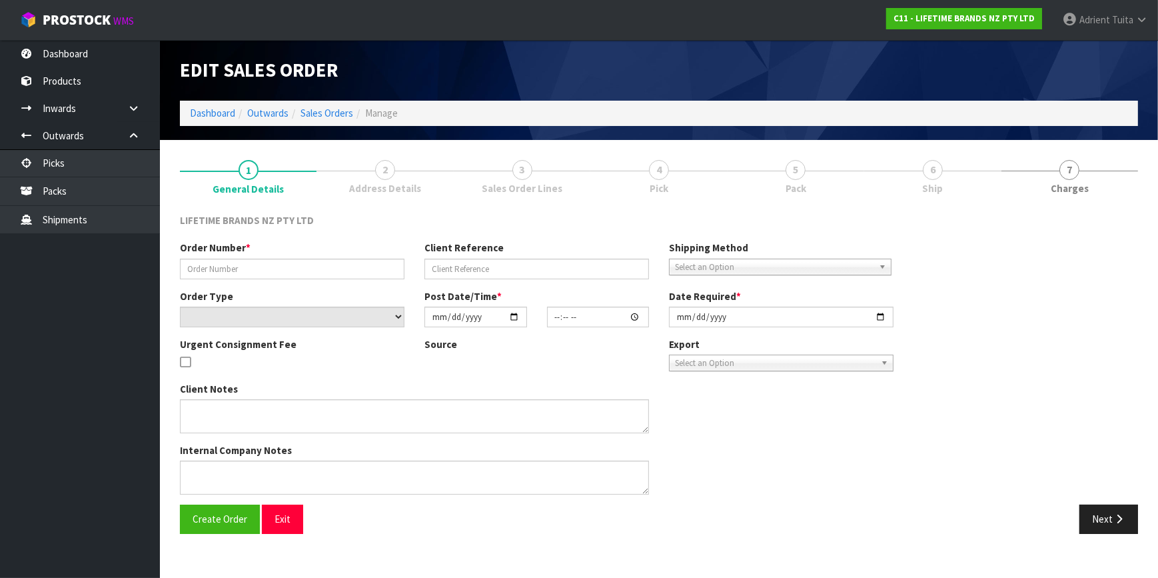
type input "[DATE]"
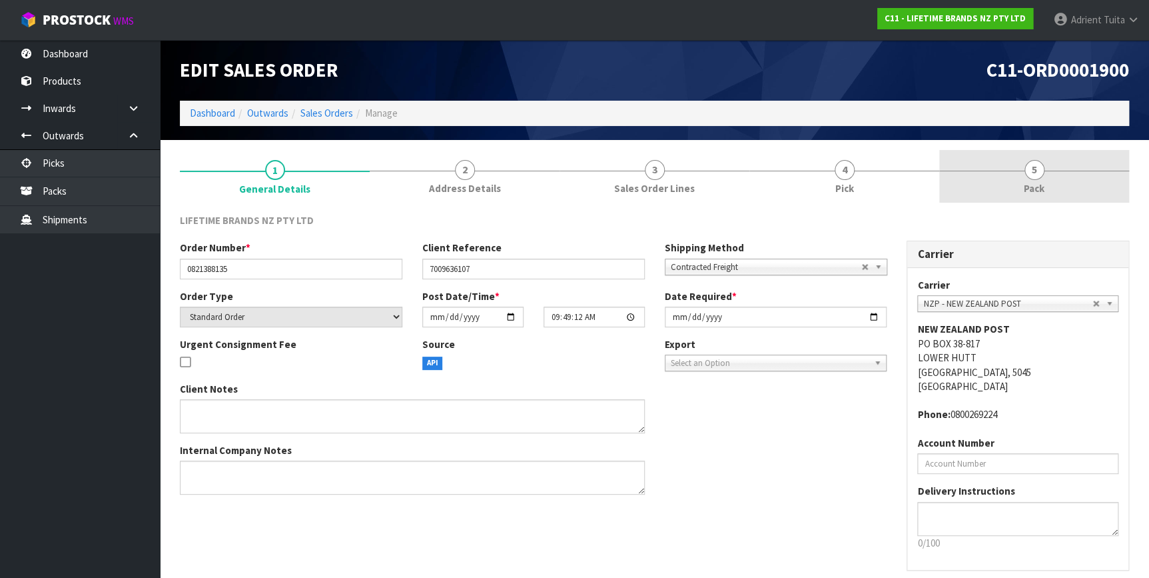
click at [1072, 183] on link "5 Pack" at bounding box center [1034, 176] width 190 height 53
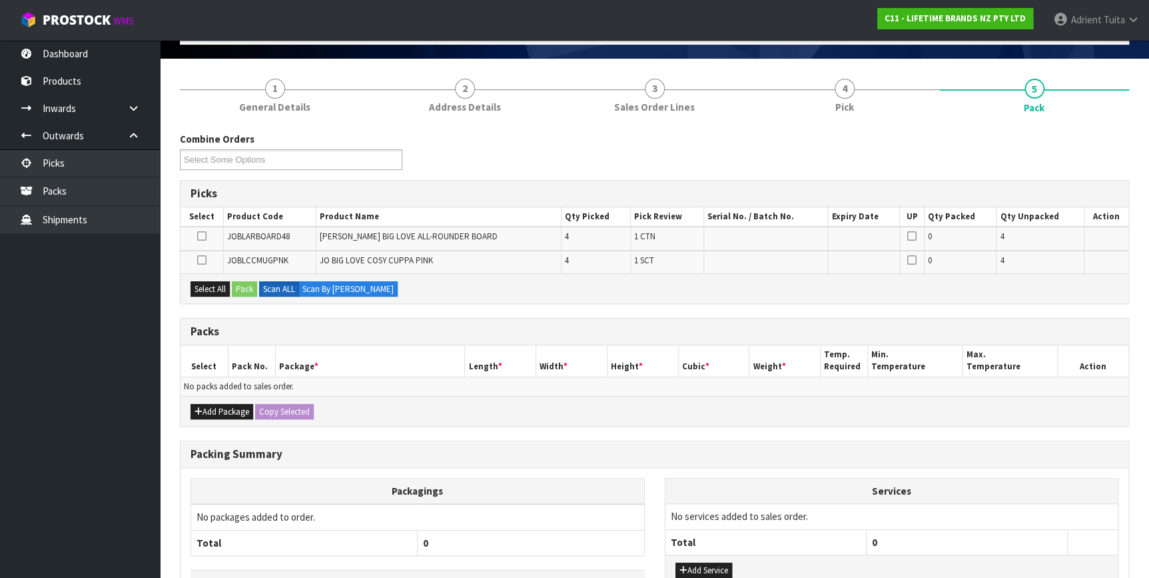
scroll to position [173, 0]
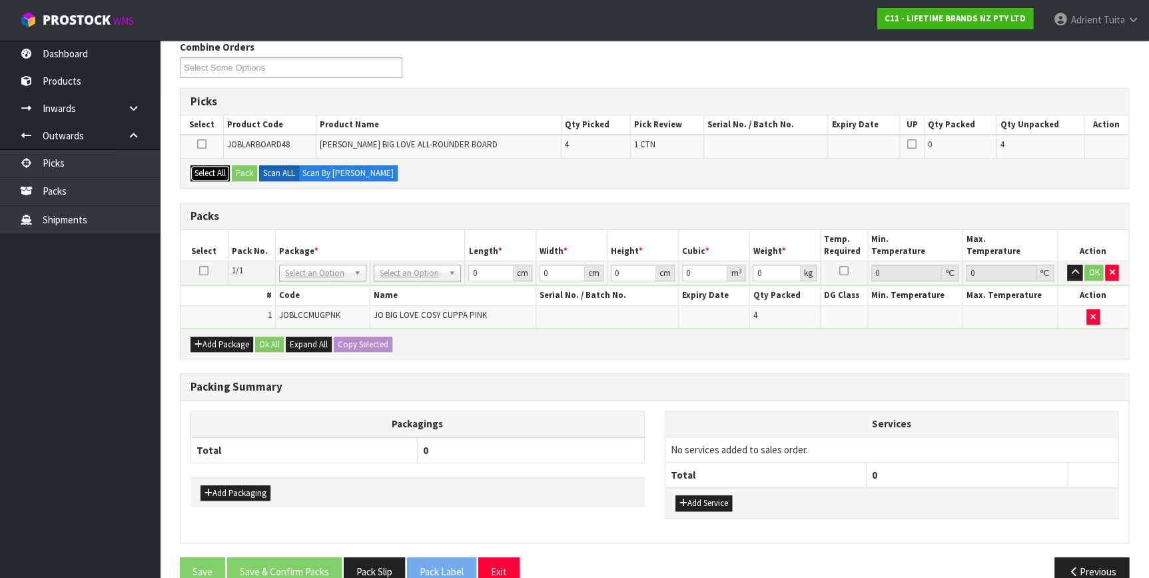
click at [226, 177] on button "Select All" at bounding box center [210, 173] width 39 height 16
click at [234, 177] on button "Pack" at bounding box center [244, 173] width 25 height 16
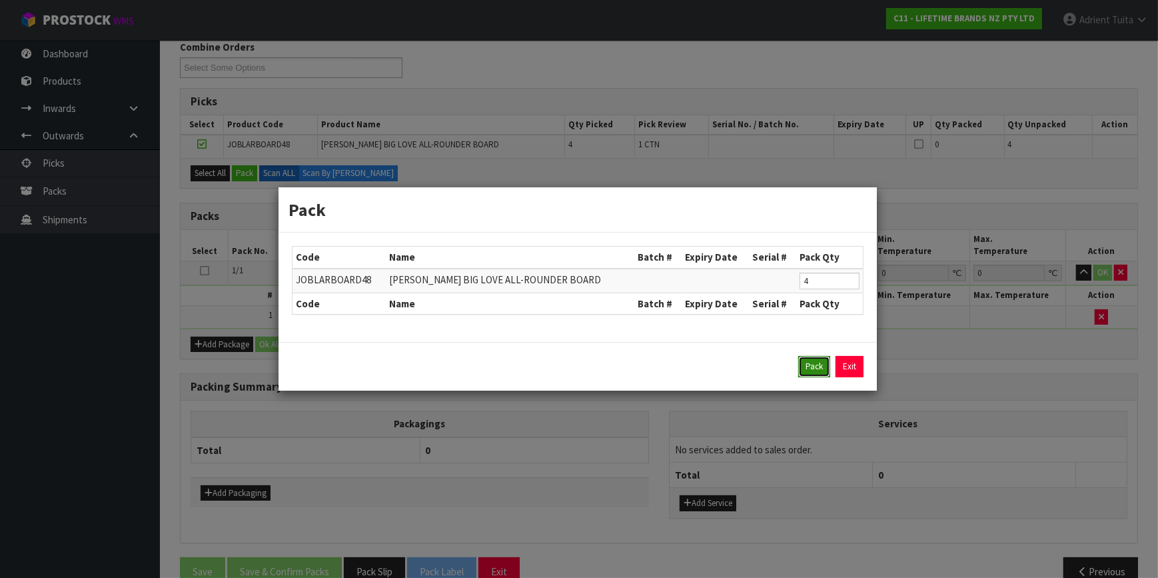
click at [808, 367] on button "Pack" at bounding box center [814, 366] width 32 height 21
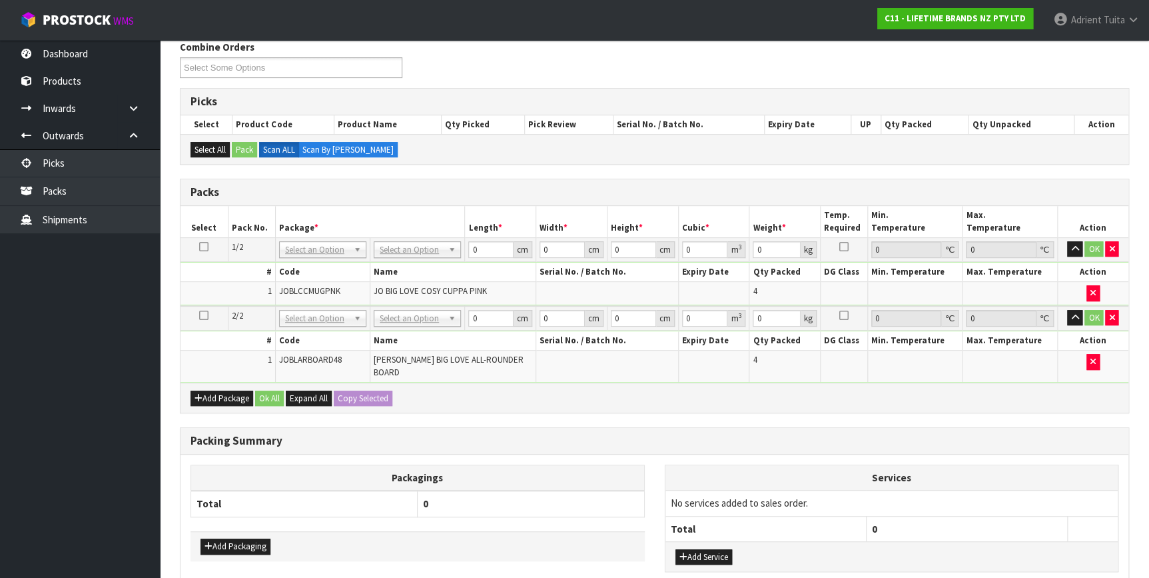
drag, startPoint x: 458, startPoint y: 257, endPoint x: 451, endPoint y: 257, distance: 7.3
click at [456, 257] on td "No Packaging Cartons PLT GEN120 (1200 X 1000) PLT ONE WAY SKID CHEP HIRE PALLET…" at bounding box center [417, 249] width 95 height 24
click at [445, 257] on td "No Packaging Cartons PLT GEN120 (1200 X 1000) PLT ONE WAY SKID CHEP HIRE PALLET…" at bounding box center [417, 249] width 95 height 24
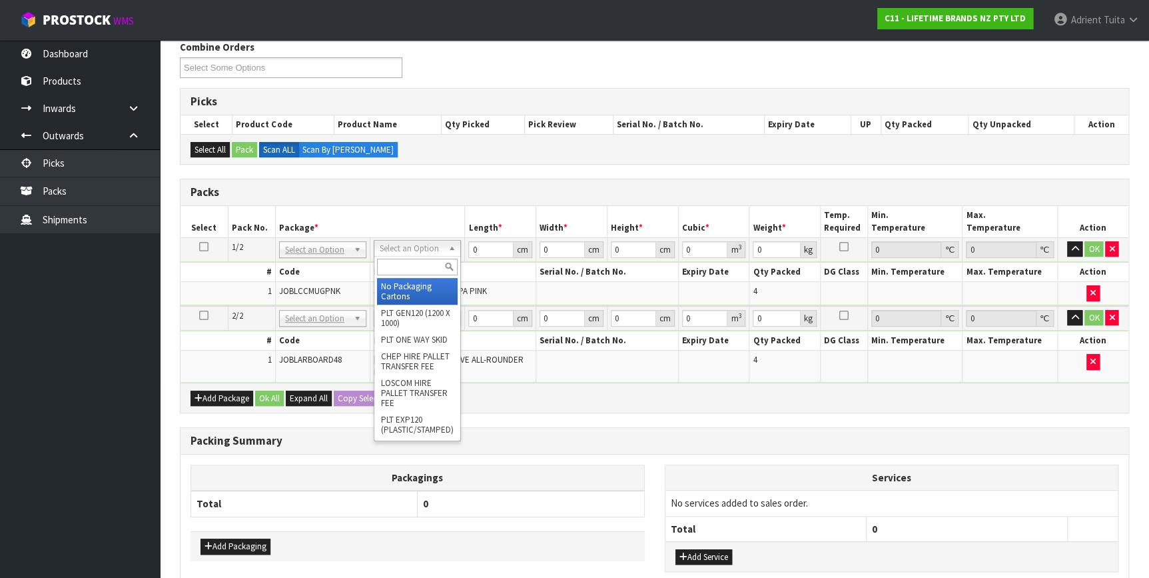
drag, startPoint x: 434, startPoint y: 247, endPoint x: 426, endPoint y: 282, distance: 36.4
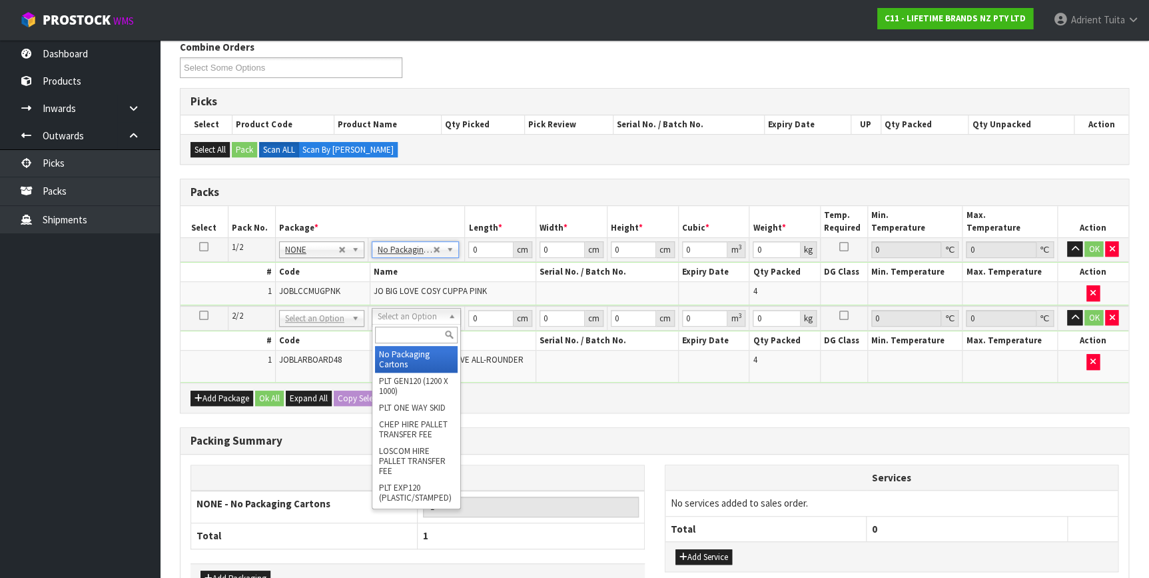
type input "2"
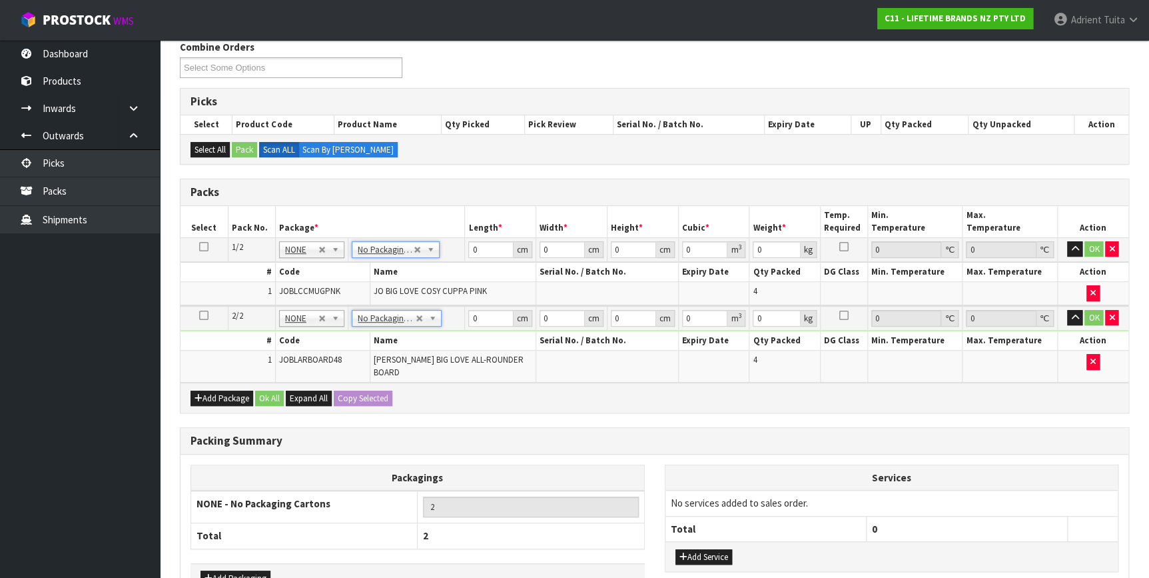
drag, startPoint x: 486, startPoint y: 257, endPoint x: 486, endPoint y: 250, distance: 7.3
click at [486, 255] on td "0 cm" at bounding box center [500, 249] width 71 height 24
click at [487, 249] on input "0" at bounding box center [490, 249] width 45 height 17
type input "33"
type input "20"
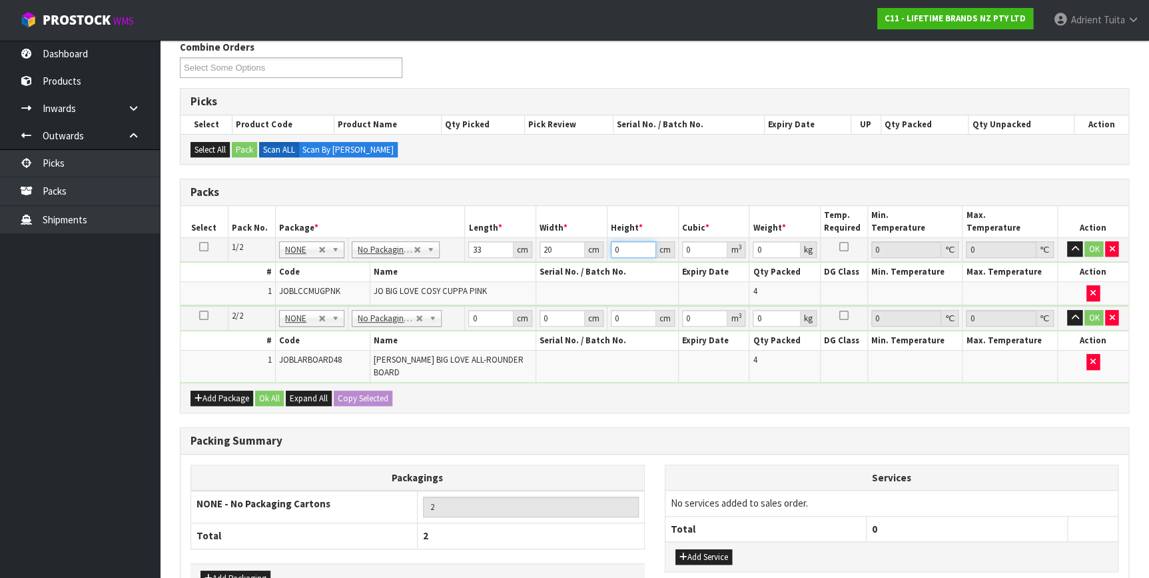
type input "2"
type input "0.00132"
type input "24"
type input "0.01584"
type input "24"
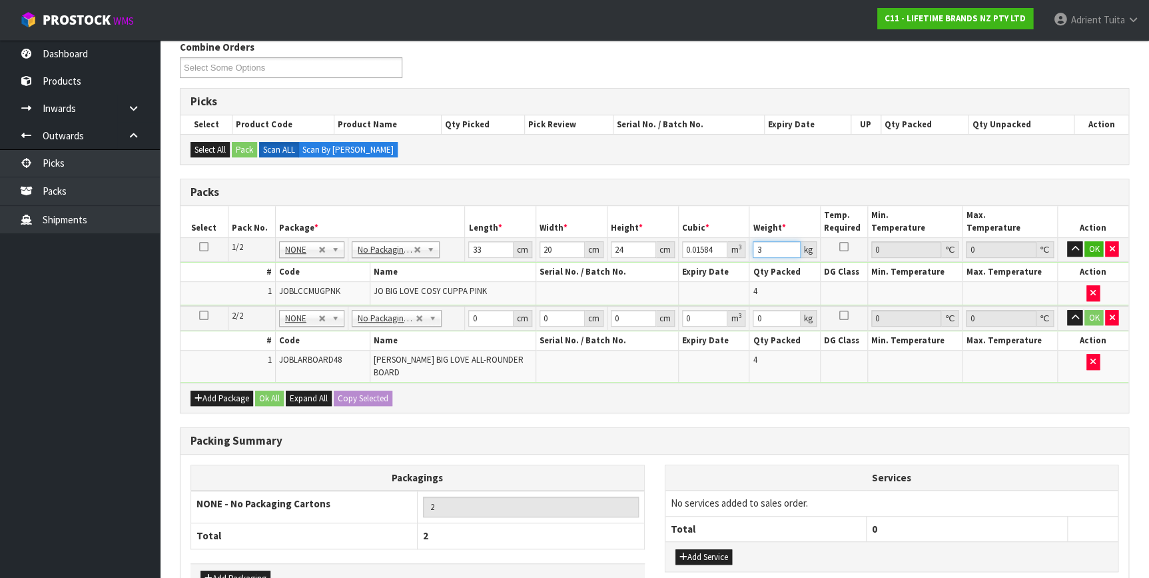
type input "3"
drag, startPoint x: 486, startPoint y: 315, endPoint x: 454, endPoint y: 222, distance: 98.8
click at [487, 315] on input "0" at bounding box center [490, 318] width 45 height 17
type input "55"
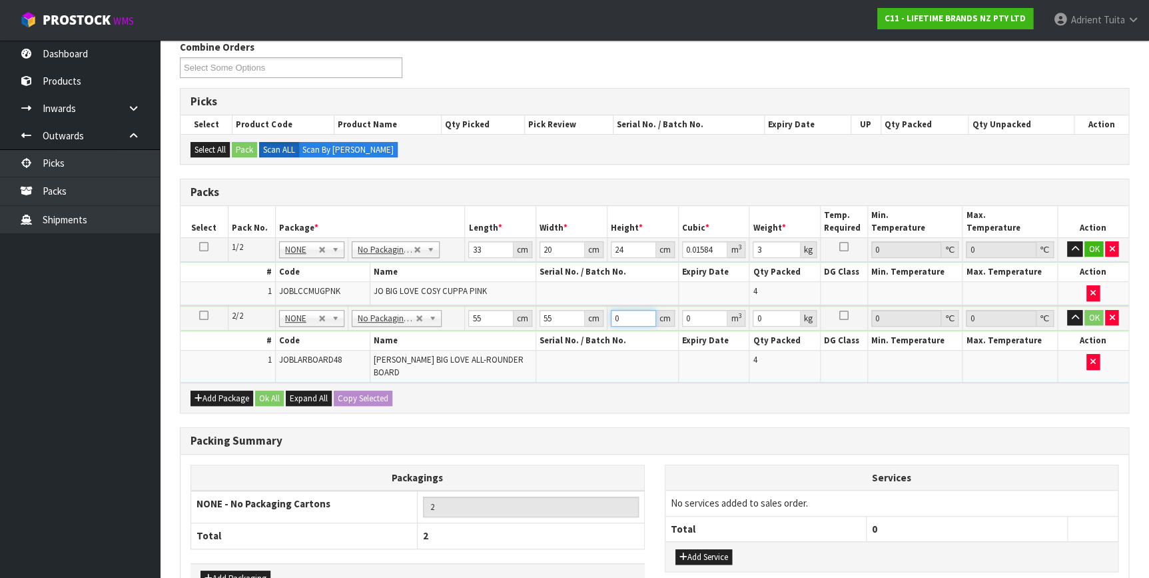
type input "1"
type input "0.003025"
type input "13"
type input "0.039325"
type input "13"
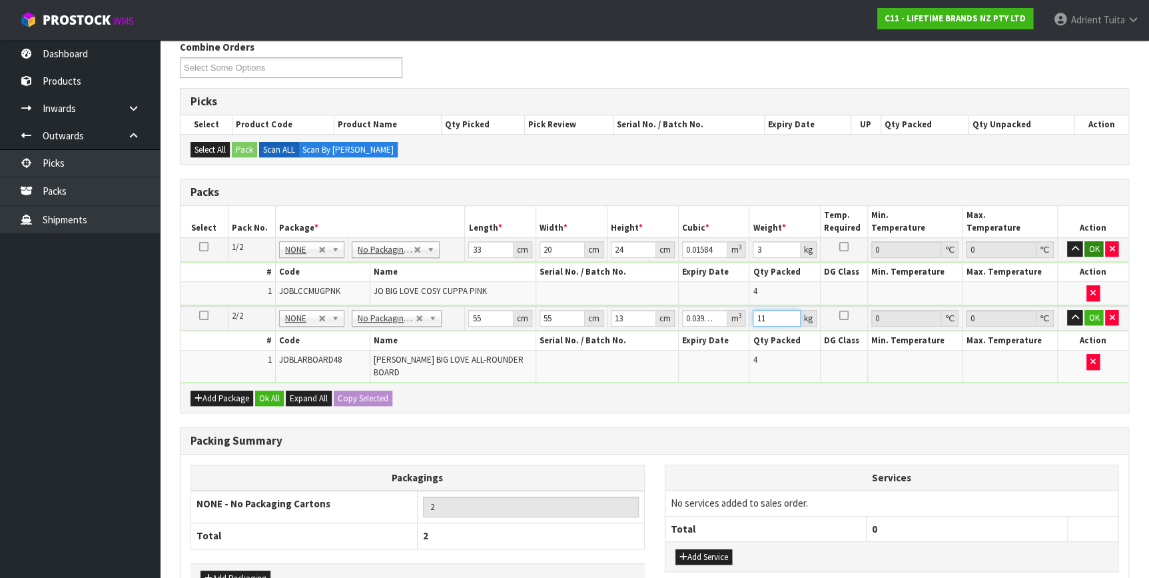
type input "11"
click at [1090, 244] on button "OK" at bounding box center [1093, 249] width 19 height 16
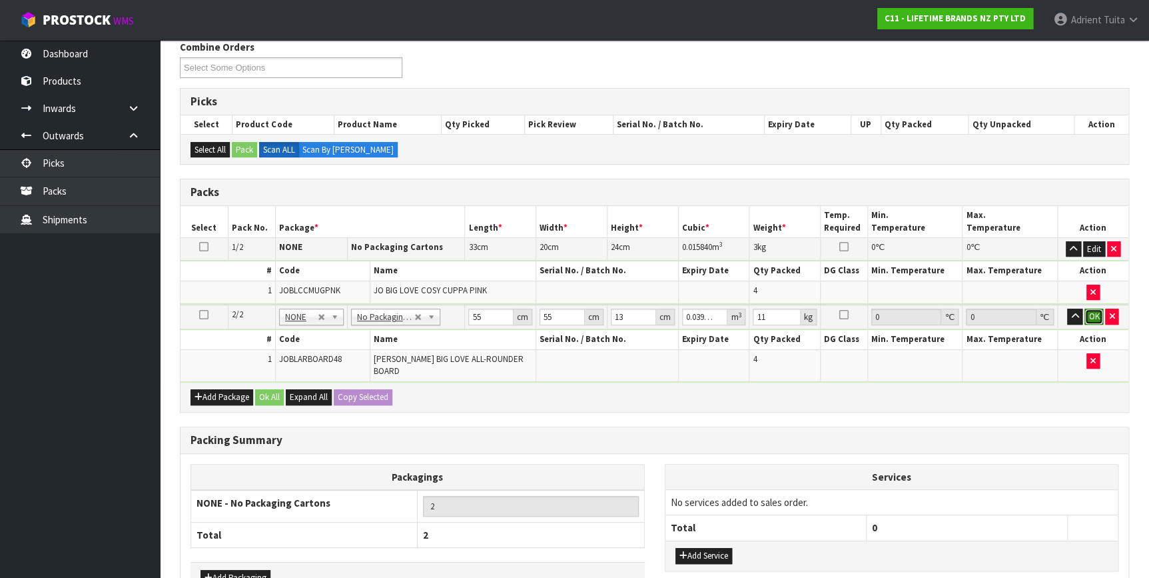
click at [1090, 310] on button "OK" at bounding box center [1093, 316] width 19 height 16
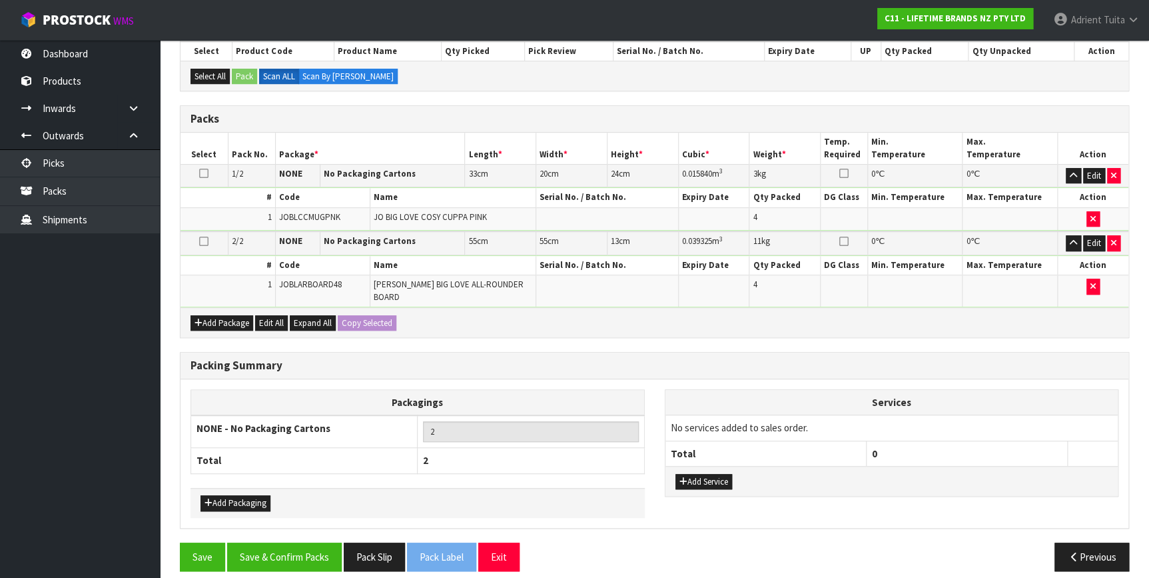
scroll to position [246, 0]
drag, startPoint x: 688, startPoint y: 467, endPoint x: 690, endPoint y: 456, distance: 10.8
click at [689, 474] on button "Add Service" at bounding box center [703, 482] width 57 height 16
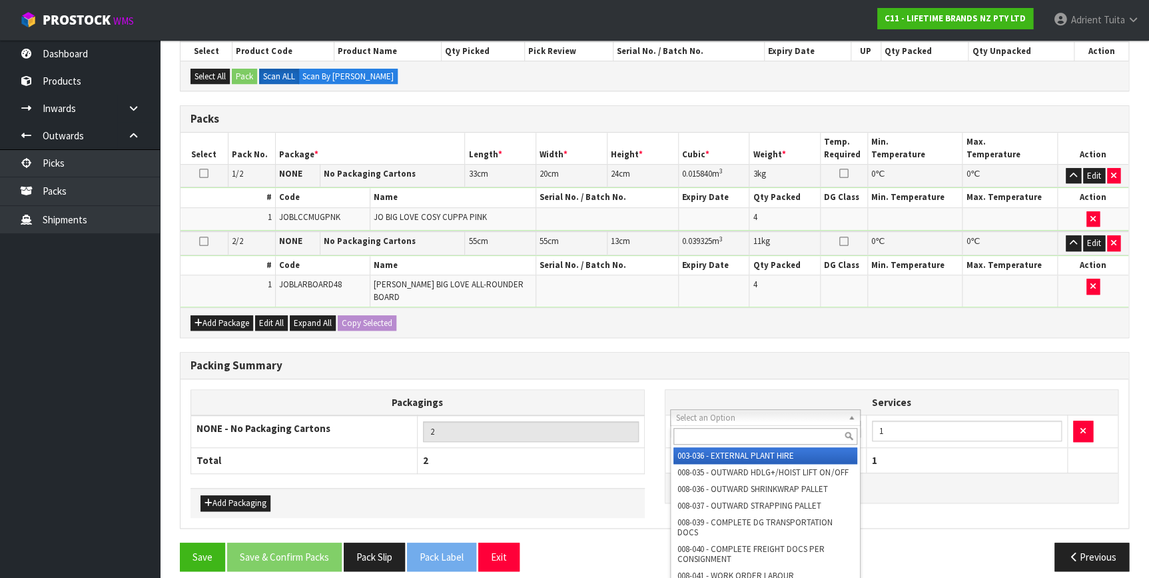
drag, startPoint x: 699, startPoint y: 410, endPoint x: 698, endPoint y: 425, distance: 14.7
click at [697, 426] on div at bounding box center [765, 436] width 189 height 22
click at [697, 428] on input "text" at bounding box center [765, 436] width 184 height 17
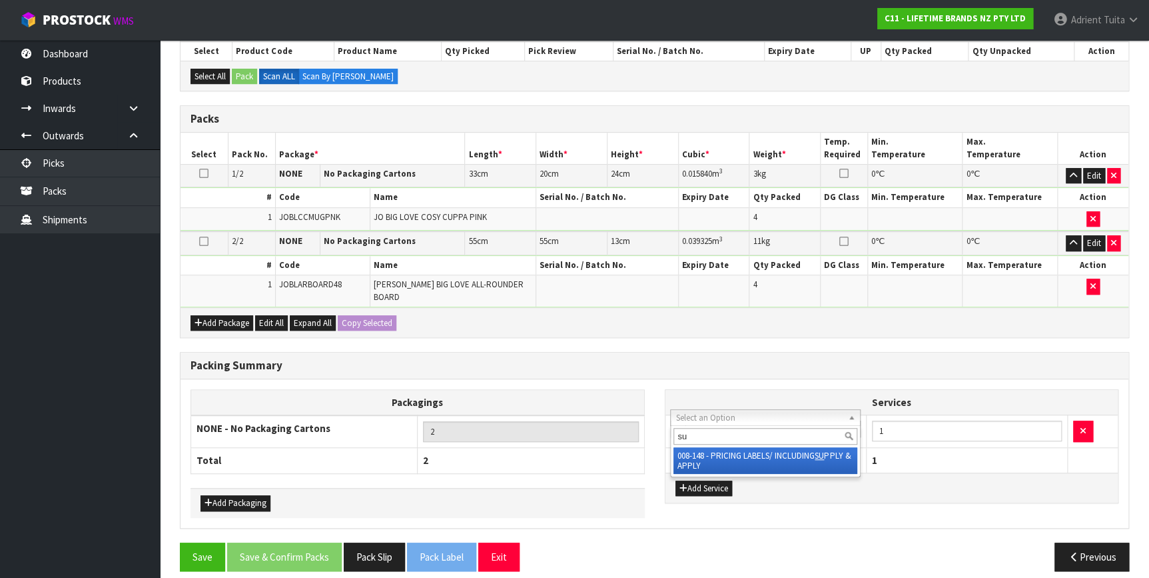
type input "su"
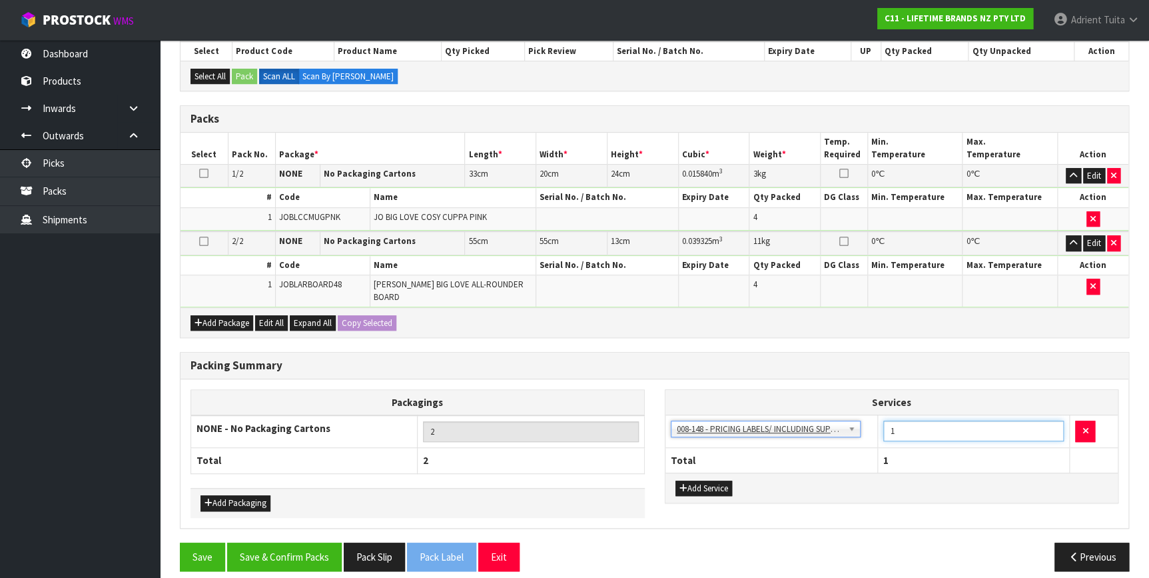
click at [1002, 425] on input "1" at bounding box center [973, 430] width 181 height 21
type input "8"
click at [288, 547] on button "Save & Confirm Packs" at bounding box center [284, 556] width 115 height 29
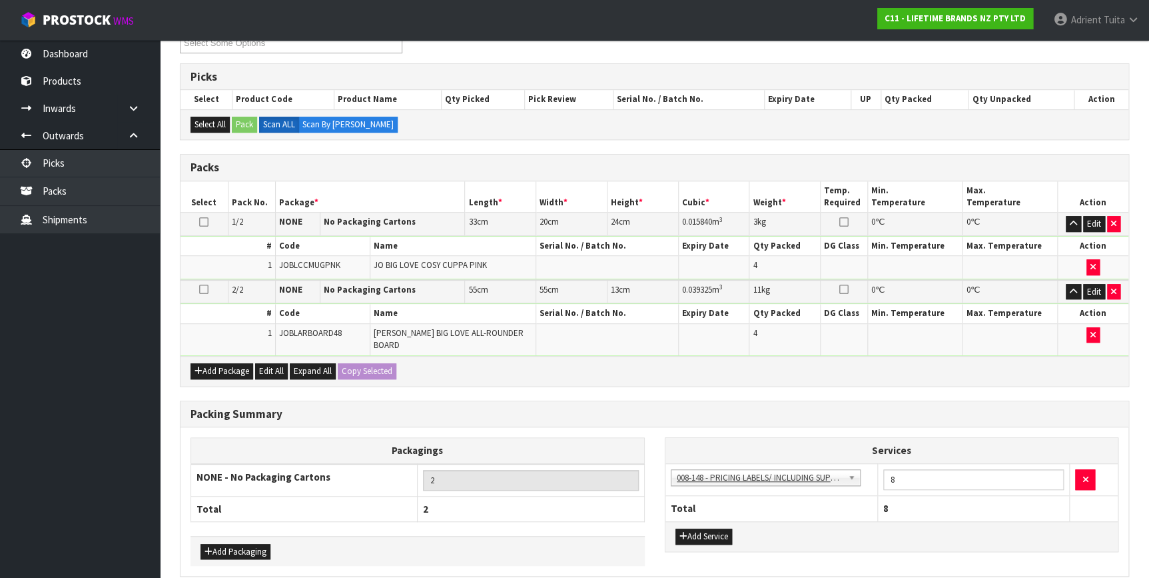
scroll to position [0, 0]
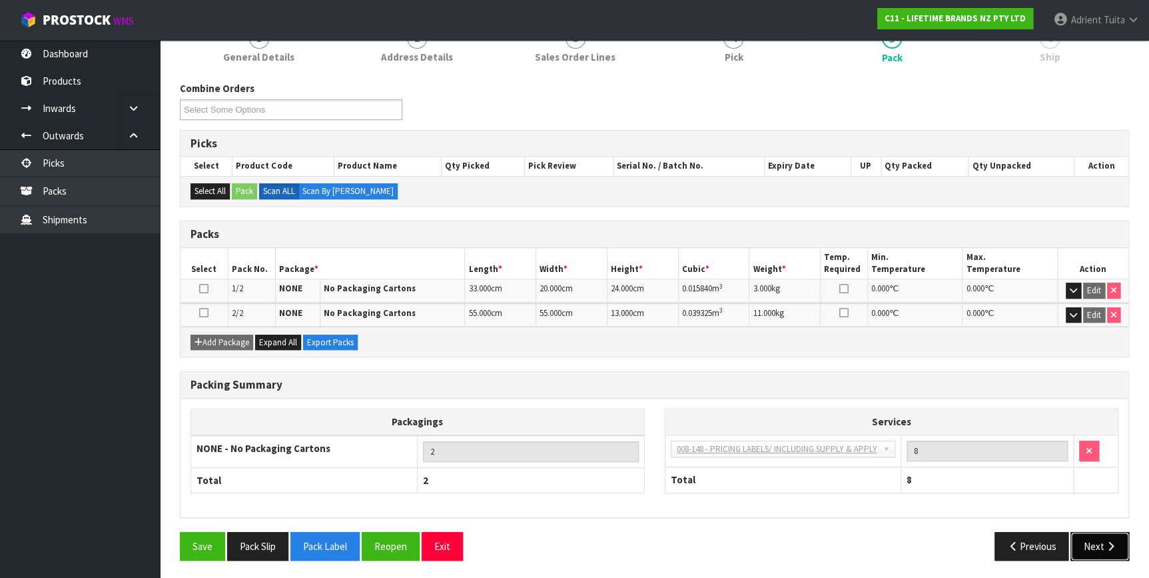
click at [1107, 541] on icon "button" at bounding box center [1110, 546] width 13 height 10
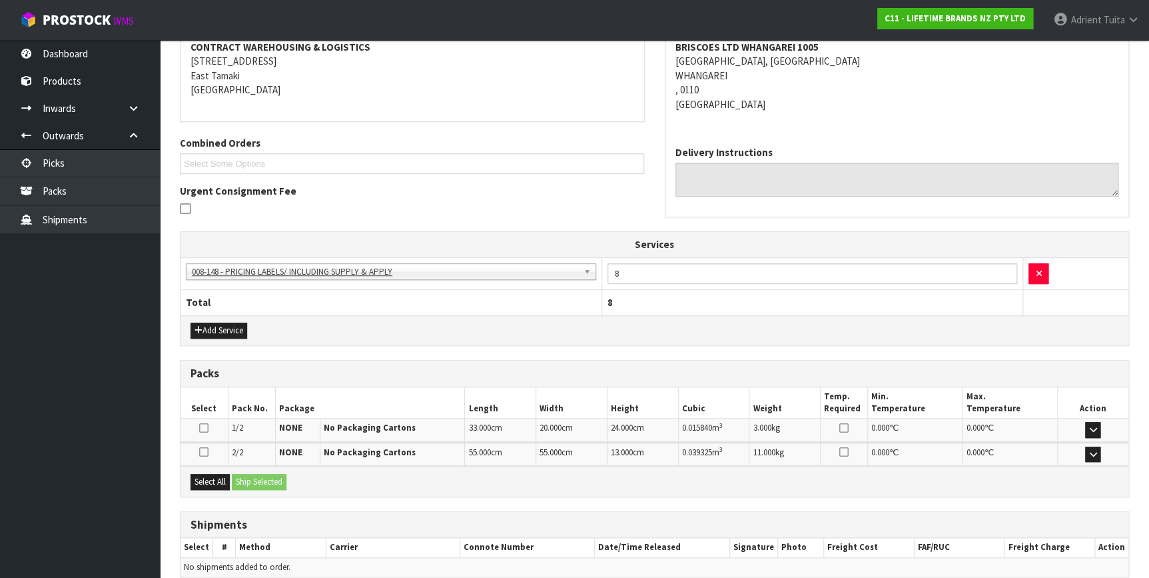
scroll to position [318, 0]
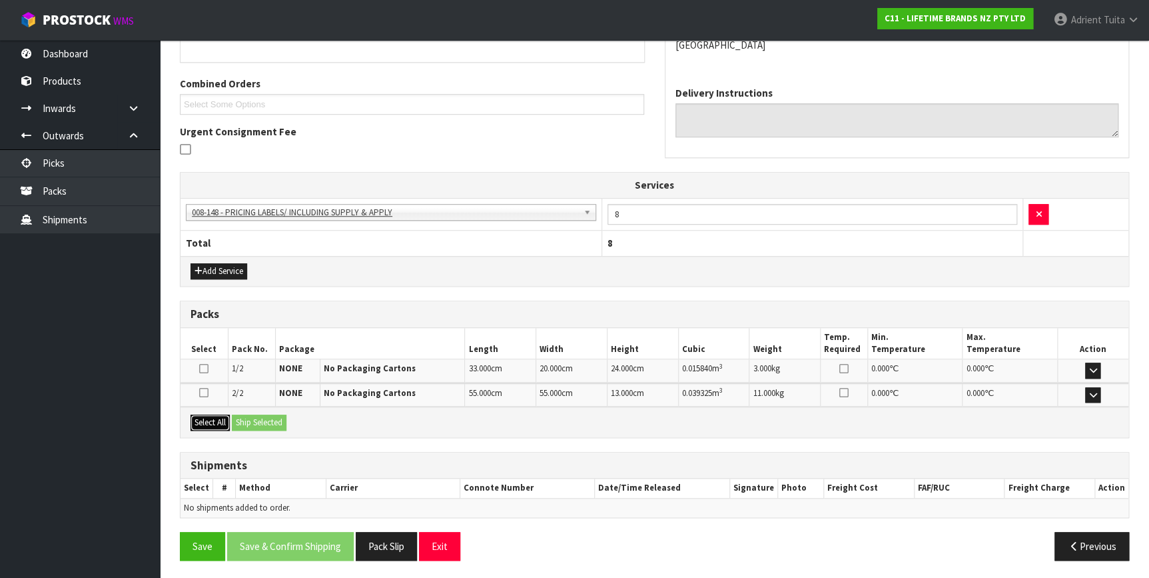
click at [220, 418] on button "Select All" at bounding box center [210, 422] width 39 height 16
click at [262, 423] on button "Ship Selected" at bounding box center [259, 422] width 55 height 16
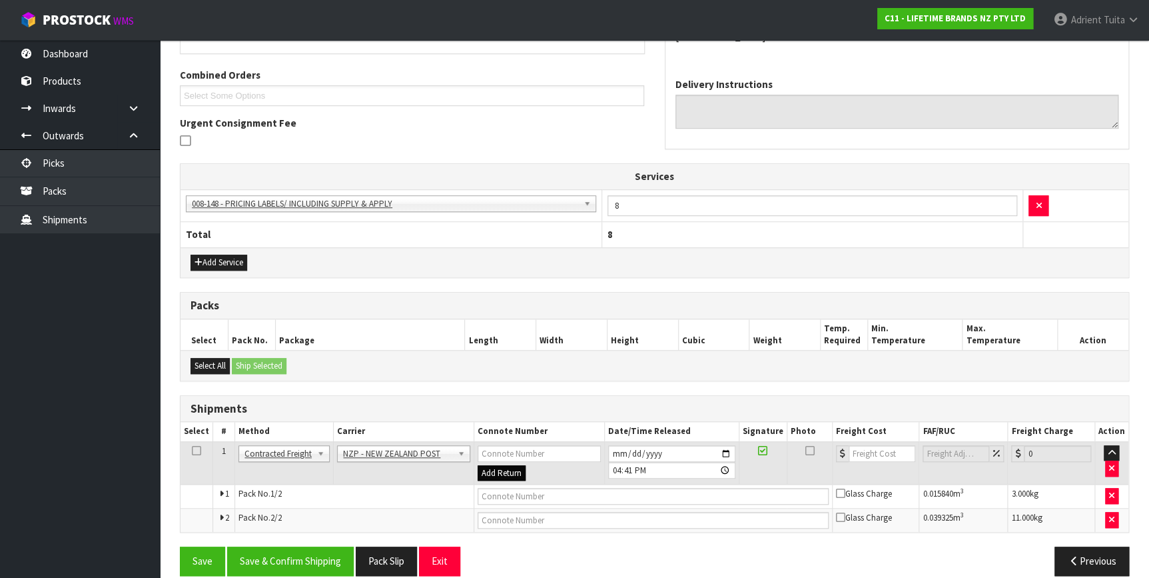
scroll to position [340, 0]
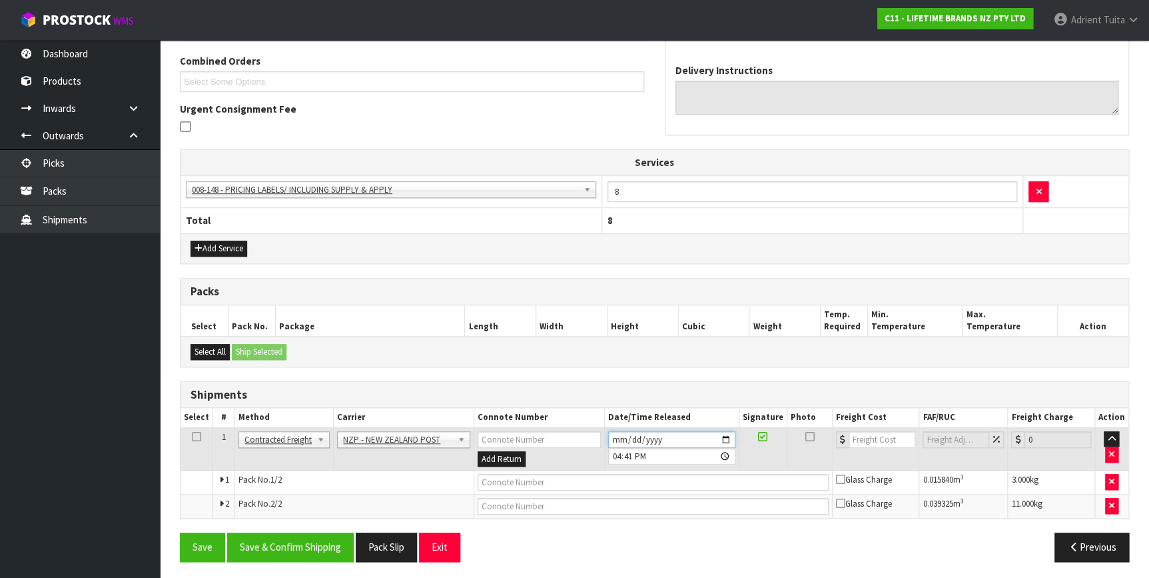
click at [729, 432] on input "[DATE]" at bounding box center [671, 439] width 127 height 17
type input "[DATE]"
click at [303, 541] on button "Save & Confirm Shipping" at bounding box center [290, 546] width 127 height 29
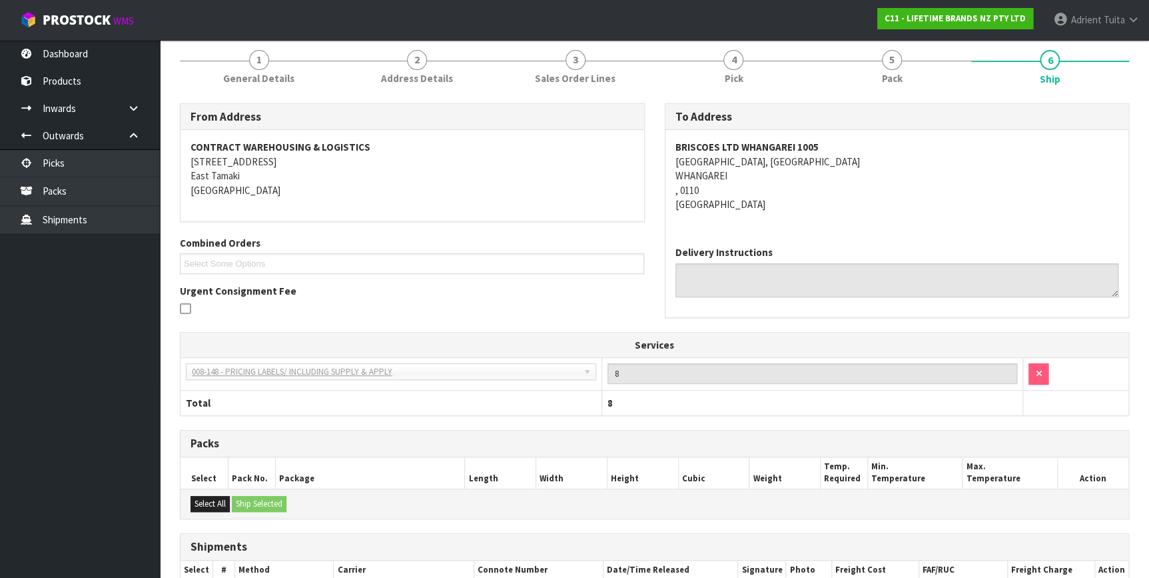
scroll to position [321, 0]
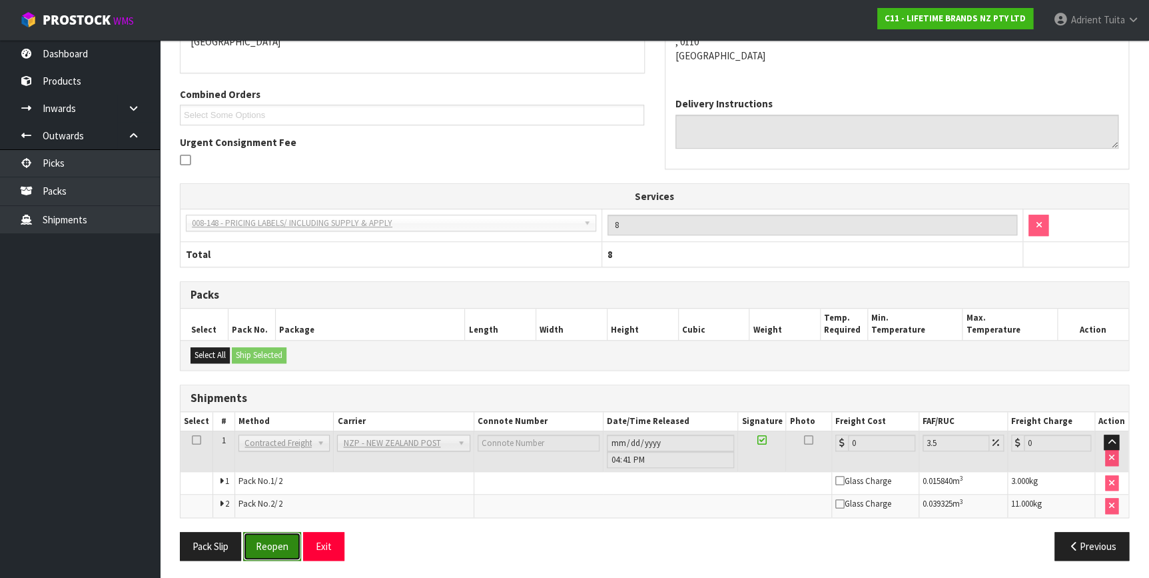
click at [276, 545] on button "Reopen" at bounding box center [272, 546] width 58 height 29
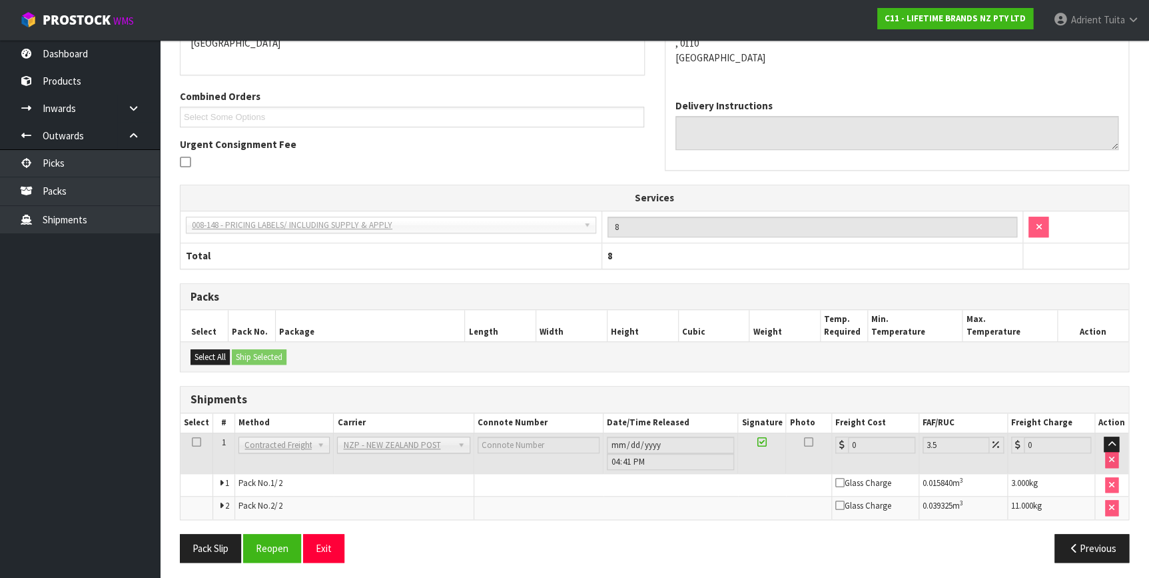
scroll to position [306, 0]
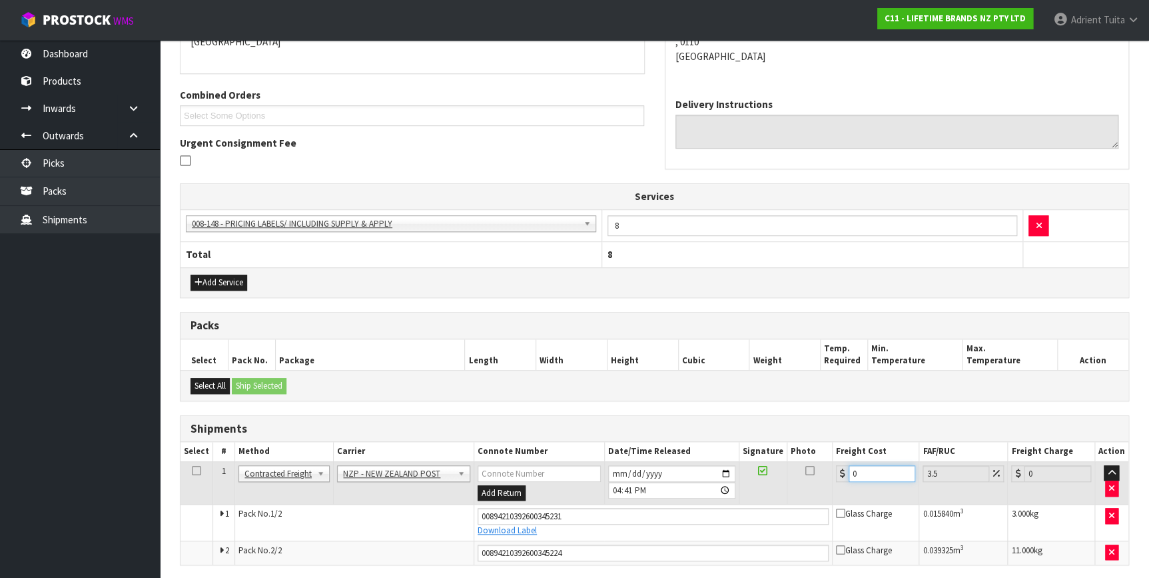
click at [879, 478] on input "0" at bounding box center [882, 473] width 67 height 17
type input "1"
type input "1.03"
type input "14"
type input "14.49"
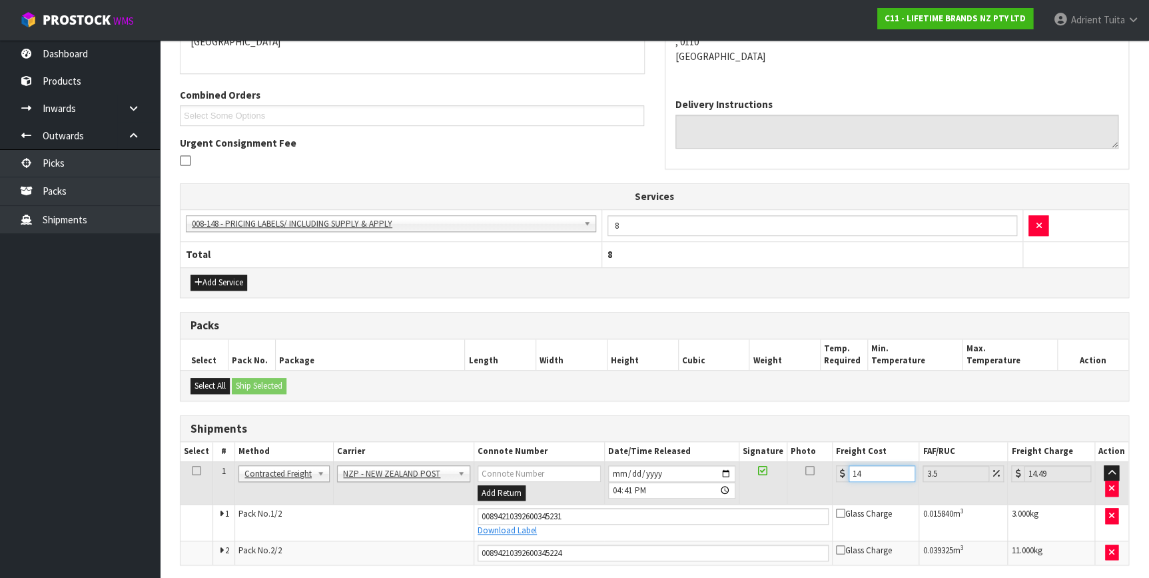
type input "14.6"
type input "15.11"
type input "14.62"
type input "15.13"
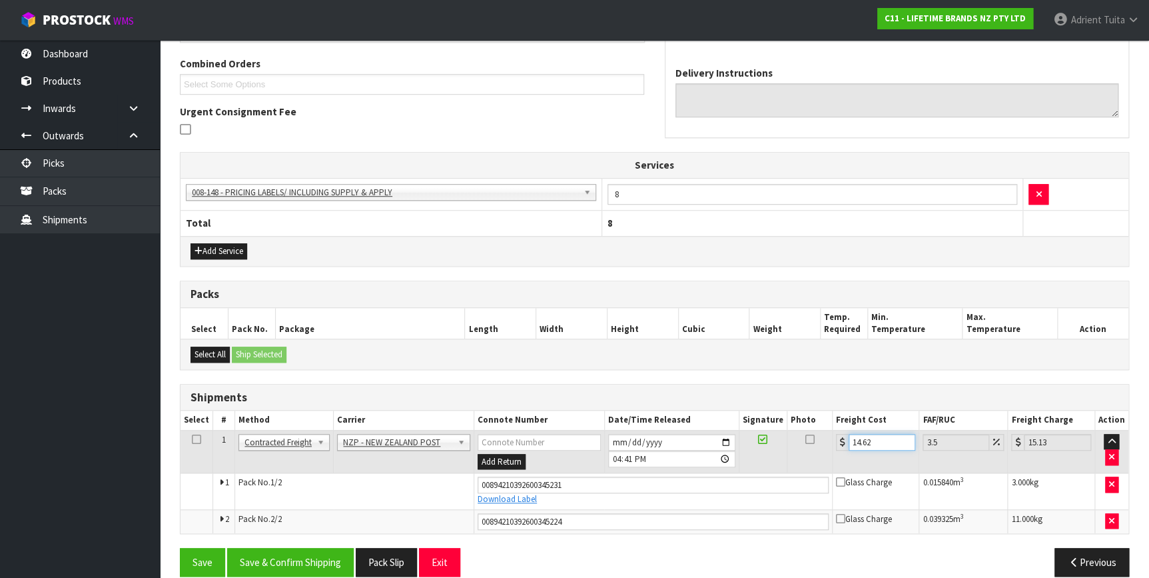
scroll to position [353, 0]
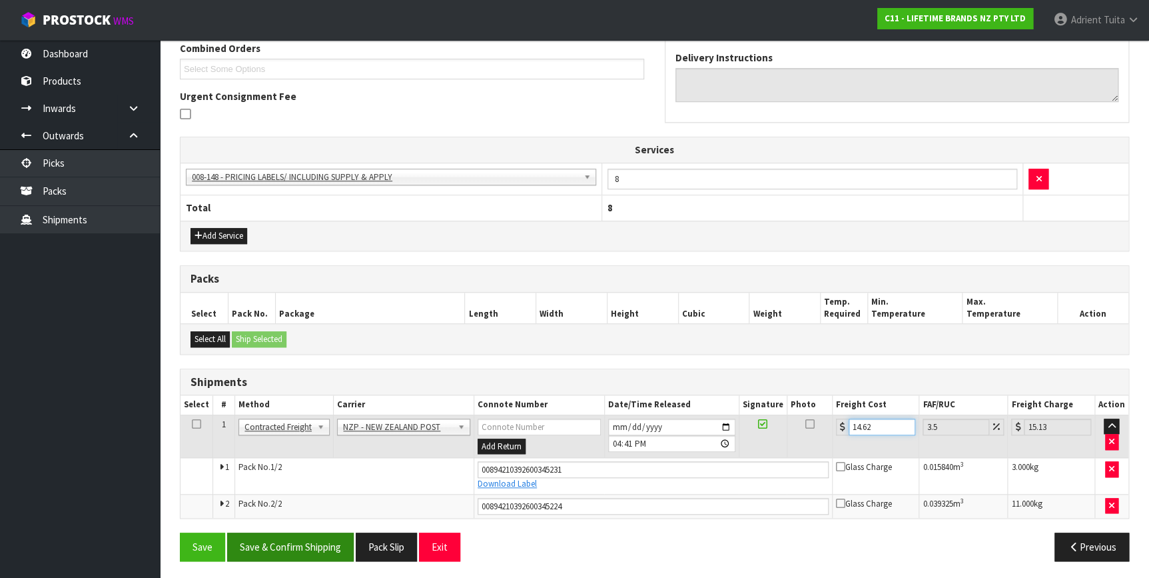
type input "14.62"
click at [290, 542] on button "Save & Confirm Shipping" at bounding box center [290, 546] width 127 height 29
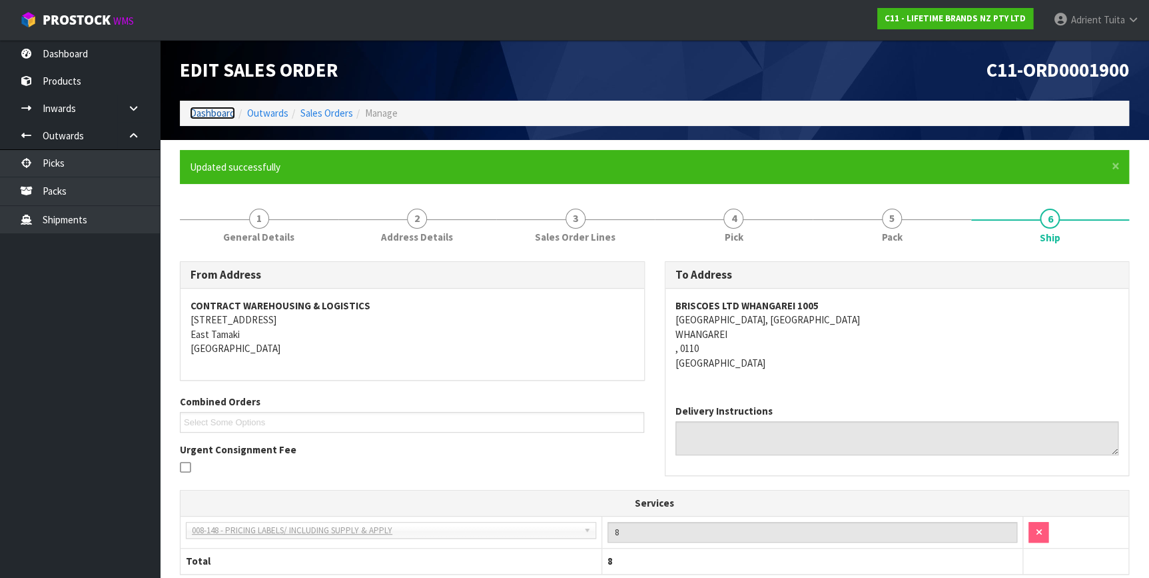
click at [218, 109] on link "Dashboard" at bounding box center [212, 113] width 45 height 13
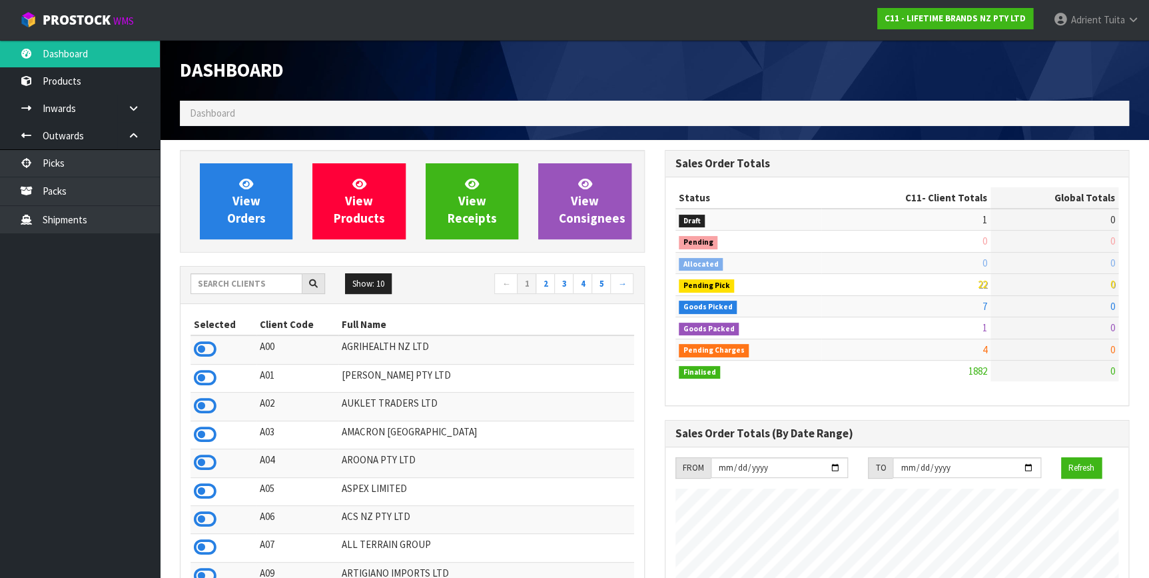
scroll to position [1007, 484]
click at [1066, 8] on link "[PERSON_NAME]" at bounding box center [1096, 20] width 106 height 40
click at [1077, 61] on link "Logout" at bounding box center [1095, 53] width 105 height 18
